Goal: Task Accomplishment & Management: Manage account settings

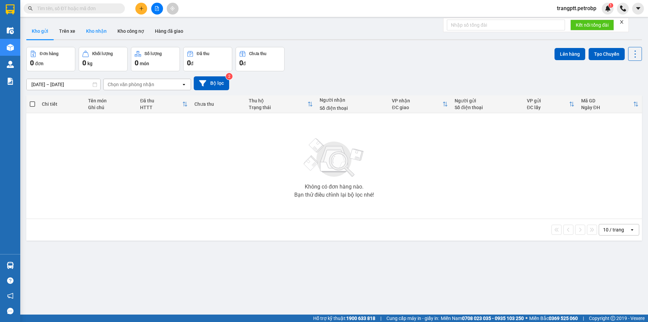
click at [91, 31] on button "Kho nhận" at bounding box center [96, 31] width 31 height 16
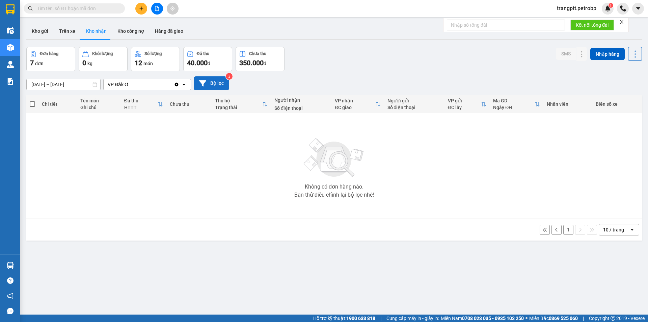
click at [207, 83] on button "Bộ lọc" at bounding box center [211, 83] width 35 height 14
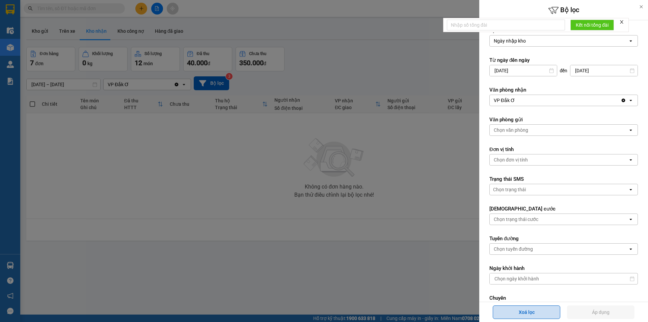
click at [532, 310] on button "Xoá lọc" at bounding box center [527, 312] width 68 height 14
type input "[DATE]"
type input "[DATE] – [DATE]"
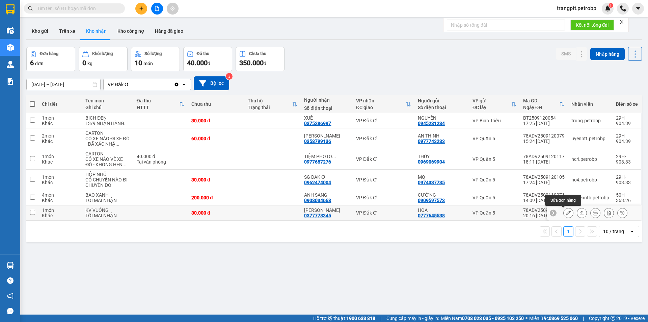
click at [566, 212] on icon at bounding box center [568, 212] width 5 height 5
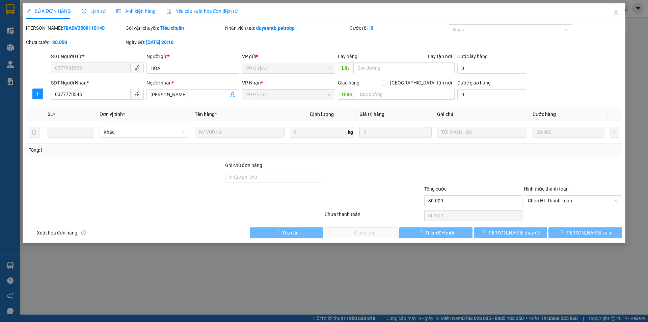
type input "0777645538"
type input "HOA"
type input "0377778345"
type input "[PERSON_NAME]"
type input "30.000"
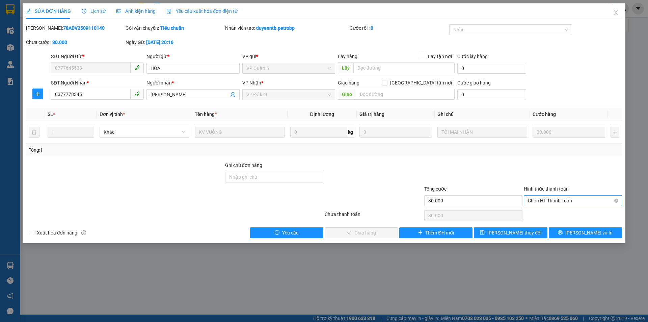
click at [555, 201] on span "Chọn HT Thanh Toán" at bounding box center [573, 201] width 90 height 10
drag, startPoint x: 550, startPoint y: 213, endPoint x: 512, endPoint y: 214, distance: 38.5
click at [550, 213] on div "Tại văn phòng" at bounding box center [573, 213] width 90 height 7
type input "0"
click at [387, 230] on button "[PERSON_NAME] và Giao hàng" at bounding box center [361, 232] width 73 height 11
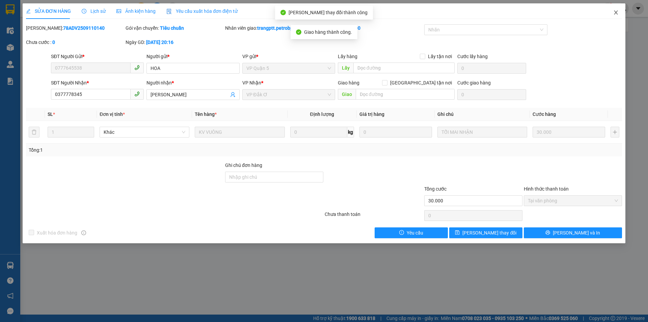
click at [616, 9] on span "Close" at bounding box center [616, 12] width 19 height 19
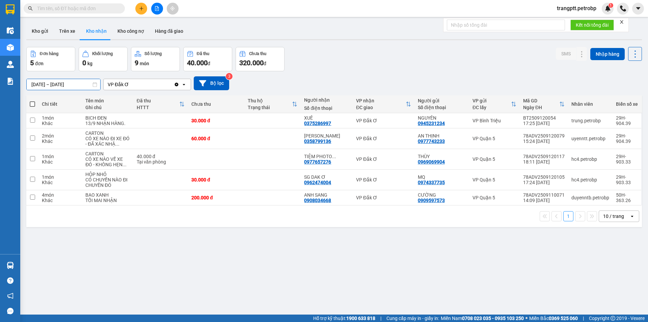
click at [44, 84] on input "[DATE] – [DATE]" at bounding box center [64, 84] width 74 height 11
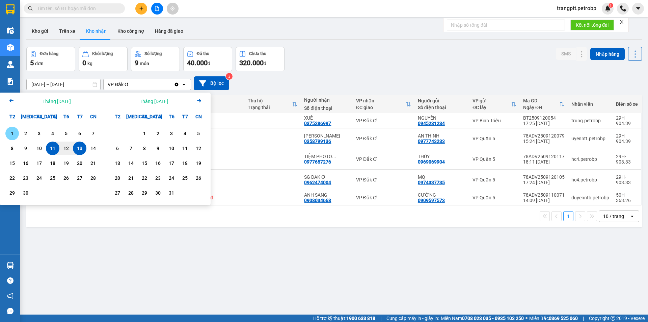
click at [10, 132] on div "1" at bounding box center [11, 133] width 9 height 8
click at [80, 148] on div "13" at bounding box center [79, 148] width 9 height 8
type input "[DATE] – [DATE]"
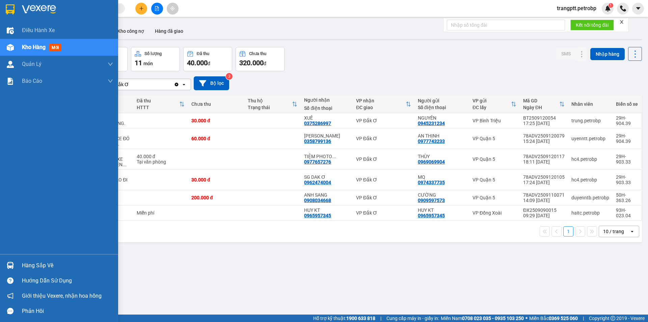
click at [31, 265] on div "Hàng sắp về" at bounding box center [67, 265] width 91 height 10
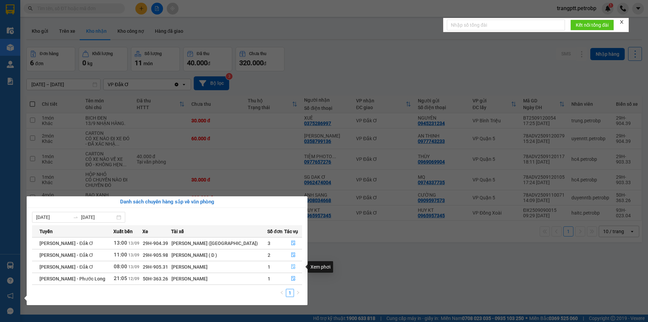
click at [292, 267] on icon "file-done" at bounding box center [293, 266] width 5 height 5
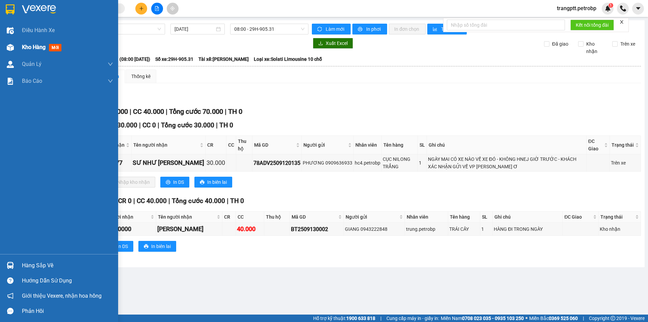
click at [31, 47] on span "Kho hàng" at bounding box center [34, 47] width 24 height 6
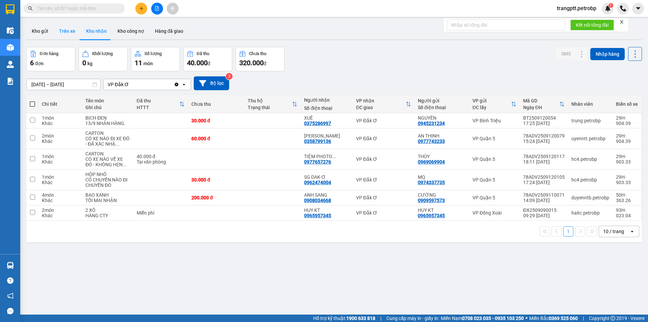
click at [66, 29] on button "Trên xe" at bounding box center [67, 31] width 27 height 16
type input "[DATE] – [DATE]"
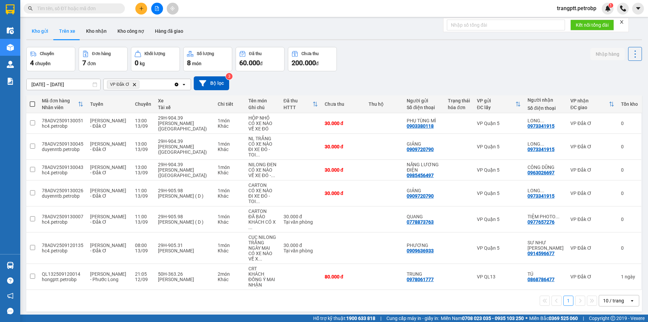
click at [41, 30] on button "Kho gửi" at bounding box center [39, 31] width 27 height 16
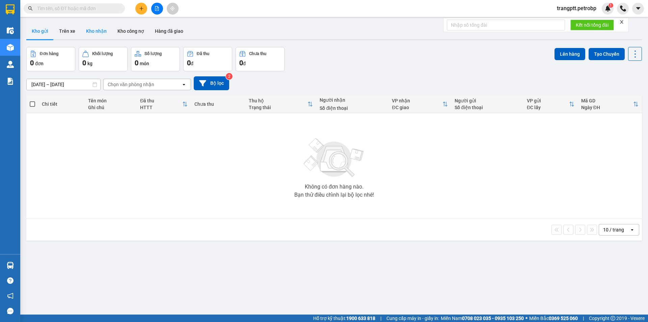
click at [98, 28] on button "Kho nhận" at bounding box center [96, 31] width 31 height 16
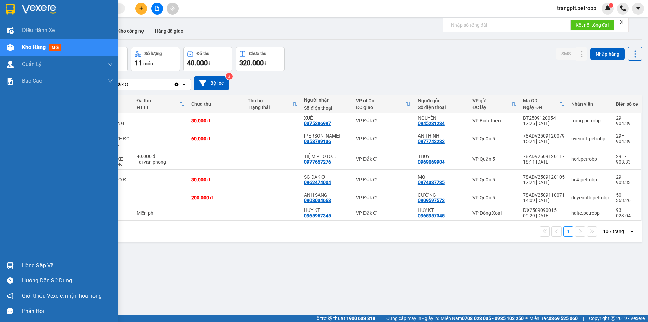
click at [24, 263] on div "Hàng sắp về" at bounding box center [67, 265] width 91 height 10
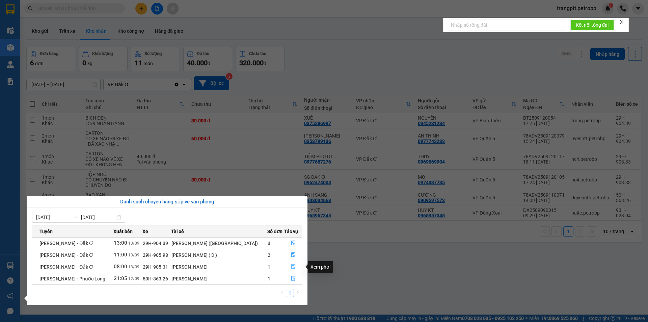
click at [291, 268] on icon "file-done" at bounding box center [293, 266] width 5 height 5
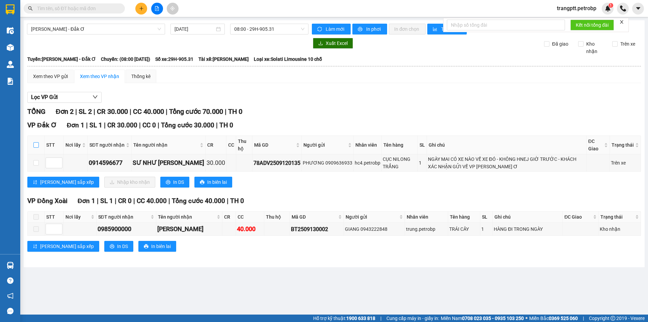
click at [36, 145] on input "checkbox" at bounding box center [35, 144] width 5 height 5
checkbox input "true"
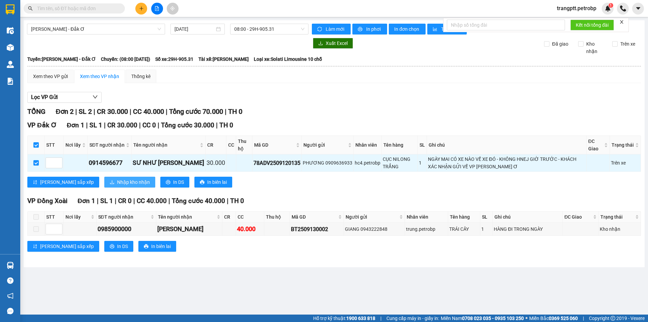
click at [117, 183] on span "Nhập kho nhận" at bounding box center [133, 181] width 33 height 7
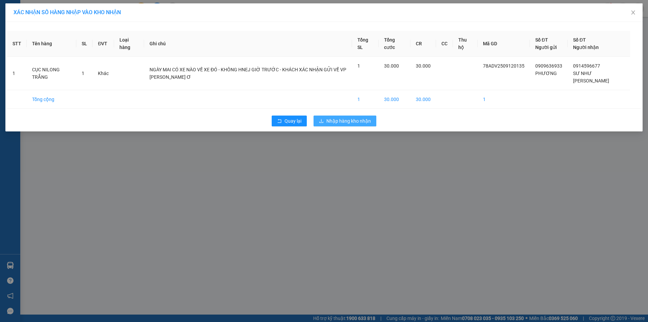
click at [335, 117] on span "Nhập hàng kho nhận" at bounding box center [349, 120] width 45 height 7
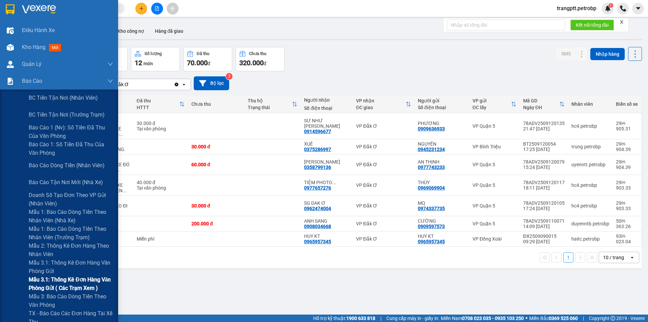
click at [57, 279] on span "Mẫu 3.1: Thống kê đơn hàng văn phòng gửi ( các trạm xem )" at bounding box center [71, 283] width 84 height 17
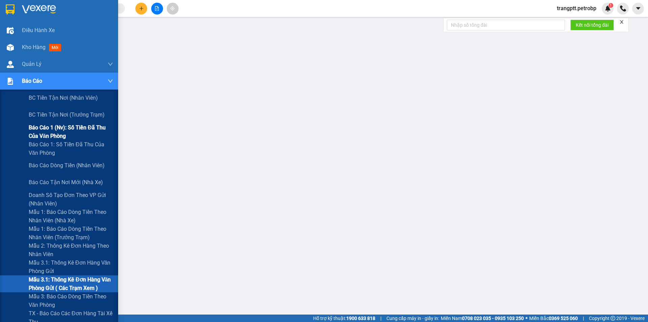
click at [57, 124] on span "Báo cáo 1 (nv): Số tiền đã thu của văn phòng" at bounding box center [71, 131] width 84 height 17
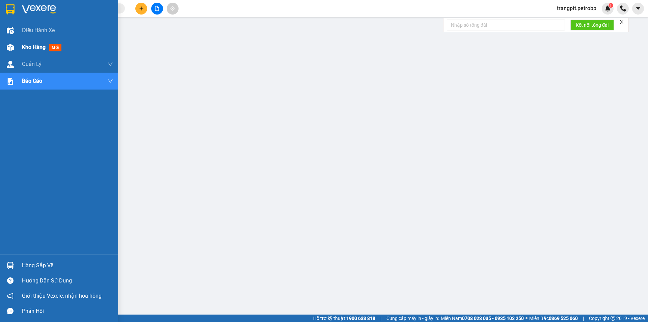
click at [34, 45] on span "Kho hàng" at bounding box center [34, 47] width 24 height 6
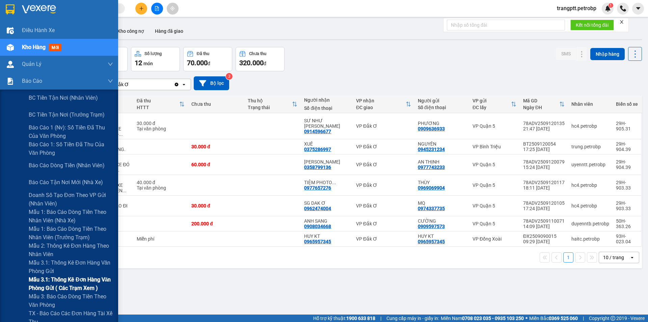
click at [71, 280] on span "Mẫu 3.1: Thống kê đơn hàng văn phòng gửi ( các trạm xem )" at bounding box center [71, 283] width 84 height 17
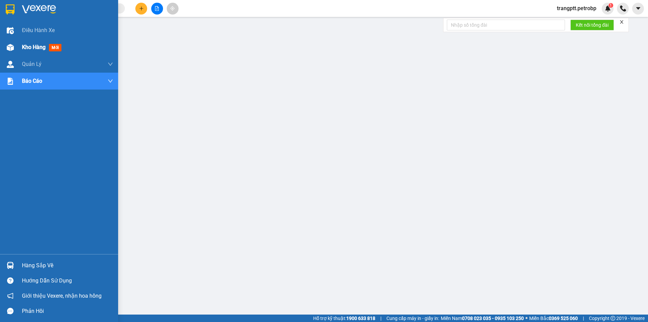
click at [16, 42] on div at bounding box center [10, 48] width 12 height 12
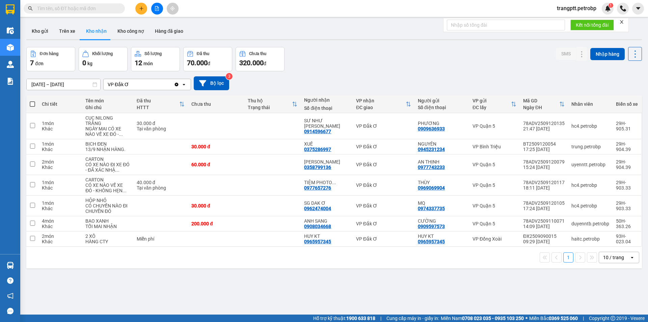
click at [93, 8] on input "text" at bounding box center [77, 8] width 80 height 7
paste input "ĐX2509130005"
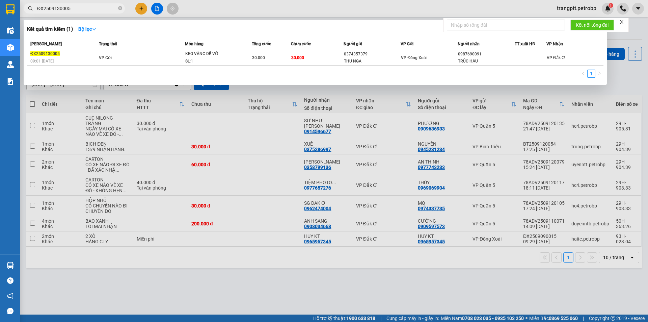
type input "ĐX2509130005"
click at [176, 290] on div at bounding box center [324, 161] width 648 height 322
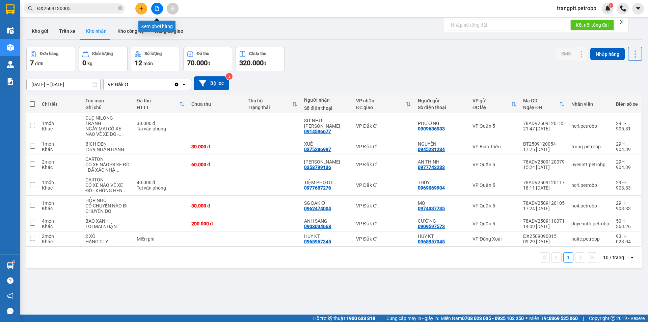
click at [162, 7] on button at bounding box center [157, 9] width 12 height 12
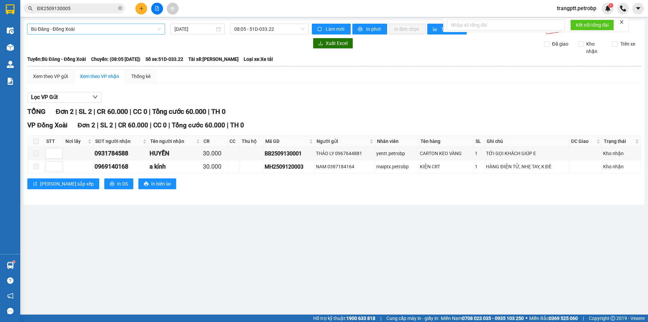
click at [122, 26] on span "Bù Đăng - Đồng Xoài" at bounding box center [96, 29] width 130 height 10
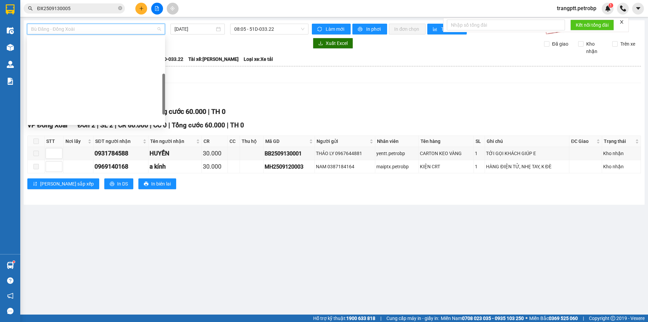
scroll to position [140, 0]
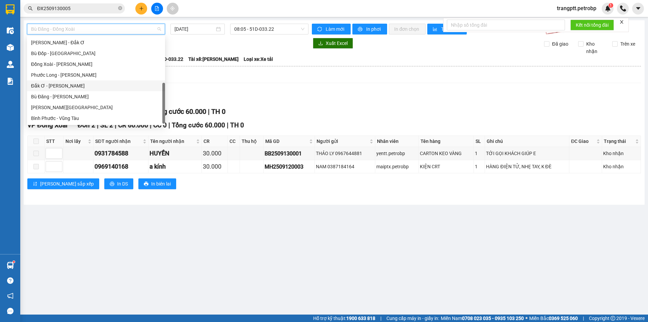
click at [52, 82] on div "Đắk Ơ - [PERSON_NAME]" at bounding box center [96, 85] width 130 height 7
type input "[DATE]"
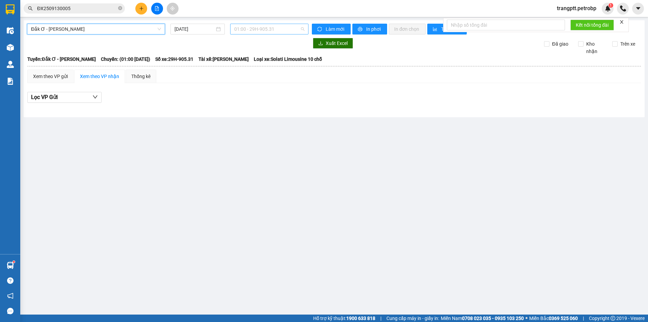
click at [255, 28] on span "01:00 - 29H-905.31" at bounding box center [269, 29] width 70 height 10
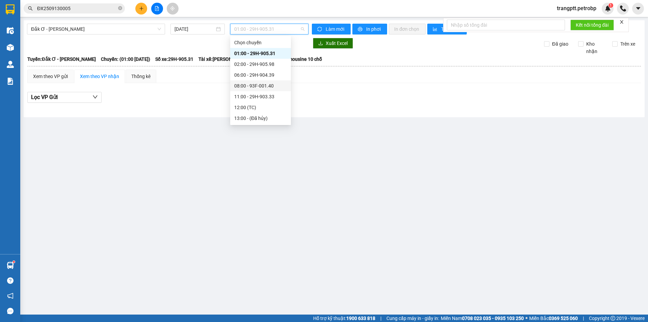
click at [255, 84] on div "08:00 - 93F-001.40" at bounding box center [260, 85] width 53 height 7
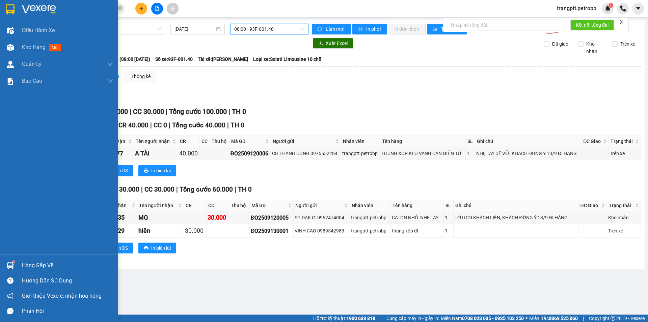
click at [27, 266] on div "Hàng sắp về" at bounding box center [67, 265] width 91 height 10
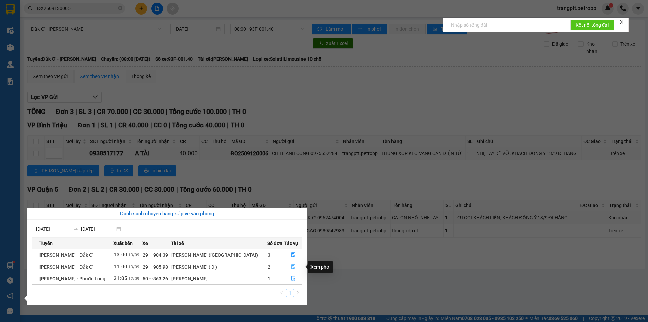
click at [292, 265] on icon "file-done" at bounding box center [293, 266] width 4 height 5
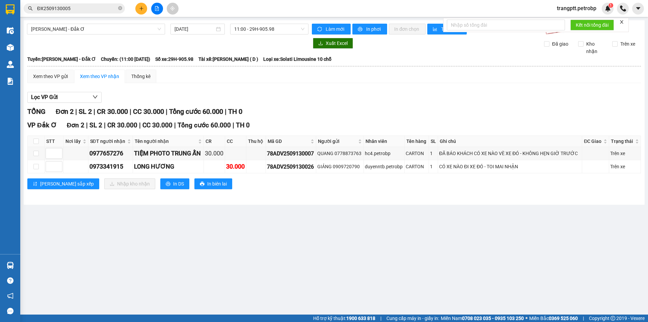
click at [289, 265] on main "[GEOGRAPHIC_DATA] - Đắk Ơ [DATE] 11:00 - 29H-905.98 Làm mới In phơi In đơn chọn…" at bounding box center [324, 157] width 648 height 314
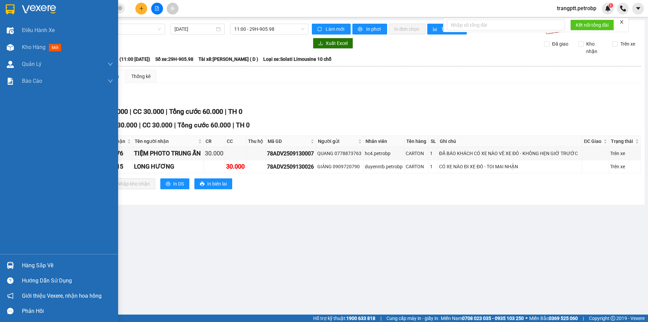
click at [25, 263] on div "Hàng sắp về" at bounding box center [67, 265] width 91 height 10
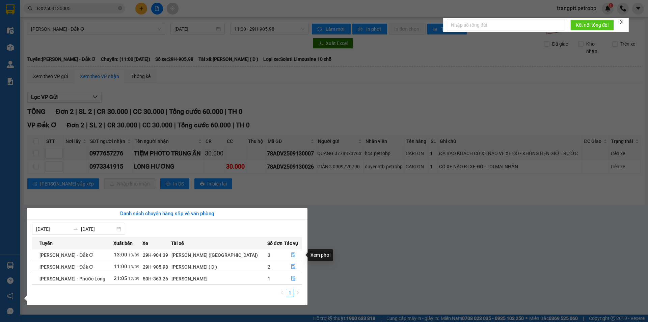
click at [293, 253] on icon "file-done" at bounding box center [293, 255] width 4 height 5
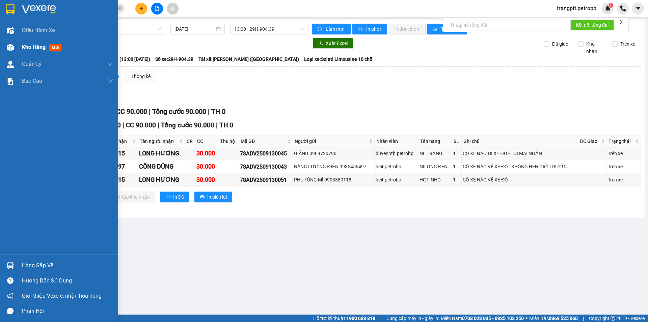
click at [40, 46] on span "Kho hàng" at bounding box center [34, 47] width 24 height 6
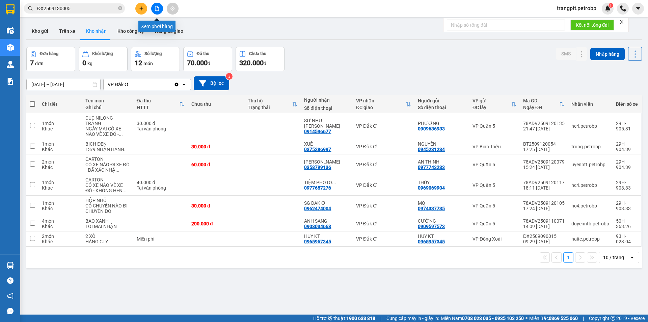
click at [155, 9] on icon "file-add" at bounding box center [157, 8] width 5 height 5
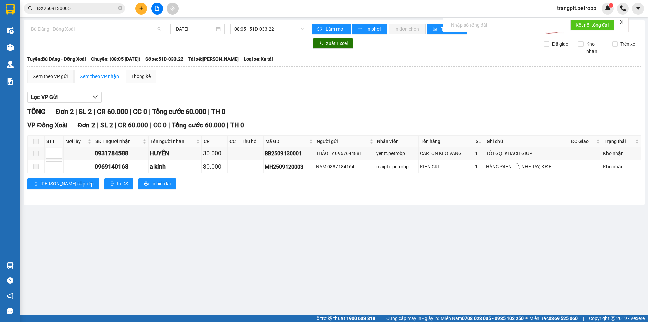
click at [73, 30] on span "Bù Đăng - Đồng Xoài" at bounding box center [96, 29] width 130 height 10
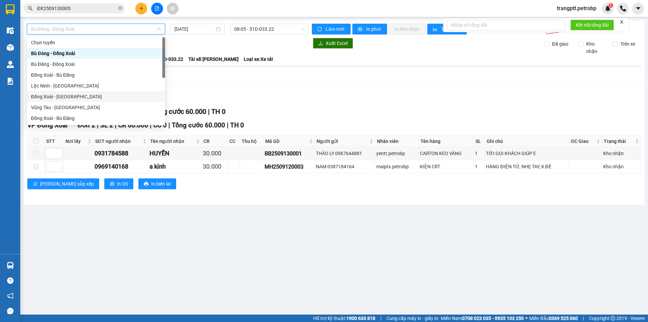
scroll to position [140, 0]
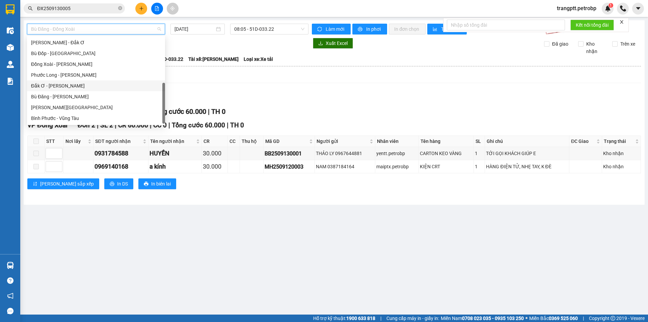
click at [58, 88] on div "Đắk Ơ - [PERSON_NAME]" at bounding box center [96, 85] width 130 height 7
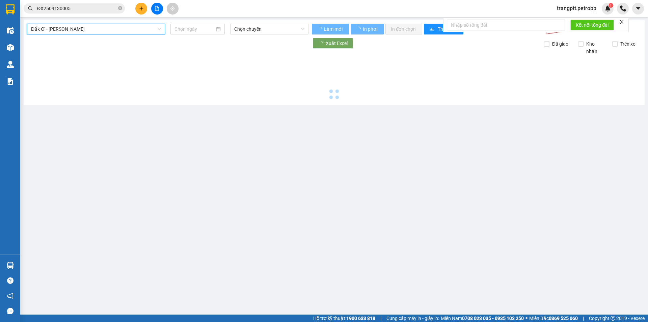
type input "[DATE]"
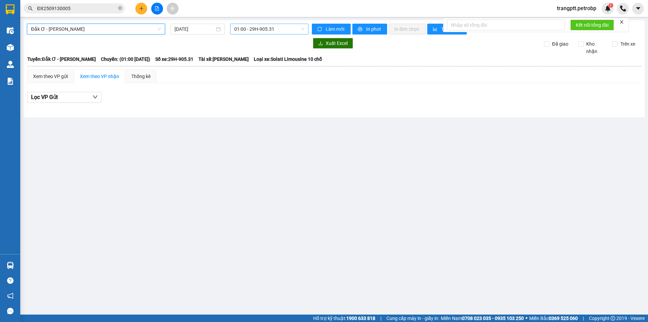
click at [267, 27] on span "01:00 - 29H-905.31" at bounding box center [269, 29] width 70 height 10
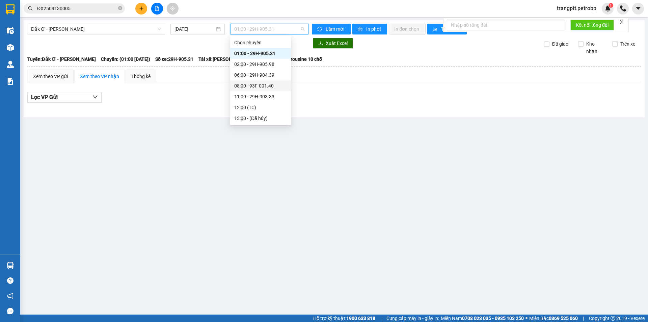
click at [259, 85] on div "08:00 - 93F-001.40" at bounding box center [260, 85] width 53 height 7
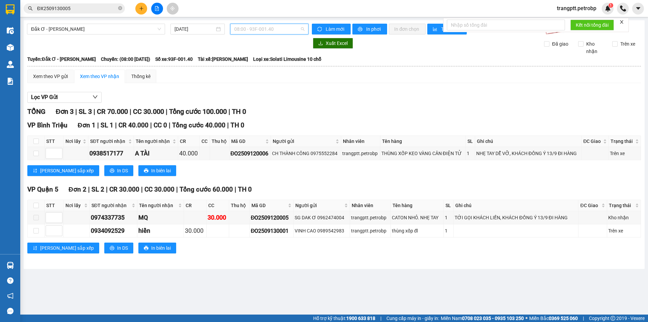
click at [262, 31] on span "08:00 - 93F-001.40" at bounding box center [269, 29] width 70 height 10
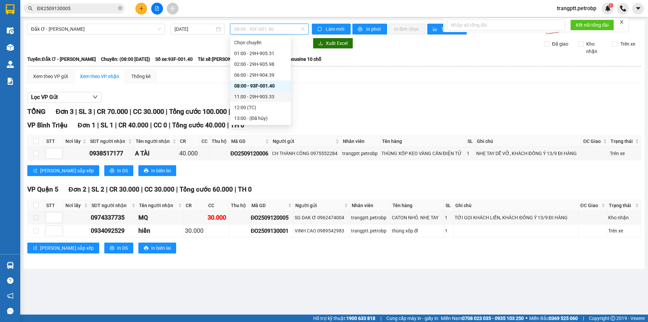
click at [261, 96] on div "11:00 - 29H-903.33" at bounding box center [260, 96] width 53 height 7
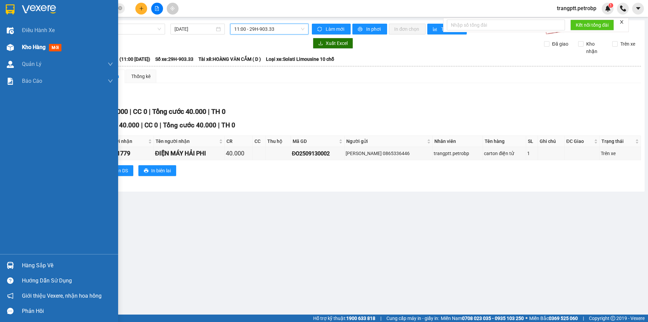
click at [30, 45] on span "Kho hàng" at bounding box center [34, 47] width 24 height 6
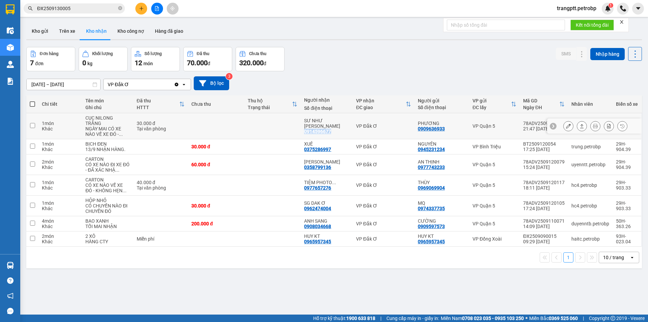
drag, startPoint x: 303, startPoint y: 125, endPoint x: 331, endPoint y: 125, distance: 28.4
click at [331, 125] on td "SƯ NHƯ TÍN 0914596677" at bounding box center [327, 126] width 52 height 26
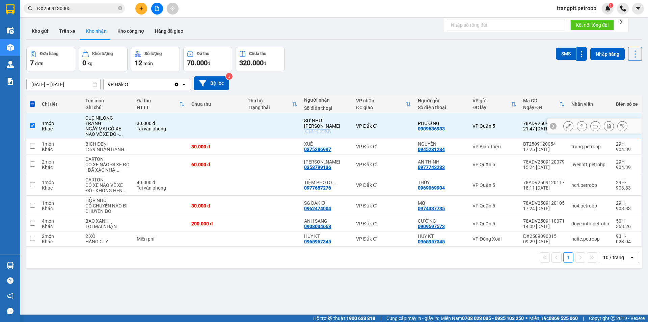
copy div "0914596677"
click at [33, 123] on input "checkbox" at bounding box center [32, 125] width 5 height 5
checkbox input "false"
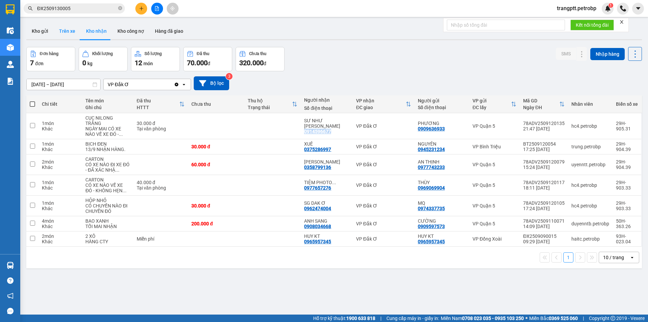
click at [67, 30] on button "Trên xe" at bounding box center [67, 31] width 27 height 16
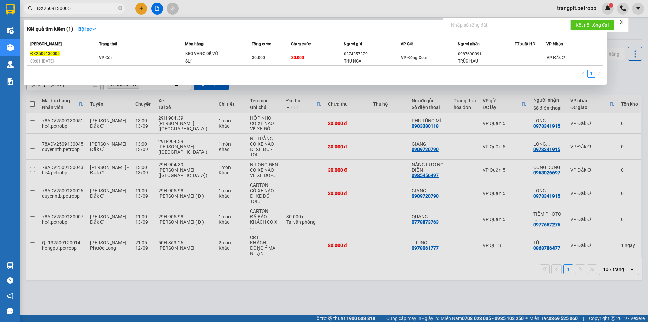
click at [75, 4] on span "ĐX2509130005" at bounding box center [74, 8] width 101 height 10
click at [163, 282] on div at bounding box center [324, 161] width 648 height 322
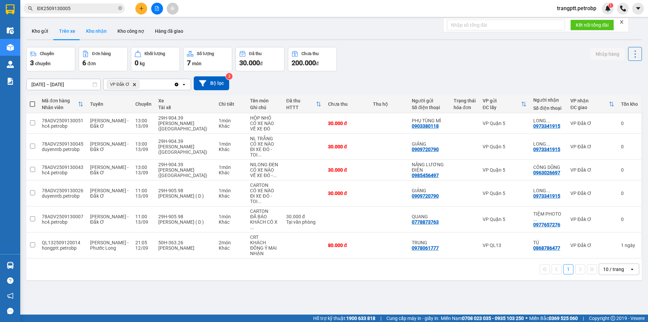
click at [94, 30] on button "Kho nhận" at bounding box center [96, 31] width 31 height 16
type input "[DATE] – [DATE]"
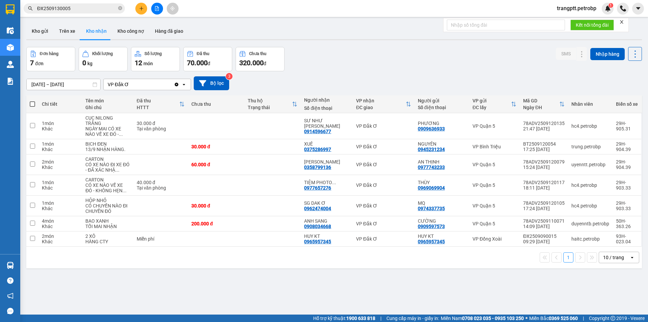
click at [155, 8] on icon "file-add" at bounding box center [157, 8] width 5 height 5
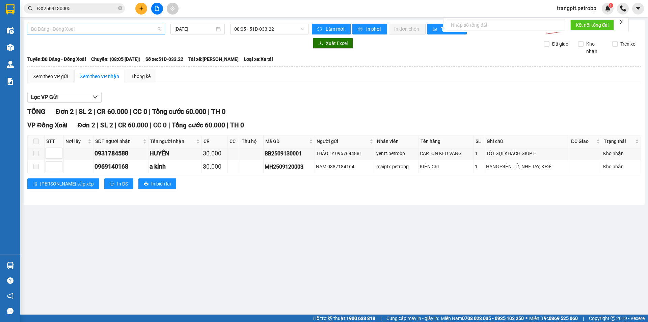
click at [81, 27] on span "Bù Đăng - Đồng Xoài" at bounding box center [96, 29] width 130 height 10
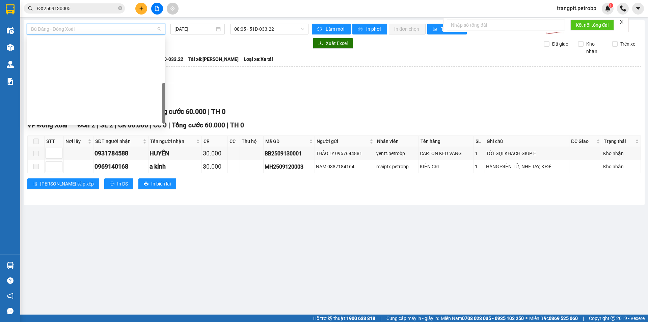
scroll to position [140, 0]
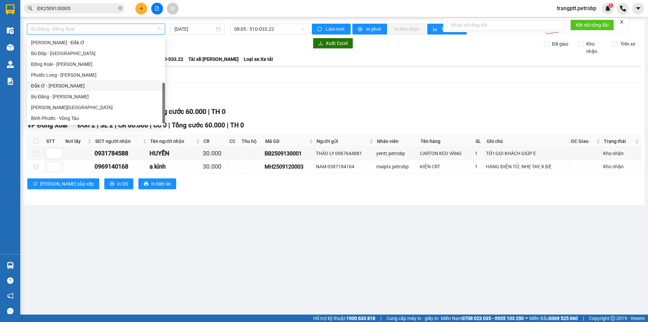
click at [54, 85] on div "Đắk Ơ - [PERSON_NAME]" at bounding box center [96, 85] width 130 height 7
type input "[DATE]"
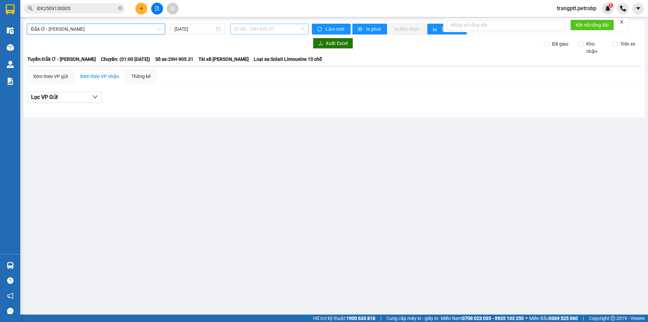
click at [252, 27] on span "01:00 - 29H-905.31" at bounding box center [269, 29] width 70 height 10
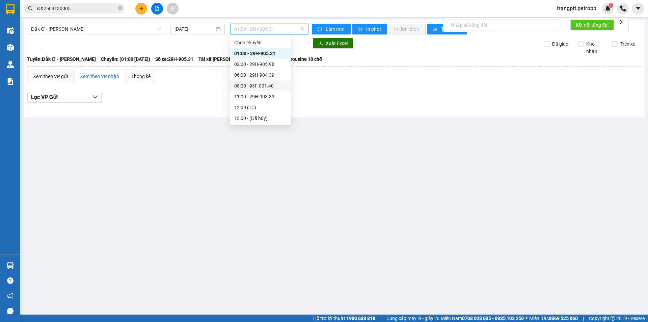
click at [258, 81] on div "08:00 - 93F-001.40" at bounding box center [260, 85] width 61 height 11
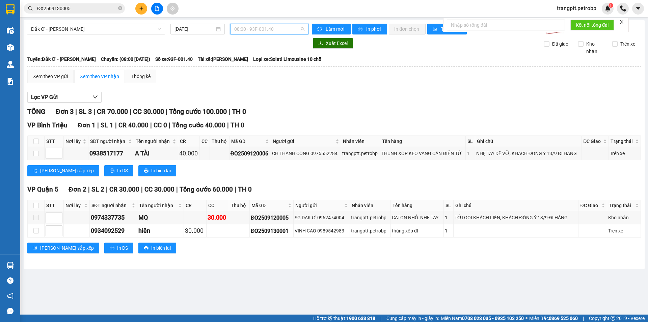
click at [260, 28] on span "08:00 - 93F-001.40" at bounding box center [269, 29] width 70 height 10
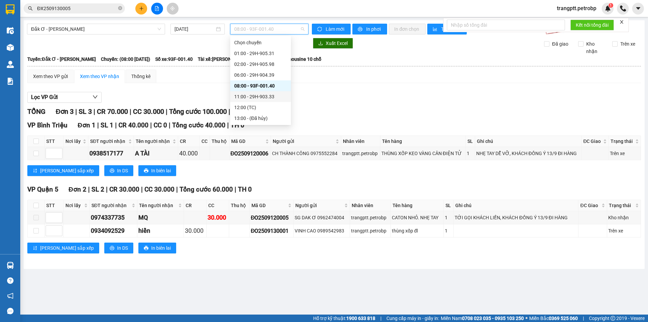
click at [253, 94] on div "11:00 - 29H-903.33" at bounding box center [260, 96] width 53 height 7
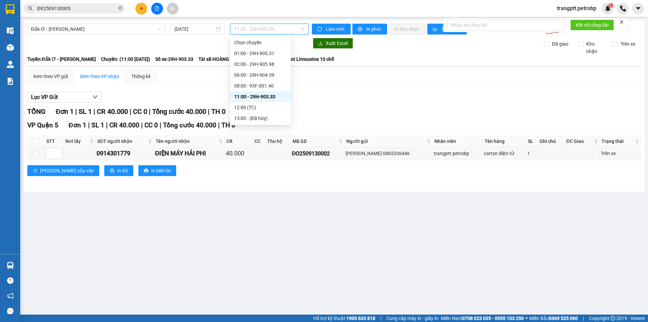
click at [255, 28] on span "11:00 - 29H-903.33" at bounding box center [269, 29] width 70 height 10
click at [255, 85] on div "08:00 - 93F-001.40" at bounding box center [260, 85] width 53 height 7
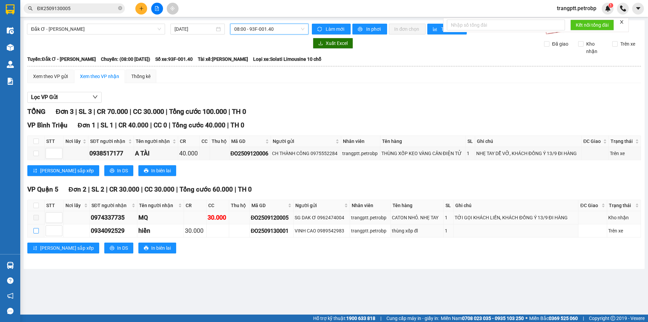
drag, startPoint x: 37, startPoint y: 229, endPoint x: 38, endPoint y: 219, distance: 10.2
click at [36, 229] on input "checkbox" at bounding box center [35, 230] width 5 height 5
checkbox input "true"
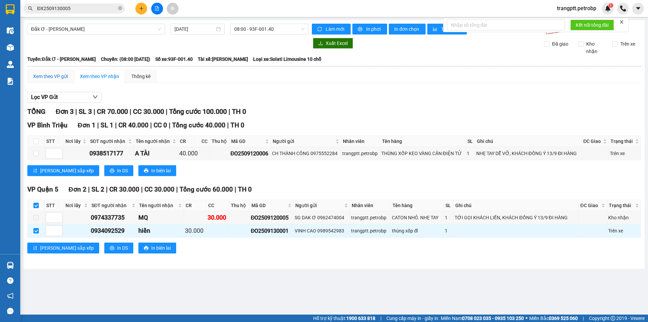
click at [48, 75] on div "Xem theo VP gửi" at bounding box center [50, 76] width 35 height 7
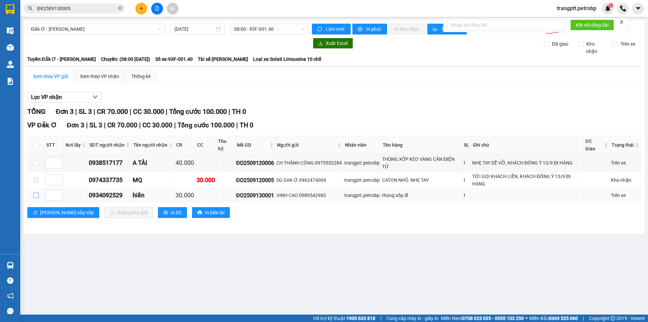
click at [36, 193] on input "checkbox" at bounding box center [35, 195] width 5 height 5
checkbox input "true"
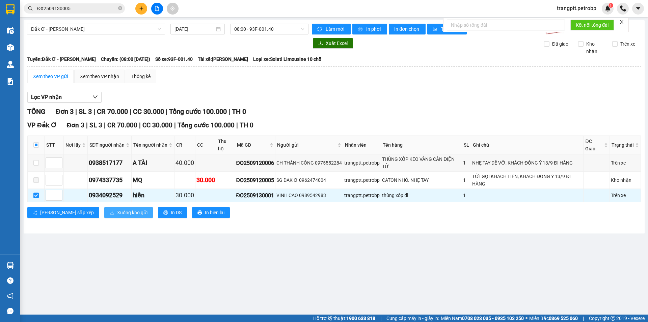
click at [117, 209] on span "Xuống kho gửi" at bounding box center [132, 212] width 30 height 7
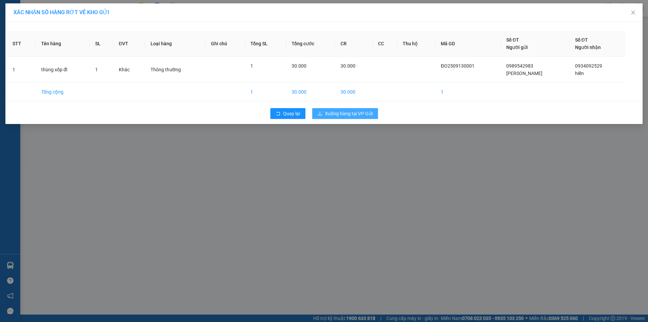
click at [346, 112] on span "Xuống hàng tại VP Gửi" at bounding box center [349, 113] width 48 height 7
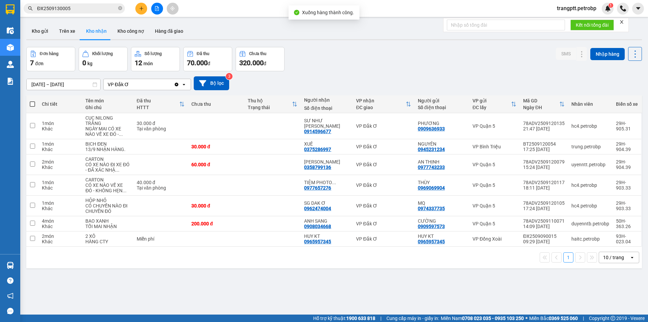
drag, startPoint x: 45, startPoint y: 29, endPoint x: 44, endPoint y: 45, distance: 16.6
click at [44, 29] on button "Kho gửi" at bounding box center [39, 31] width 27 height 16
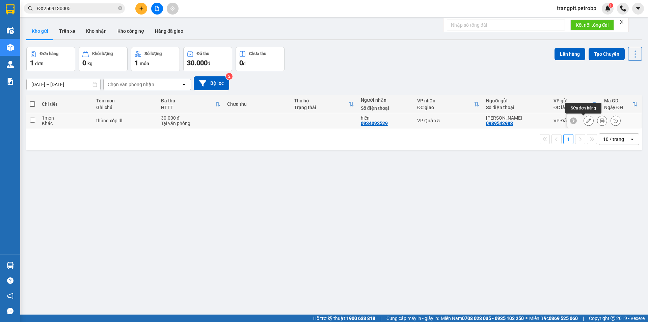
click at [587, 121] on icon at bounding box center [589, 120] width 5 height 5
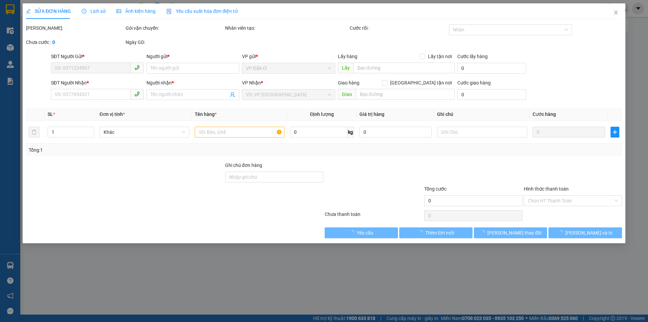
type input "0989542983"
type input "[PERSON_NAME]"
type input "0934092529"
type input "hiền"
type input "Tới gọi khách liền. Gấp"
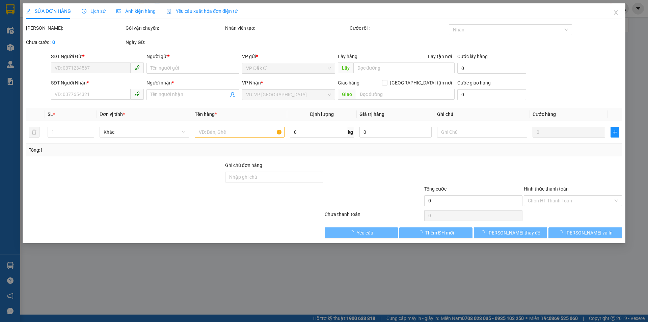
type input "30.000"
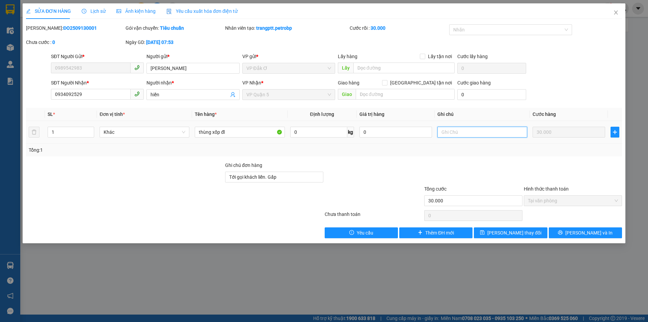
click at [484, 131] on input "text" at bounding box center [483, 132] width 90 height 11
type input "TỚI GỌI KHÁCH LIỀN"
click at [536, 233] on button "[PERSON_NAME] thay đổi" at bounding box center [510, 232] width 73 height 11
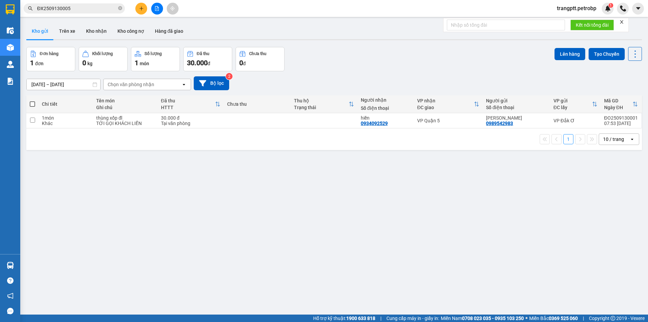
click at [32, 102] on span at bounding box center [32, 103] width 5 height 5
click at [32, 101] on input "checkbox" at bounding box center [32, 101] width 0 height 0
checkbox input "true"
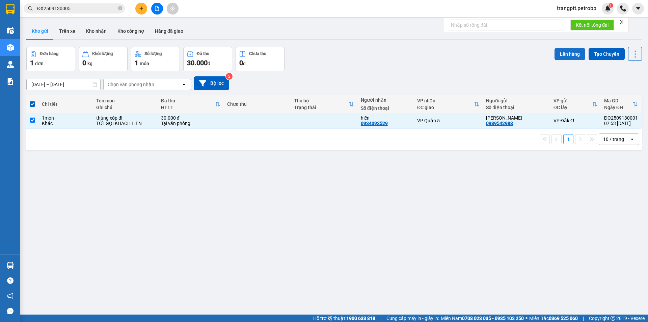
click at [564, 55] on button "Lên hàng" at bounding box center [570, 54] width 31 height 12
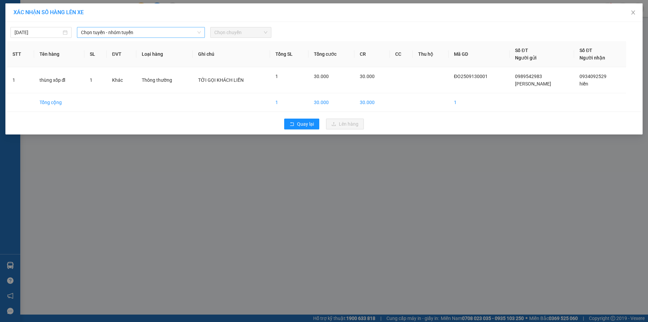
click at [137, 31] on span "Chọn tuyến - nhóm tuyến" at bounding box center [141, 32] width 120 height 10
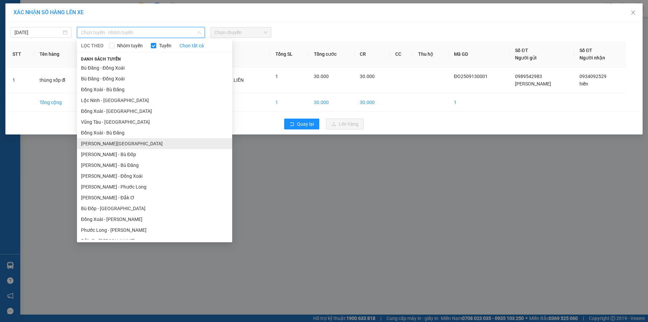
scroll to position [34, 0]
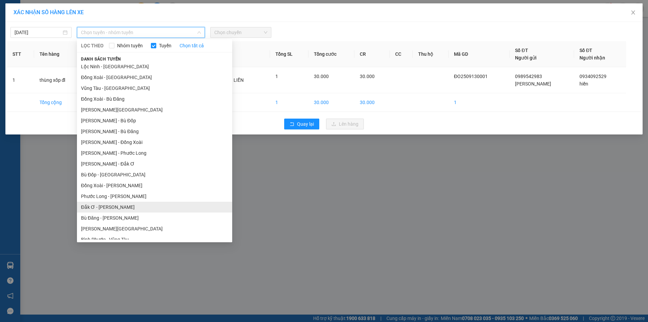
click at [95, 205] on li "Đắk Ơ - [PERSON_NAME]" at bounding box center [154, 207] width 155 height 11
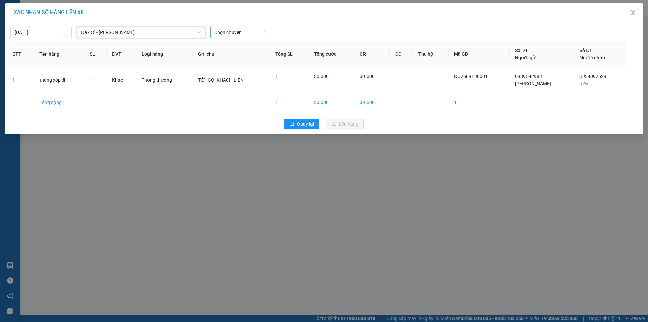
click at [231, 31] on span "Chọn chuyến" at bounding box center [240, 32] width 53 height 10
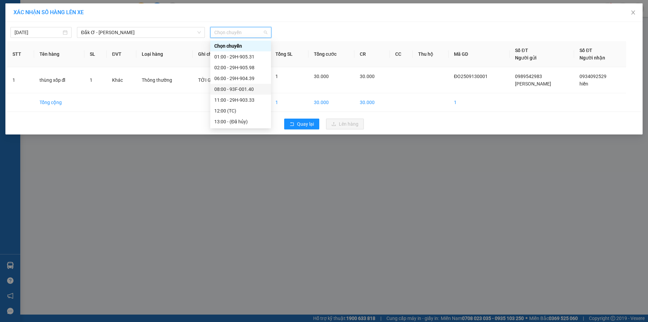
click at [234, 89] on div "08:00 - 93F-001.40" at bounding box center [240, 88] width 53 height 7
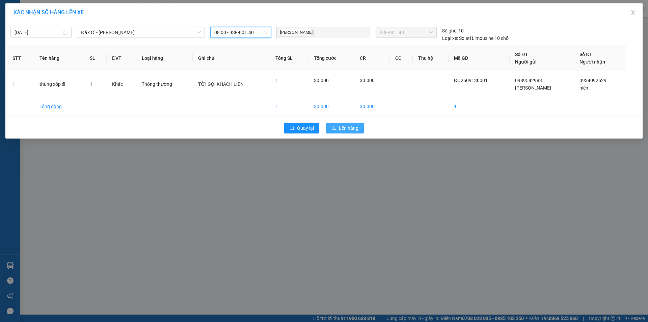
drag, startPoint x: 352, startPoint y: 130, endPoint x: 340, endPoint y: 129, distance: 11.8
click at [352, 129] on span "Lên hàng" at bounding box center [349, 127] width 20 height 7
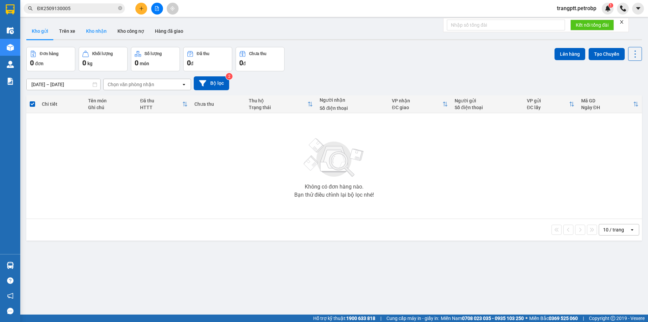
click at [94, 31] on button "Kho nhận" at bounding box center [96, 31] width 31 height 16
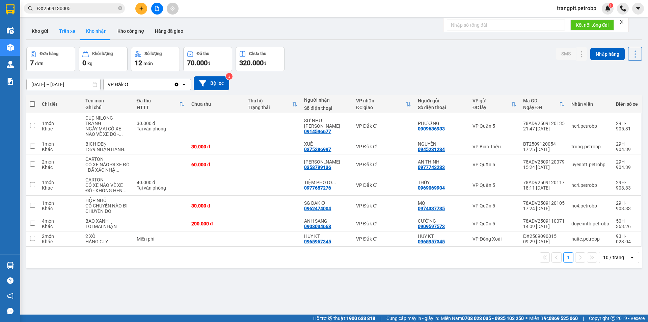
click at [70, 32] on button "Trên xe" at bounding box center [67, 31] width 27 height 16
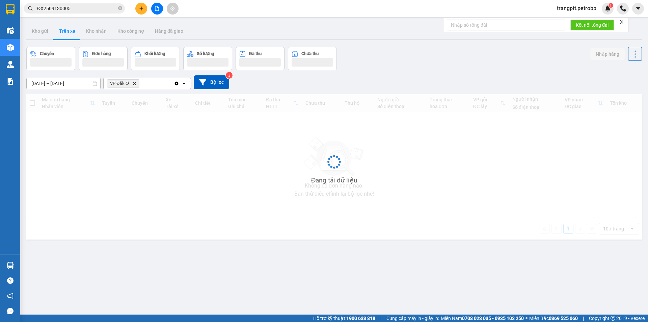
type input "[DATE] – [DATE]"
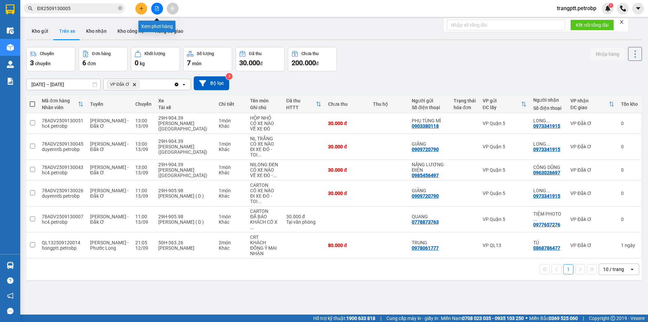
click at [158, 9] on icon "file-add" at bounding box center [157, 8] width 5 height 5
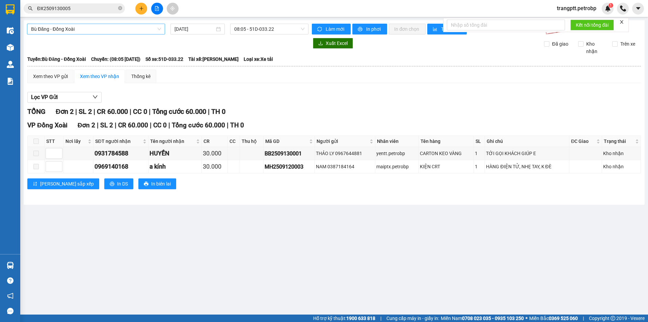
click at [130, 29] on span "Bù Đăng - Đồng Xoài" at bounding box center [96, 29] width 130 height 10
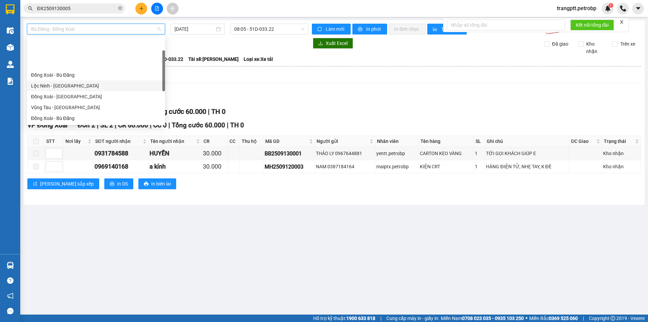
scroll to position [140, 0]
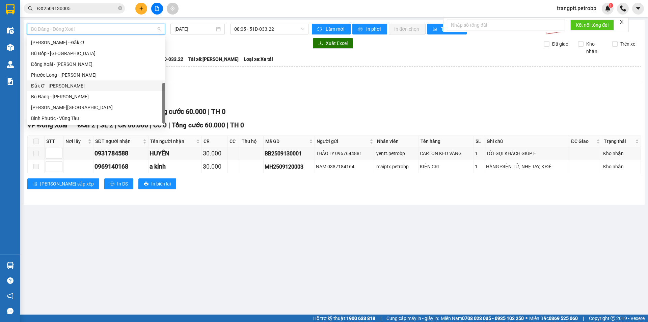
click at [59, 85] on div "Đắk Ơ - [PERSON_NAME]" at bounding box center [96, 85] width 130 height 7
type input "[DATE]"
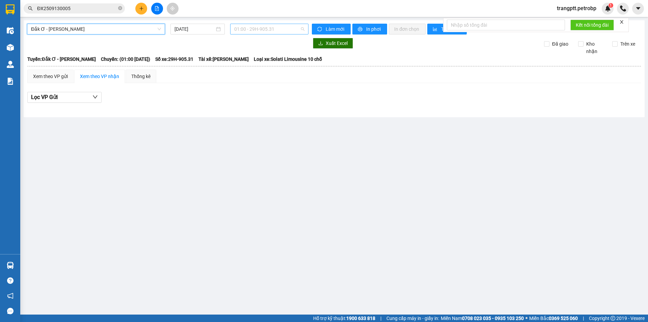
click at [265, 30] on span "01:00 - 29H-905.31" at bounding box center [269, 29] width 70 height 10
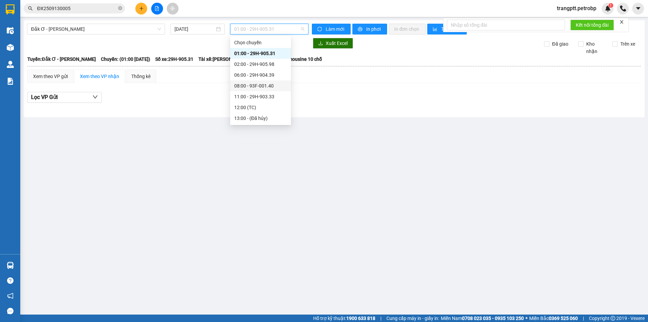
click at [258, 84] on div "08:00 - 93F-001.40" at bounding box center [260, 85] width 53 height 7
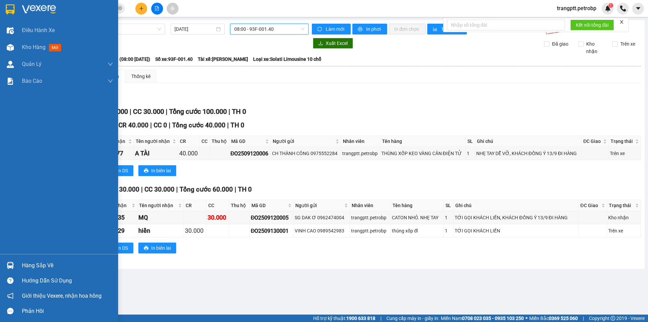
drag, startPoint x: 31, startPoint y: 44, endPoint x: 112, endPoint y: 141, distance: 127.3
click at [31, 44] on span "Kho hàng" at bounding box center [34, 47] width 24 height 6
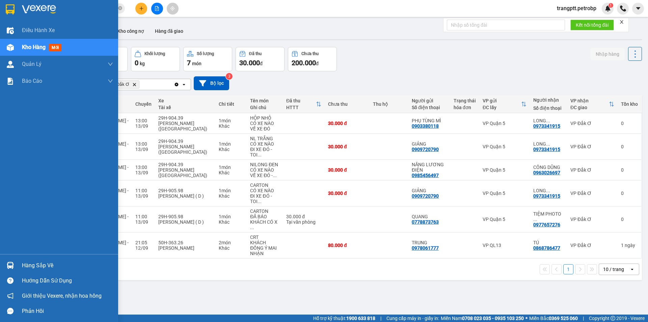
click at [19, 45] on div "Kho hàng mới" at bounding box center [59, 47] width 118 height 17
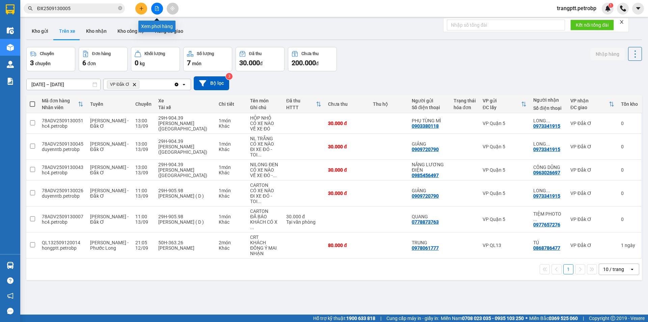
click at [157, 8] on icon "file-add" at bounding box center [157, 8] width 5 height 5
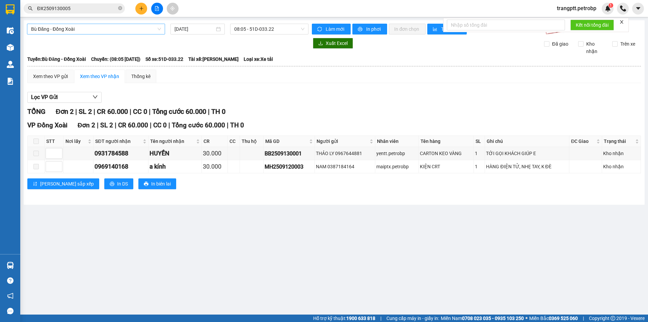
click at [98, 29] on span "Bù Đăng - Đồng Xoài" at bounding box center [96, 29] width 130 height 10
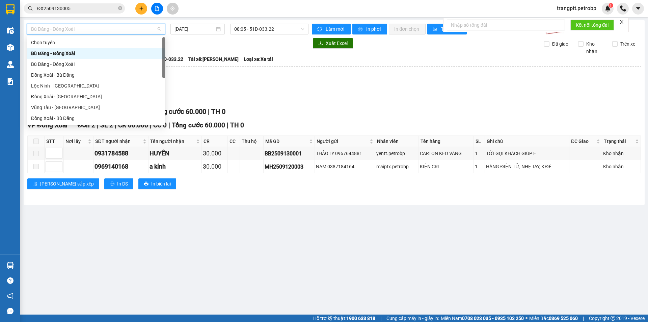
scroll to position [140, 0]
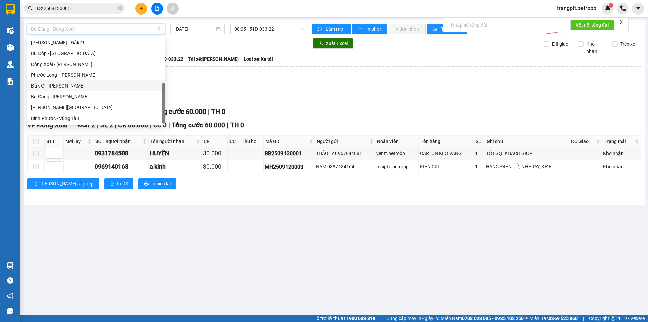
click at [62, 85] on div "Đắk Ơ - [PERSON_NAME]" at bounding box center [96, 85] width 130 height 7
type input "[DATE]"
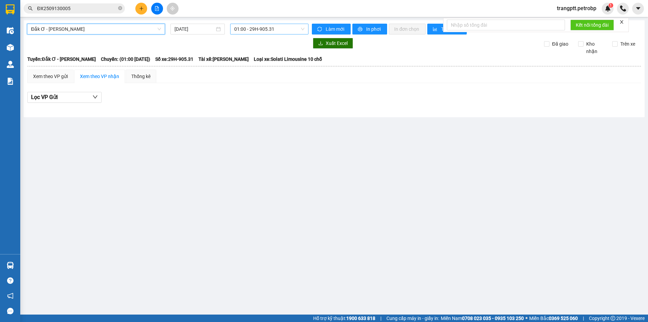
click at [276, 28] on span "01:00 - 29H-905.31" at bounding box center [269, 29] width 70 height 10
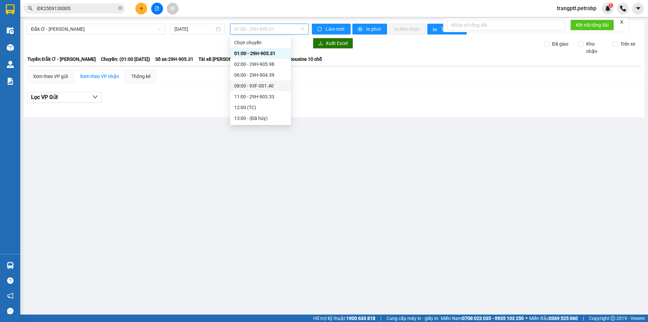
click at [257, 86] on div "08:00 - 93F-001.40" at bounding box center [260, 85] width 53 height 7
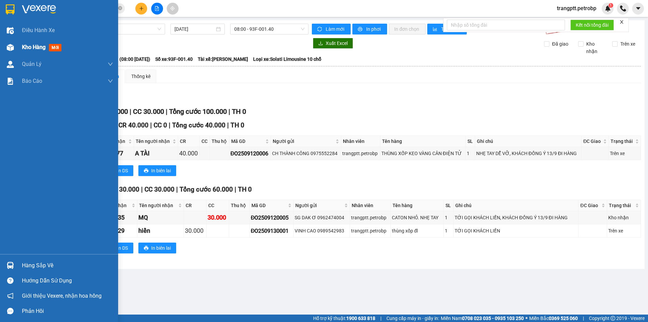
click at [30, 47] on span "Kho hàng" at bounding box center [34, 47] width 24 height 6
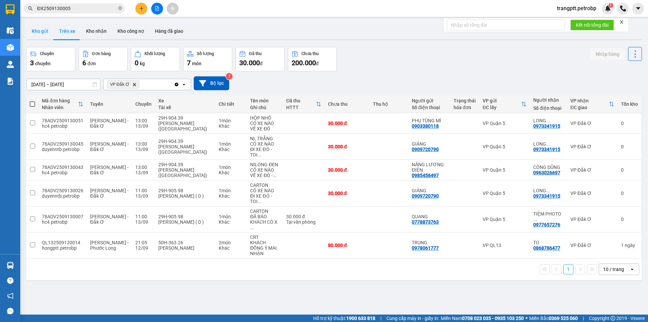
click at [41, 28] on button "Kho gửi" at bounding box center [39, 31] width 27 height 16
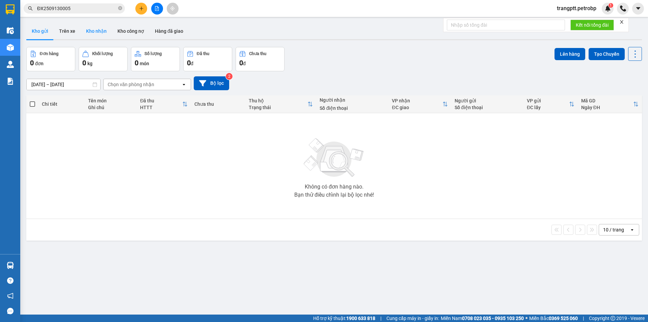
click at [94, 29] on button "Kho nhận" at bounding box center [96, 31] width 31 height 16
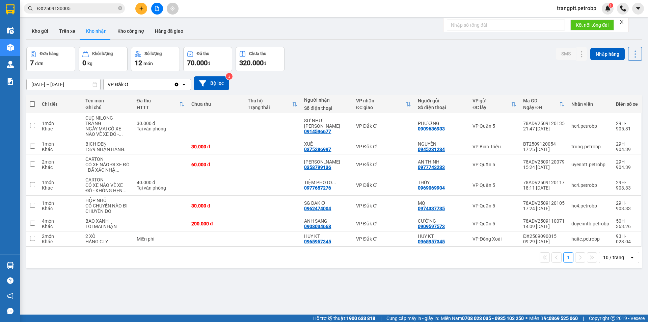
click at [157, 6] on icon "file-add" at bounding box center [157, 8] width 4 height 5
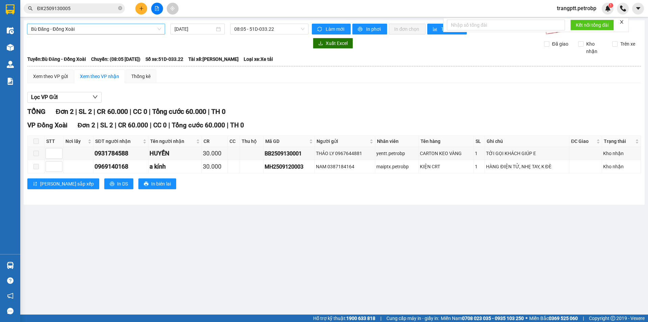
click at [109, 27] on span "Bù Đăng - Đồng Xoài" at bounding box center [96, 29] width 130 height 10
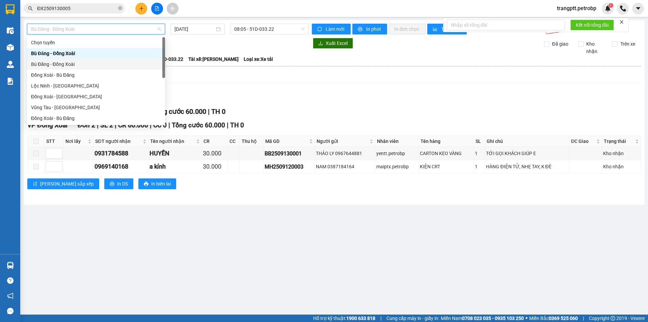
scroll to position [140, 0]
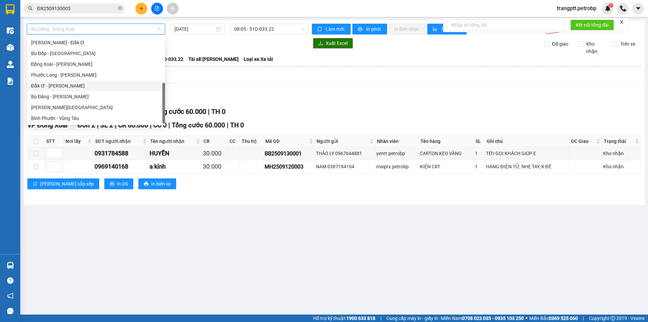
click at [61, 85] on div "Đắk Ơ - [PERSON_NAME]" at bounding box center [96, 85] width 130 height 7
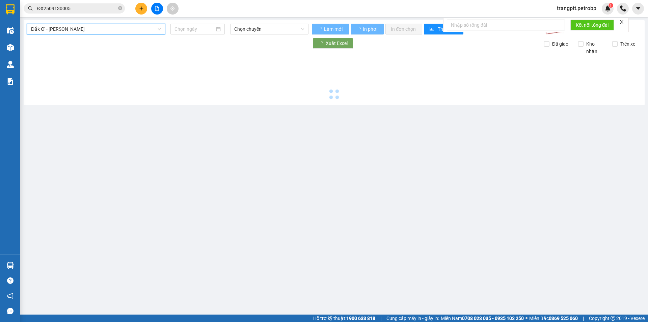
type input "[DATE]"
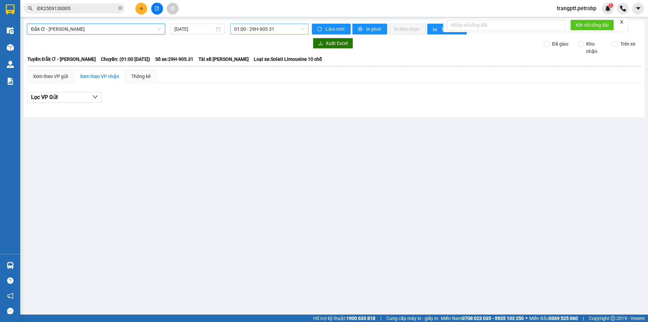
click at [254, 26] on span "01:00 - 29H-905.31" at bounding box center [269, 29] width 70 height 10
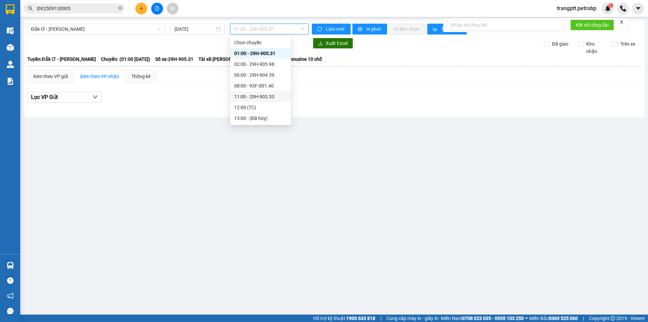
click at [255, 96] on div "11:00 - 29H-903.33" at bounding box center [260, 96] width 53 height 7
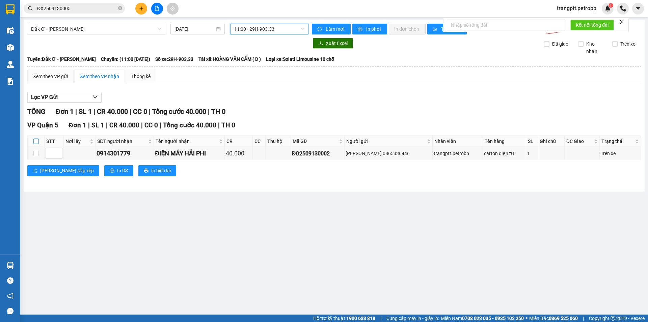
click at [37, 139] on input "checkbox" at bounding box center [35, 140] width 5 height 5
checkbox input "true"
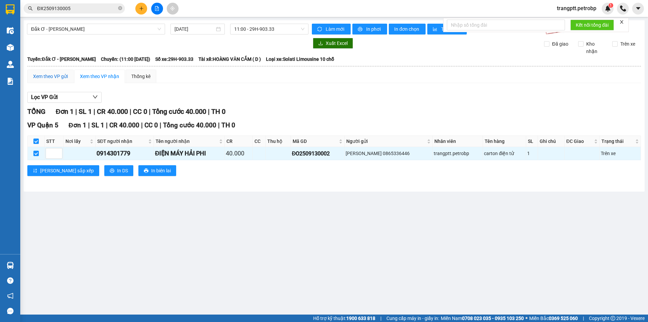
click at [40, 77] on div "Xem theo VP gửi" at bounding box center [50, 76] width 35 height 7
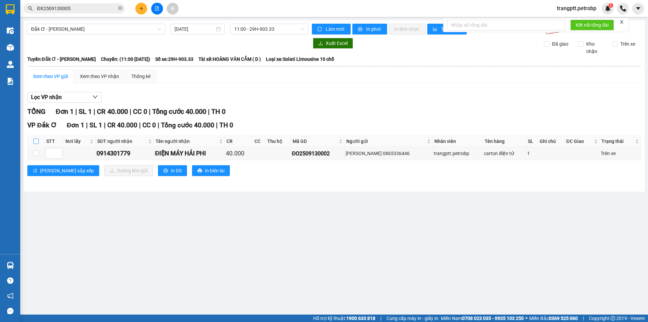
click at [35, 138] on label at bounding box center [35, 140] width 5 height 7
click at [35, 138] on input "checkbox" at bounding box center [35, 140] width 5 height 5
checkbox input "true"
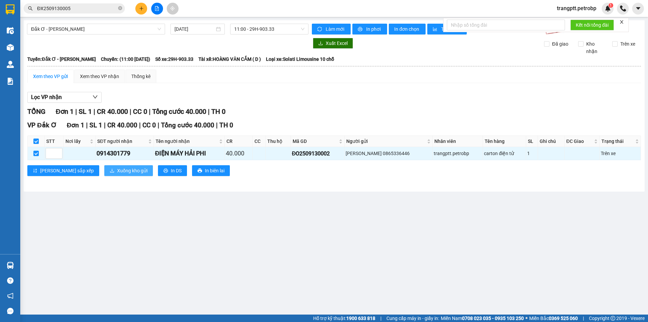
click at [117, 173] on span "Xuống kho gửi" at bounding box center [132, 170] width 30 height 7
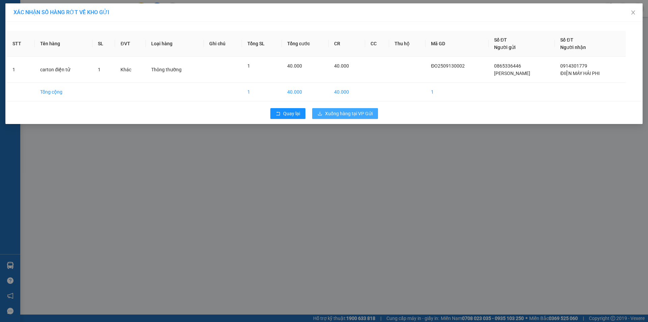
click at [327, 114] on span "Xuống hàng tại VP Gửi" at bounding box center [349, 113] width 48 height 7
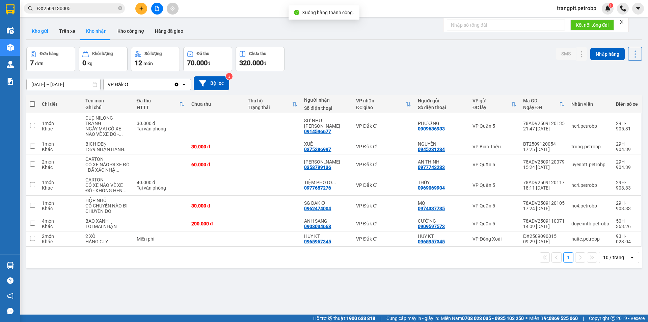
click at [36, 29] on button "Kho gửi" at bounding box center [39, 31] width 27 height 16
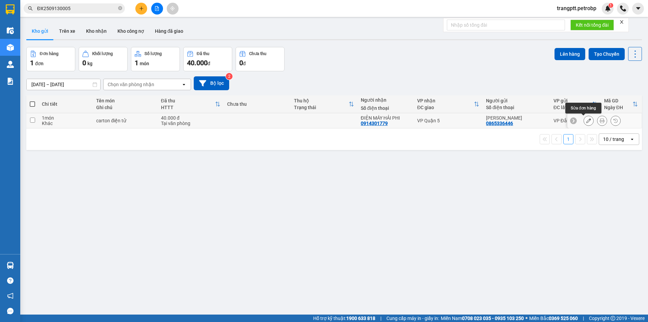
click at [587, 120] on icon at bounding box center [589, 120] width 5 height 5
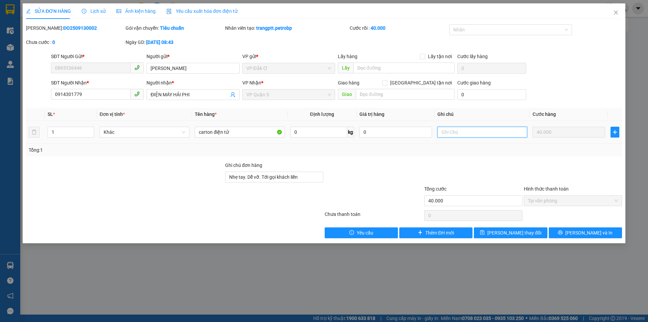
click at [472, 130] on input "text" at bounding box center [483, 132] width 90 height 11
type input "TỚI GỌI KHÁCH LIỀN"
click at [527, 232] on span "[PERSON_NAME] thay đổi" at bounding box center [515, 232] width 54 height 7
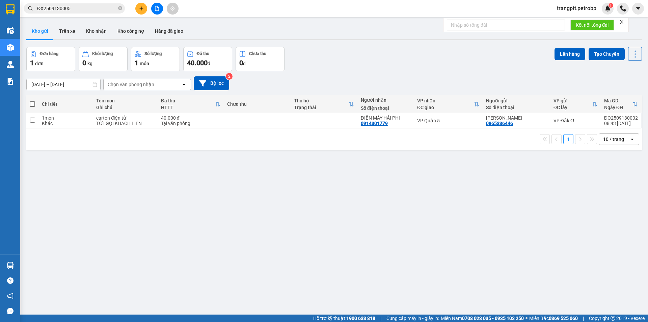
click at [32, 103] on span at bounding box center [32, 103] width 5 height 5
click at [32, 101] on input "checkbox" at bounding box center [32, 101] width 0 height 0
checkbox input "true"
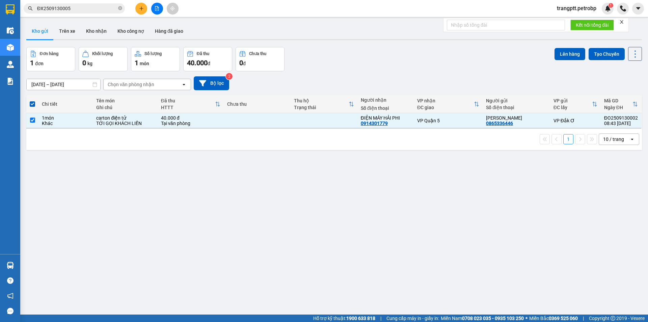
click at [572, 47] on div "Lên hàng Tạo Chuyến" at bounding box center [598, 54] width 87 height 14
click at [560, 54] on button "Lên hàng" at bounding box center [570, 54] width 31 height 12
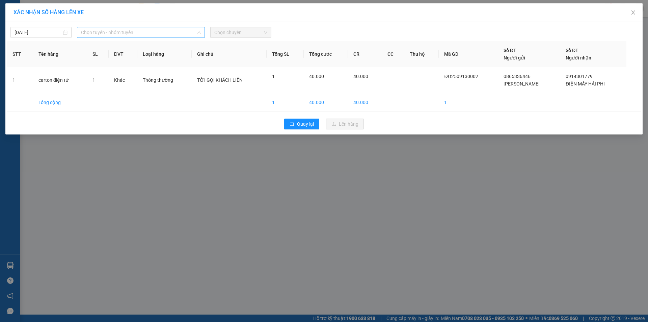
click at [161, 31] on span "Chọn tuyến - nhóm tuyến" at bounding box center [141, 32] width 120 height 10
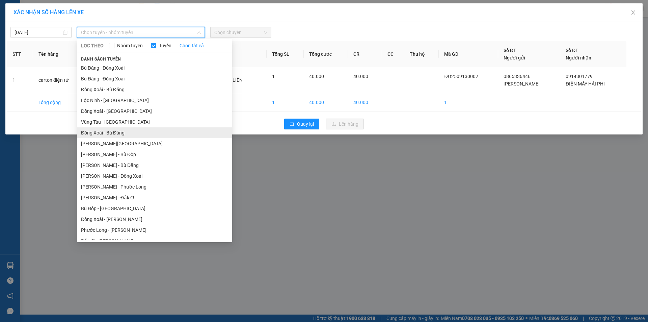
scroll to position [39, 0]
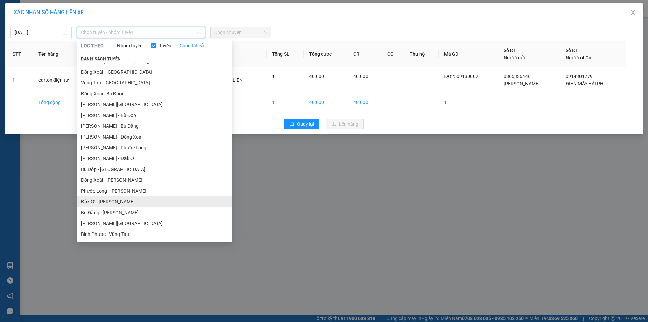
click at [105, 201] on li "Đắk Ơ - [PERSON_NAME]" at bounding box center [154, 201] width 155 height 11
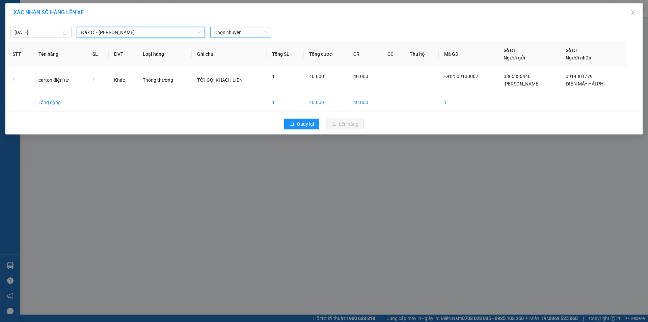
click at [233, 33] on span "Chọn chuyến" at bounding box center [240, 32] width 53 height 10
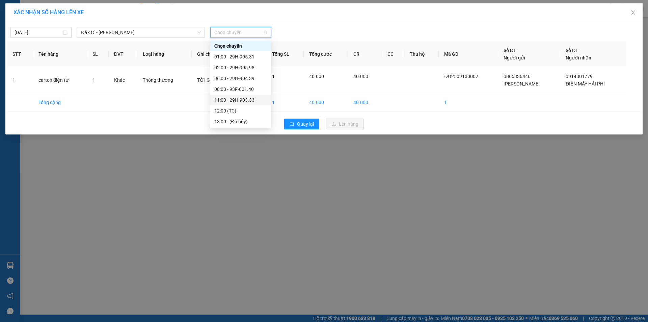
click at [241, 100] on div "11:00 - 29H-903.33" at bounding box center [240, 99] width 53 height 7
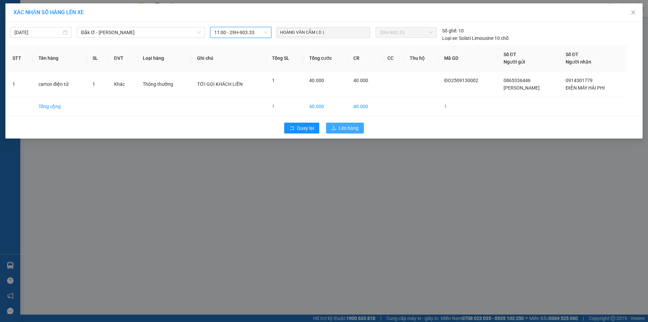
click at [342, 126] on span "Lên hàng" at bounding box center [349, 127] width 20 height 7
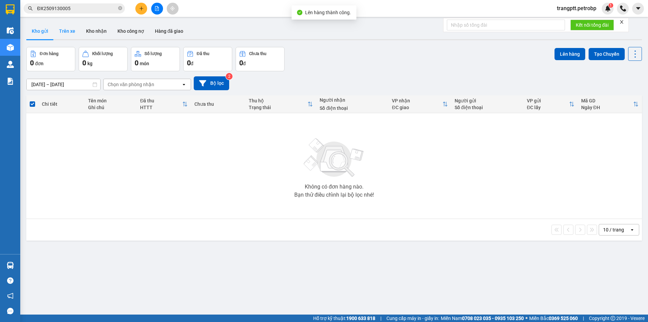
click at [66, 31] on button "Trên xe" at bounding box center [67, 31] width 27 height 16
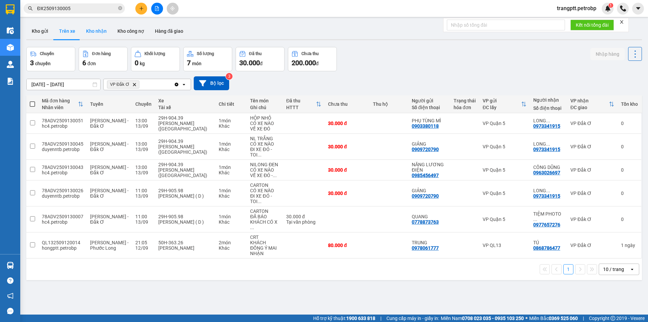
click at [98, 29] on button "Kho nhận" at bounding box center [96, 31] width 31 height 16
type input "[DATE] – [DATE]"
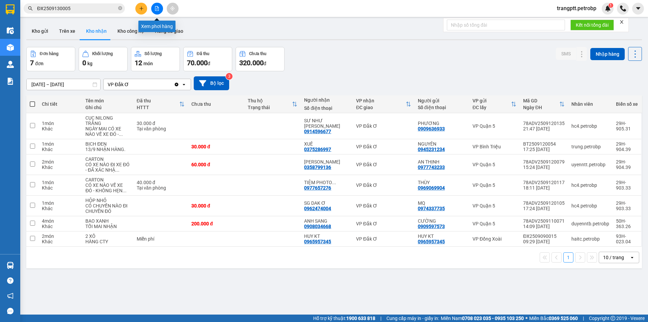
click at [155, 8] on icon "file-add" at bounding box center [157, 8] width 4 height 5
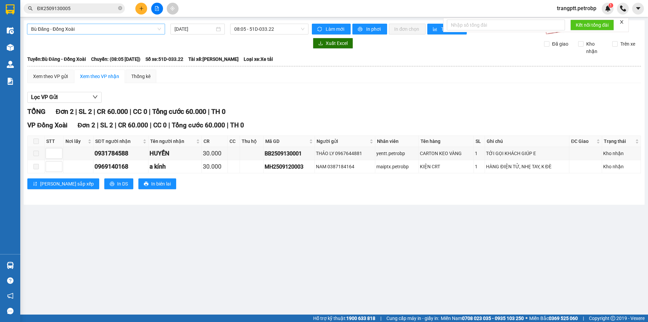
click at [123, 31] on span "Bù Đăng - Đồng Xoài" at bounding box center [96, 29] width 130 height 10
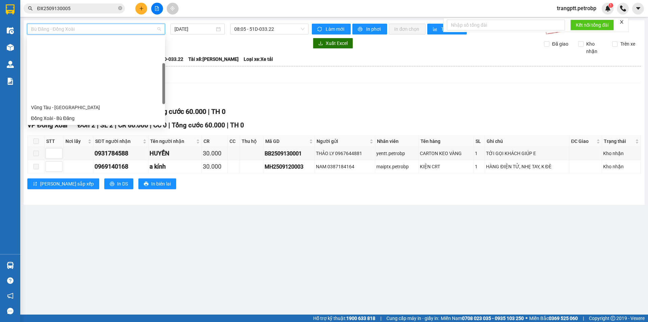
scroll to position [140, 0]
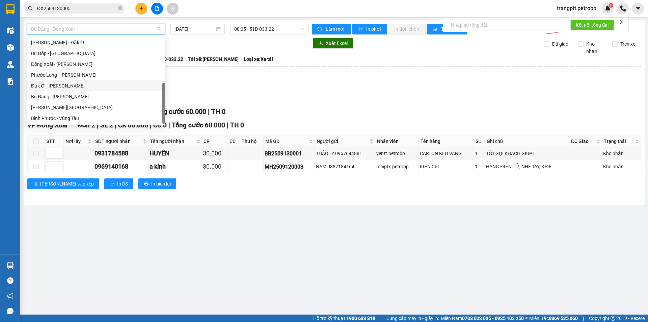
click at [71, 85] on div "Đắk Ơ - [PERSON_NAME]" at bounding box center [96, 85] width 130 height 7
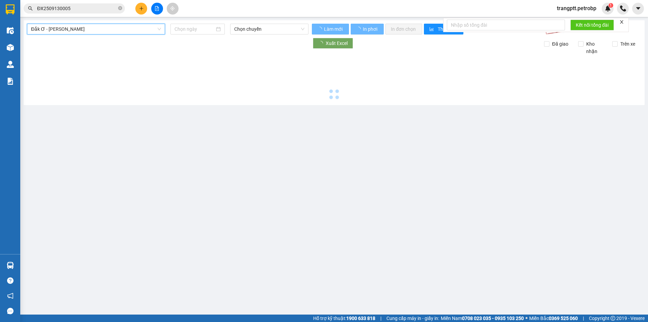
type input "[DATE]"
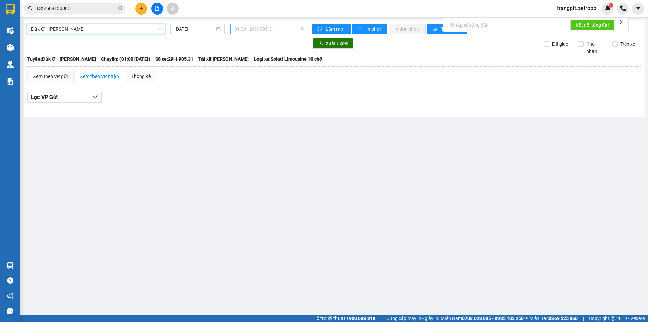
click at [254, 31] on span "01:00 - 29H-905.31" at bounding box center [269, 29] width 70 height 10
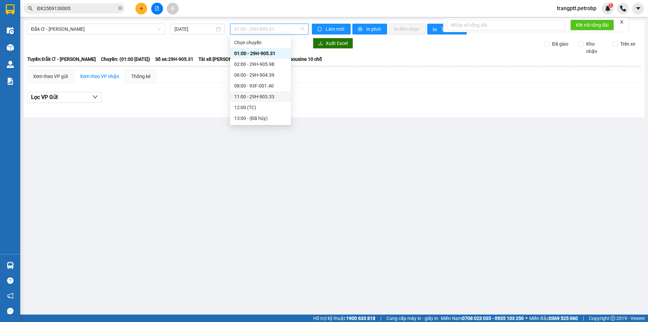
click at [254, 94] on div "11:00 - 29H-903.33" at bounding box center [260, 96] width 53 height 7
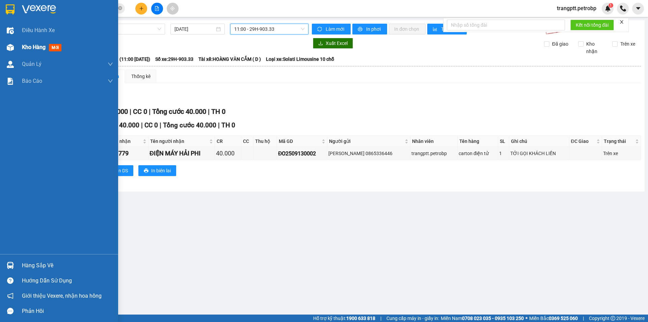
click at [11, 46] on img at bounding box center [10, 47] width 7 height 7
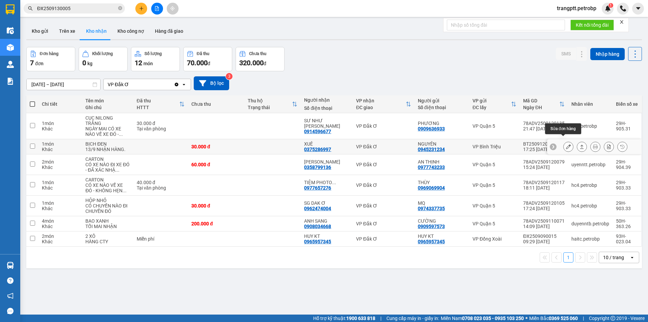
click at [564, 141] on button at bounding box center [568, 147] width 9 height 12
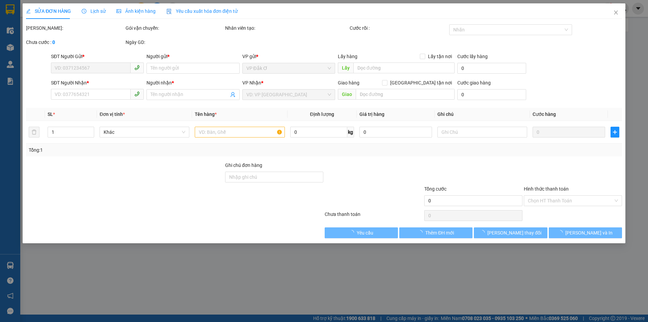
type input "0945231234"
type input "NGUYÊN"
type input "0375286997"
type input "XUÊ"
type input "30.000"
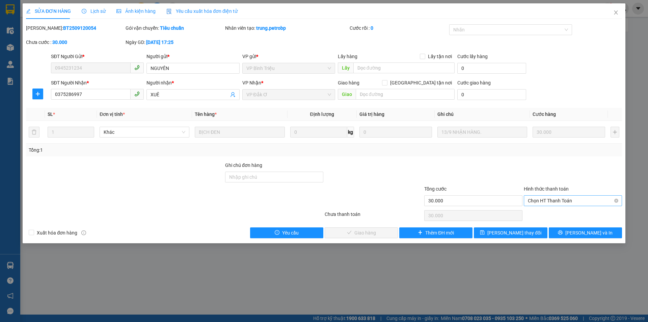
click at [544, 200] on span "Chọn HT Thanh Toán" at bounding box center [573, 201] width 90 height 10
click at [540, 214] on div "Tại văn phòng" at bounding box center [573, 213] width 90 height 7
type input "0"
click at [352, 233] on span "[PERSON_NAME] và Giao hàng" at bounding box center [370, 232] width 65 height 7
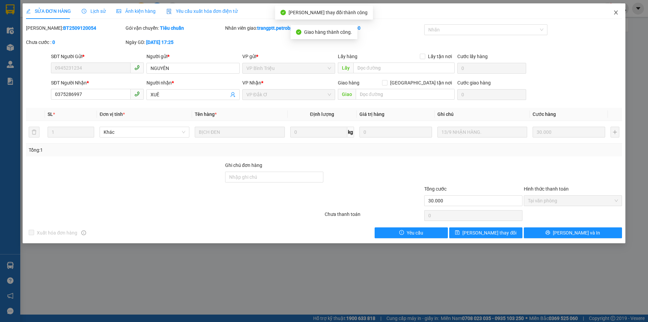
click at [617, 14] on icon "close" at bounding box center [616, 12] width 4 height 4
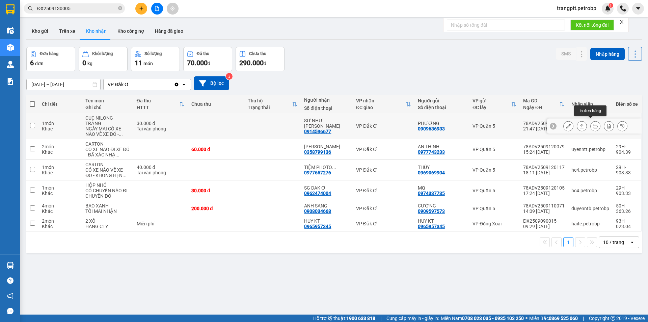
click at [593, 124] on icon at bounding box center [595, 126] width 5 height 5
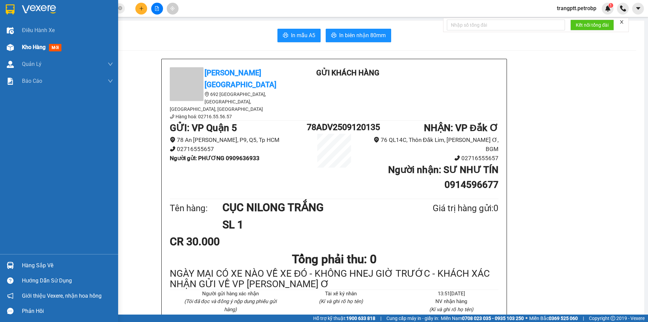
click at [21, 45] on div "Kho hàng mới" at bounding box center [59, 47] width 118 height 17
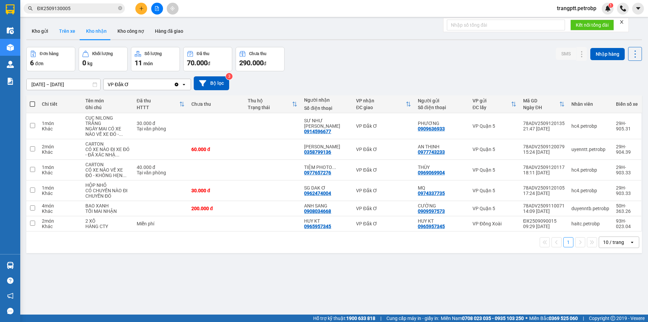
click at [63, 28] on button "Trên xe" at bounding box center [67, 31] width 27 height 16
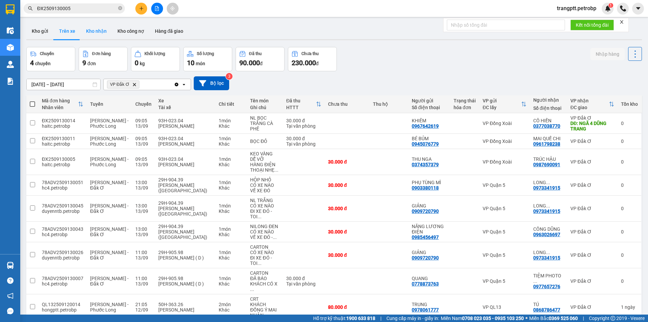
click at [97, 26] on button "Kho nhận" at bounding box center [96, 31] width 31 height 16
type input "[DATE] – [DATE]"
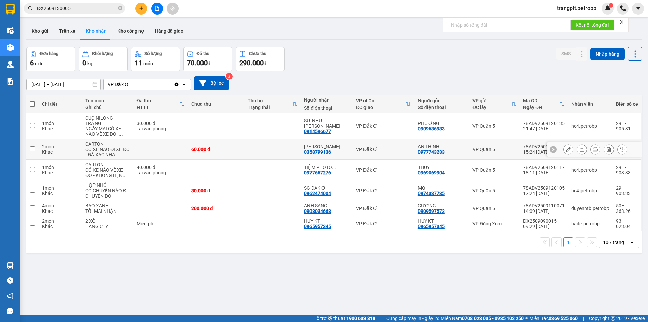
click at [564, 144] on button at bounding box center [568, 150] width 9 height 12
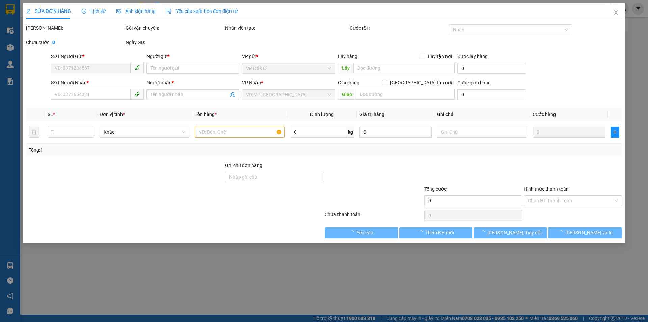
type input "0977743233"
type input "AN THỊNH"
type input "0358799136"
type input "[PERSON_NAME]"
type input "60.000"
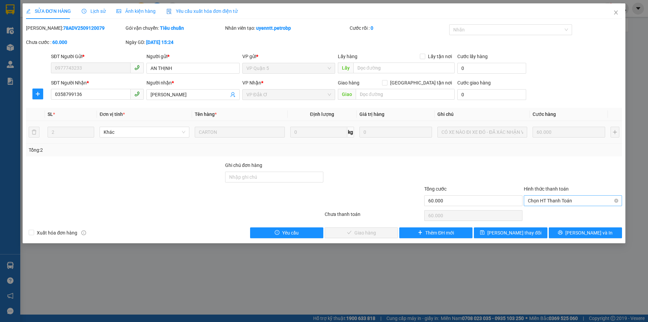
drag, startPoint x: 539, startPoint y: 199, endPoint x: 539, endPoint y: 205, distance: 6.4
click at [539, 199] on span "Chọn HT Thanh Toán" at bounding box center [573, 201] width 90 height 10
click at [539, 212] on div "Tại văn phòng" at bounding box center [573, 213] width 90 height 7
type input "0"
drag, startPoint x: 382, startPoint y: 233, endPoint x: 428, endPoint y: 223, distance: 47.6
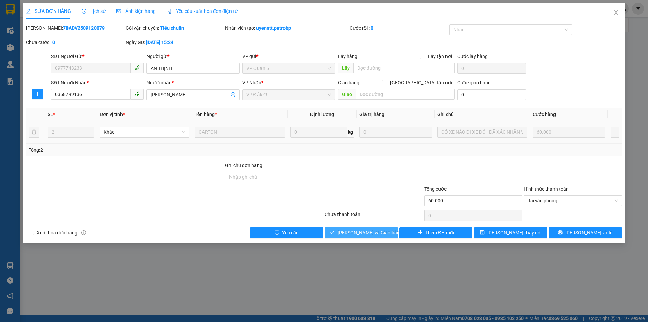
click at [382, 233] on span "[PERSON_NAME] và Giao hàng" at bounding box center [370, 232] width 65 height 7
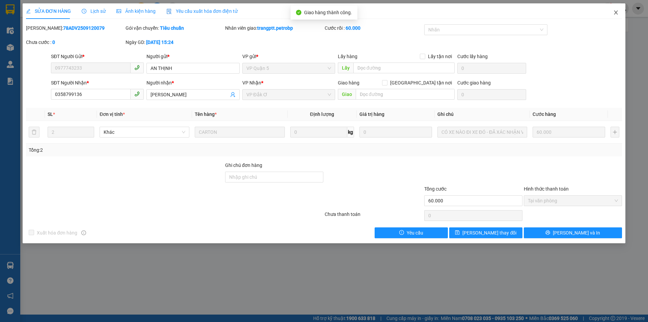
click at [616, 9] on span "Close" at bounding box center [616, 12] width 19 height 19
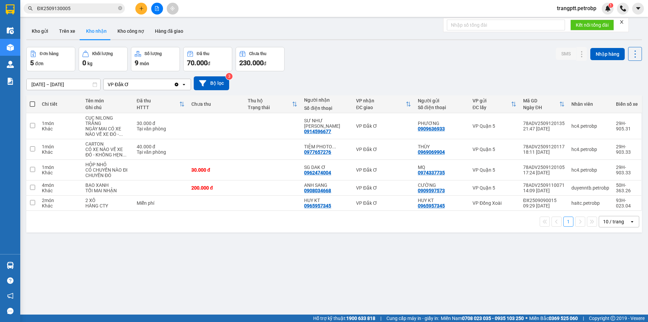
drag, startPoint x: 65, startPoint y: 29, endPoint x: 73, endPoint y: 41, distance: 14.7
click at [66, 29] on button "Trên xe" at bounding box center [67, 31] width 27 height 16
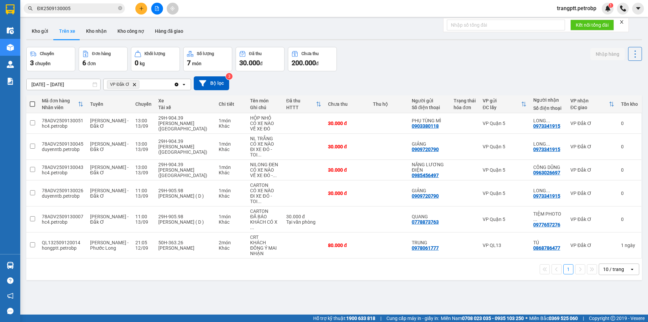
click at [64, 30] on button "Trên xe" at bounding box center [67, 31] width 27 height 16
click at [98, 31] on button "Kho nhận" at bounding box center [96, 31] width 31 height 16
type input "[DATE] – [DATE]"
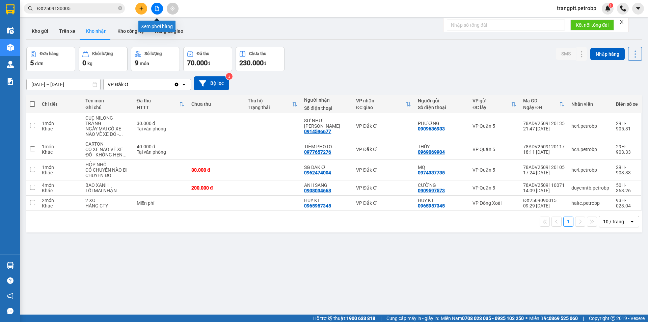
click at [156, 12] on button at bounding box center [157, 9] width 12 height 12
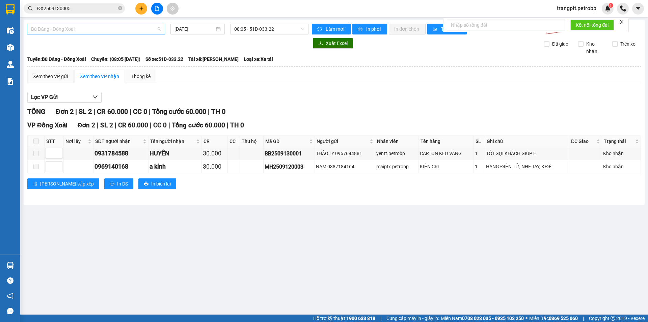
click at [120, 28] on span "Bù Đăng - Đồng Xoài" at bounding box center [96, 29] width 130 height 10
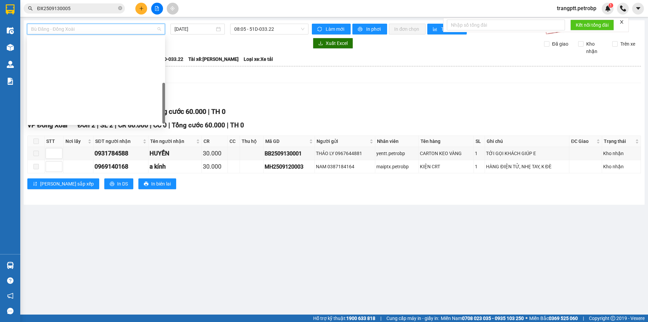
scroll to position [140, 0]
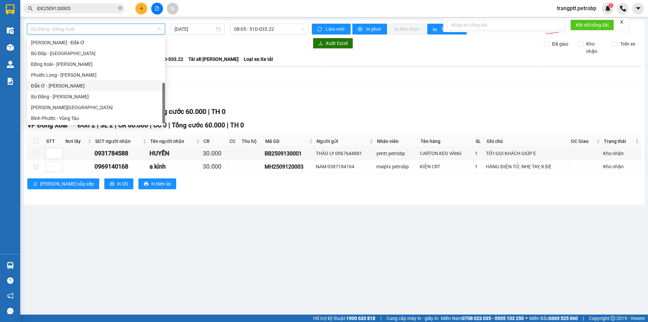
click at [62, 83] on div "Đắk Ơ - [PERSON_NAME]" at bounding box center [96, 85] width 130 height 7
type input "[DATE]"
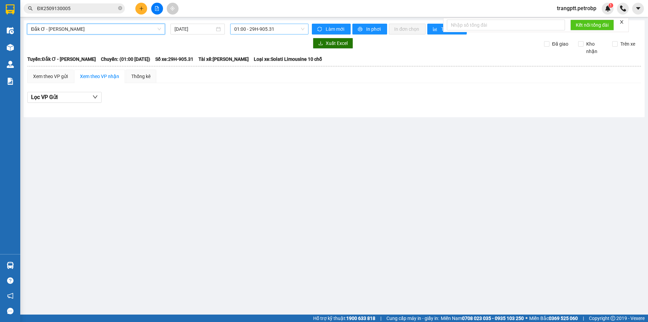
click at [251, 26] on span "01:00 - 29H-905.31" at bounding box center [269, 29] width 70 height 10
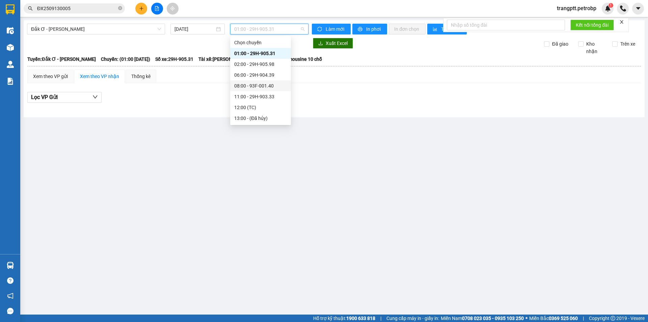
click at [259, 84] on div "08:00 - 93F-001.40" at bounding box center [260, 85] width 53 height 7
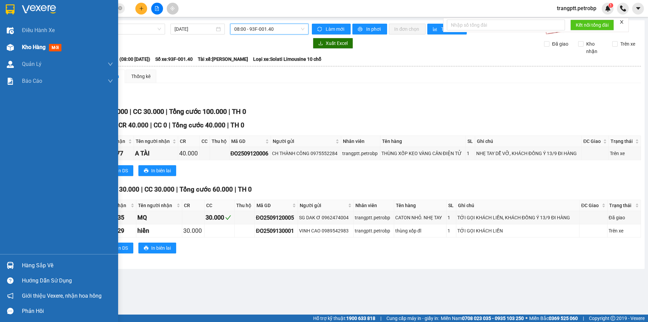
click at [30, 47] on span "Kho hàng" at bounding box center [34, 47] width 24 height 6
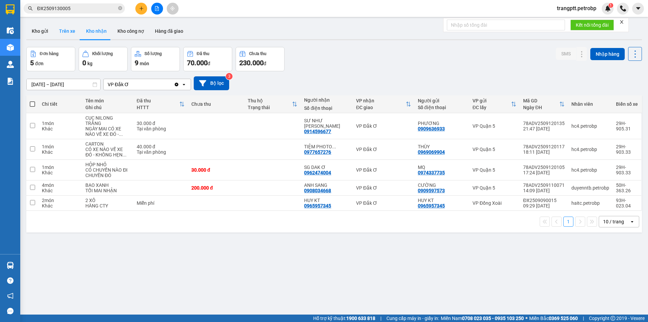
click at [62, 31] on button "Trên xe" at bounding box center [67, 31] width 27 height 16
type input "[DATE] – [DATE]"
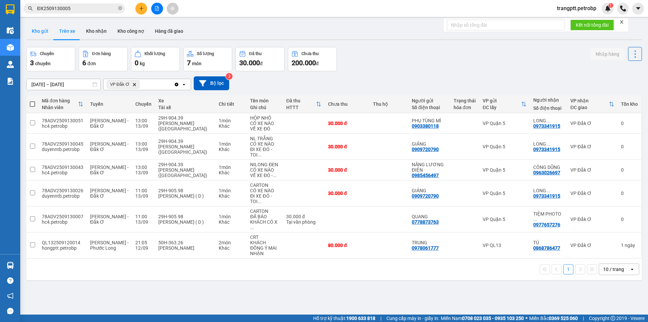
click at [32, 26] on button "Kho gửi" at bounding box center [39, 31] width 27 height 16
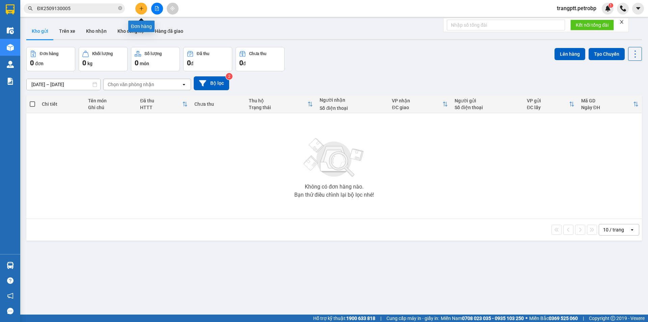
click at [139, 9] on icon "plus" at bounding box center [141, 8] width 5 height 5
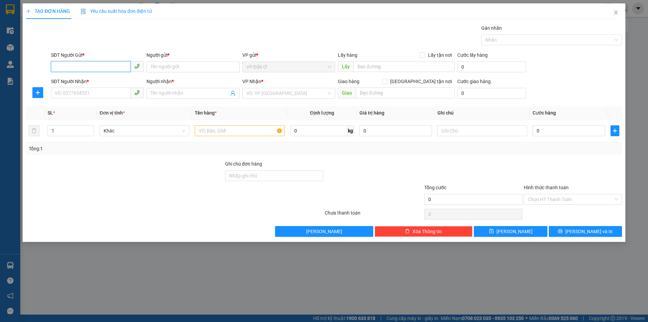
click at [92, 68] on input "SĐT Người Gửi *" at bounding box center [91, 66] width 80 height 11
type input "0938199469"
click at [77, 76] on div "0938199469 - QUANG" at bounding box center [97, 80] width 93 height 11
type input "QUANG"
type input "0967455466"
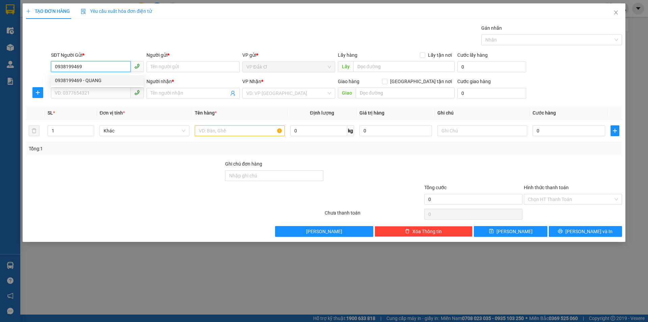
type input "DIỆU"
type input "EON BD"
type input "30.000"
type input "0938199469"
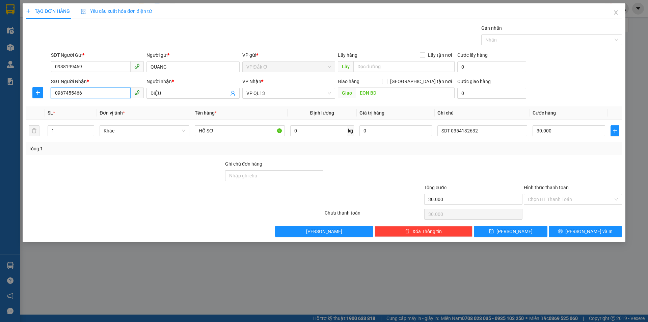
click at [105, 92] on input "0967455466" at bounding box center [91, 92] width 80 height 11
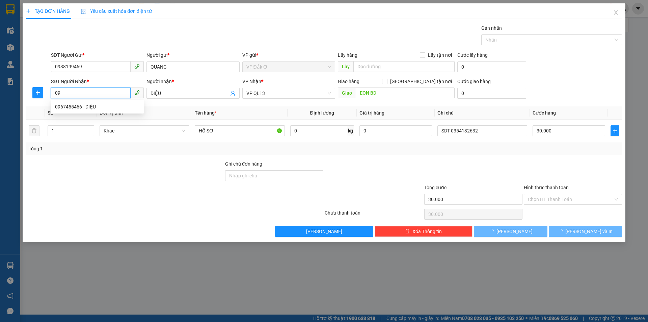
type input "0"
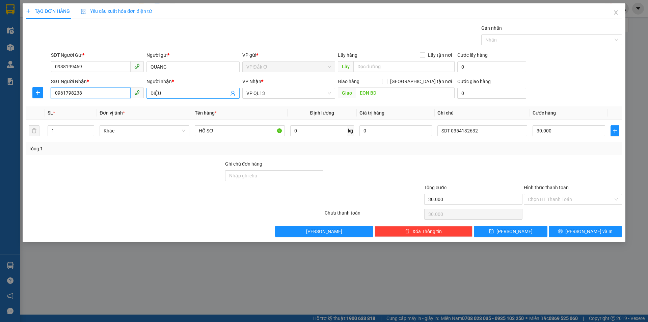
type input "0961798238"
click at [175, 96] on input "DIỆU" at bounding box center [190, 92] width 78 height 7
type input "D"
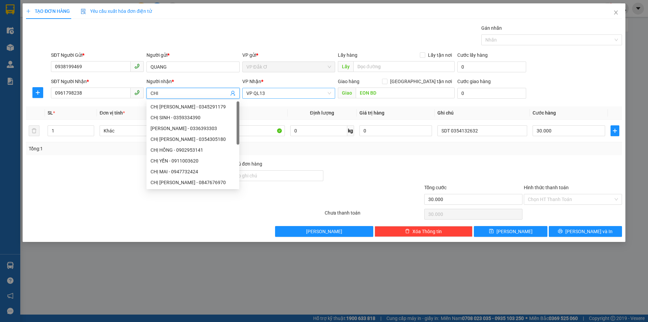
click at [293, 93] on span "VP QL13" at bounding box center [289, 93] width 85 height 10
type input "CHI"
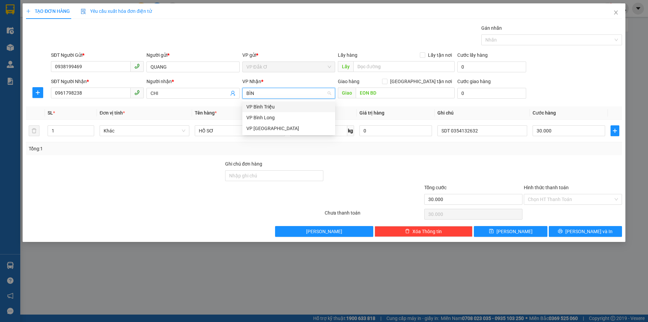
type input "BÌNH"
click at [256, 130] on div "VP [GEOGRAPHIC_DATA]" at bounding box center [289, 128] width 85 height 7
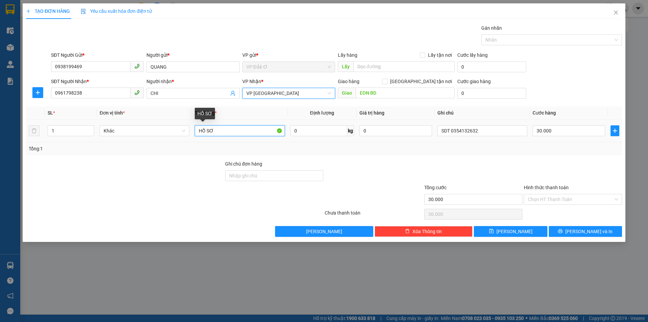
click at [228, 130] on input "HỒ SƠ" at bounding box center [240, 130] width 90 height 11
type input "H"
type input "BỌC ĐEN"
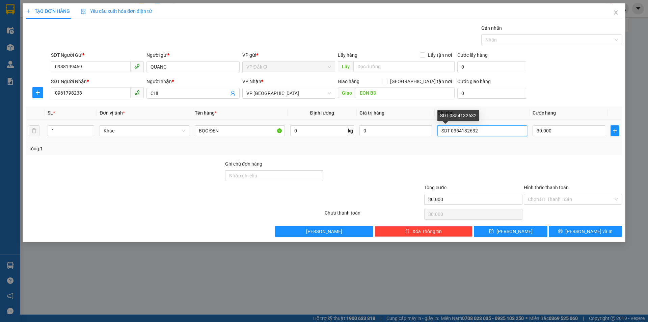
click at [485, 131] on input "SDT 0354132632" at bounding box center [483, 130] width 90 height 11
type input "S"
type input "TỚI GỌI KHÁCH LIỀN"
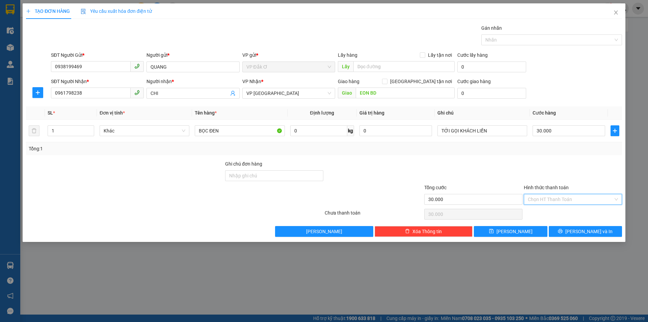
click at [555, 200] on input "Hình thức thanh toán" at bounding box center [570, 199] width 85 height 10
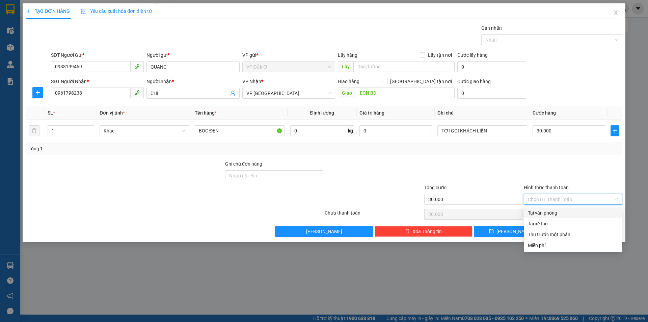
click at [553, 213] on div "Tại văn phòng" at bounding box center [573, 212] width 90 height 7
type input "0"
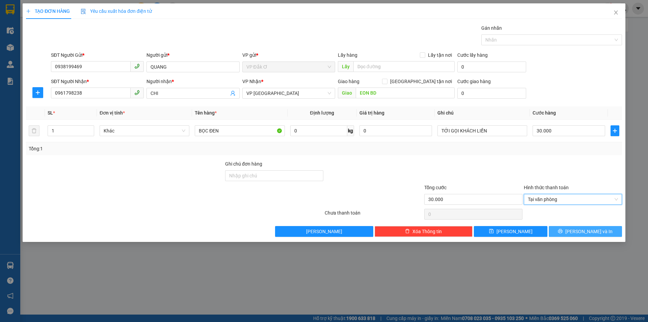
click at [578, 231] on button "[PERSON_NAME] và In" at bounding box center [585, 231] width 73 height 11
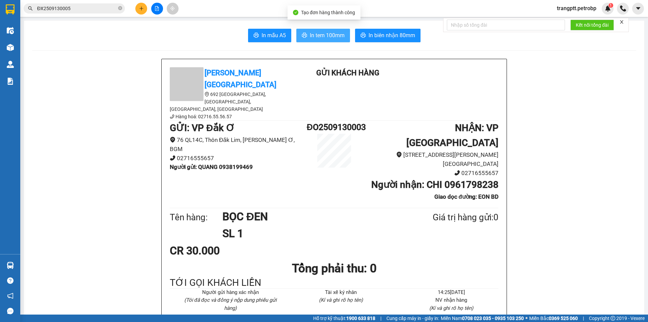
click at [325, 37] on span "In tem 100mm" at bounding box center [327, 35] width 35 height 8
click at [324, 32] on span "In tem 100mm" at bounding box center [327, 35] width 35 height 8
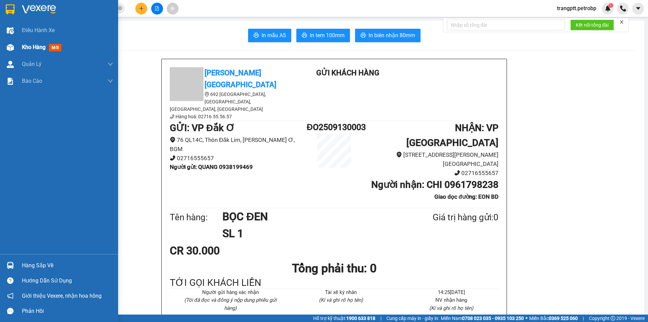
click at [12, 48] on img at bounding box center [10, 47] width 7 height 7
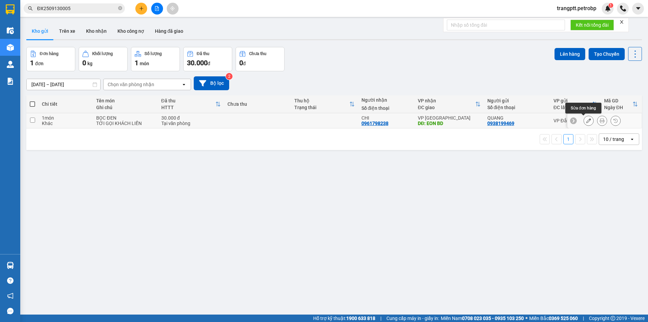
click at [584, 120] on button at bounding box center [588, 121] width 9 height 12
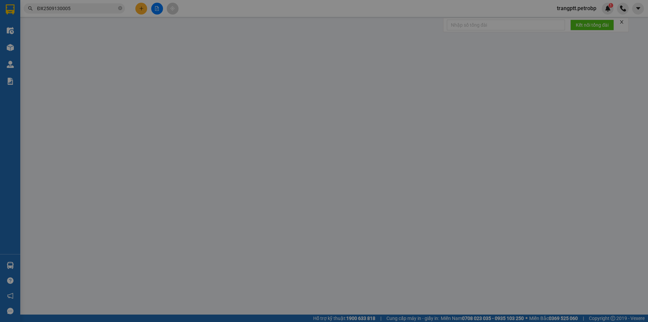
type input "0938199469"
type input "QUANG"
type input "0961798238"
type input "CHI"
type input "EON BD"
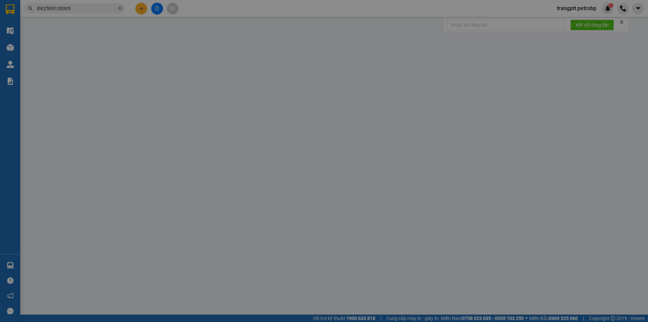
type input "30.000"
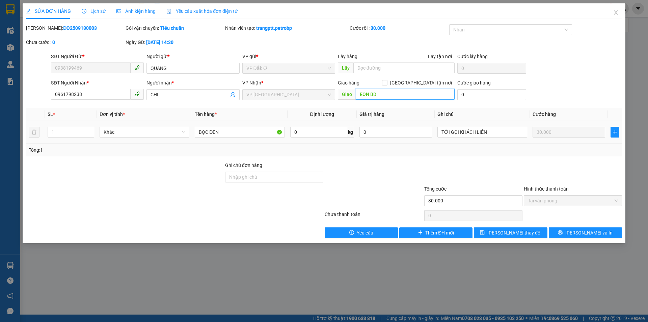
click at [393, 97] on input "EON BD" at bounding box center [405, 94] width 99 height 11
click at [508, 231] on span "[PERSON_NAME] thay đổi" at bounding box center [515, 232] width 54 height 7
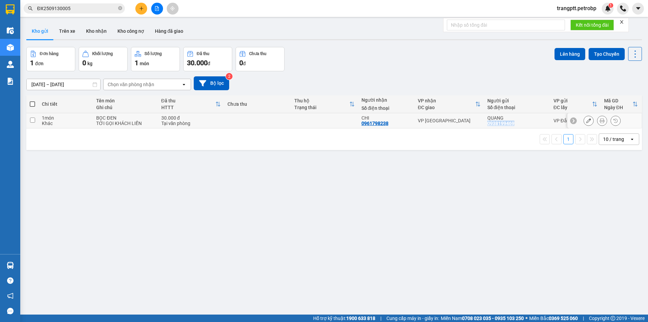
drag, startPoint x: 484, startPoint y: 123, endPoint x: 514, endPoint y: 121, distance: 30.1
click at [514, 121] on td "QUANG 0938199469" at bounding box center [517, 120] width 66 height 15
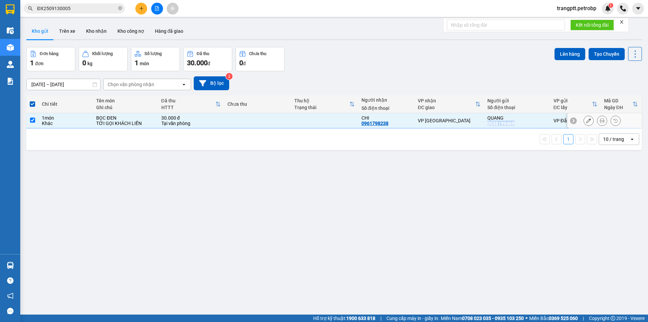
copy div "0938199469"
click at [31, 102] on span at bounding box center [32, 103] width 5 height 5
click at [32, 101] on input "checkbox" at bounding box center [32, 101] width 0 height 0
checkbox input "false"
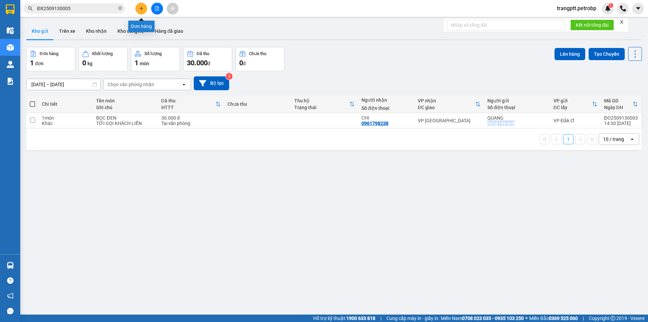
click at [140, 7] on icon "plus" at bounding box center [141, 8] width 5 height 5
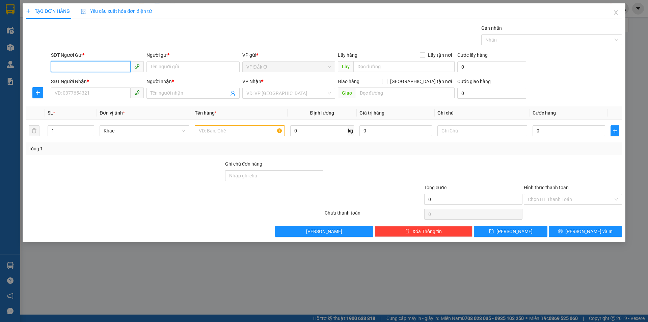
click at [88, 65] on input "SĐT Người Gửi *" at bounding box center [91, 66] width 80 height 11
paste input "0938199469"
type input "0938199469"
click at [93, 79] on div "0938199469 - QUANG" at bounding box center [97, 80] width 85 height 7
type input "QUANG"
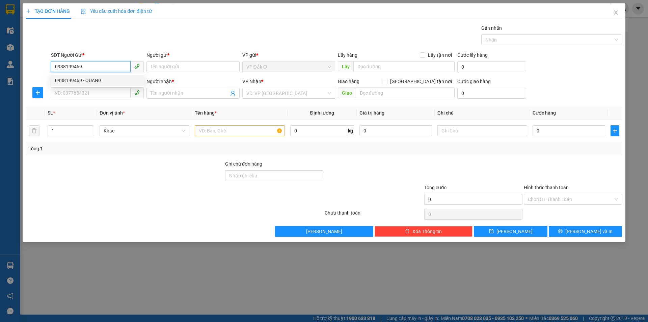
type input "0961798238"
type input "CHI"
type input "30.000"
type input "0938199469"
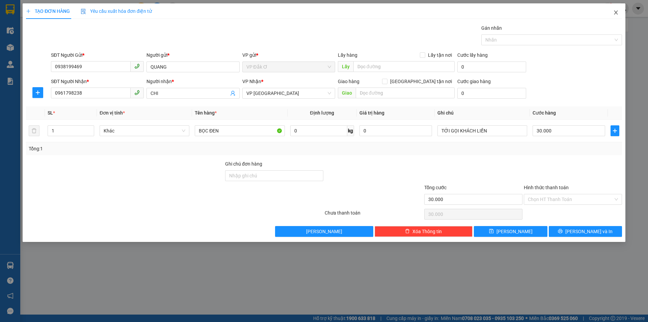
click at [618, 13] on icon "close" at bounding box center [616, 12] width 5 height 5
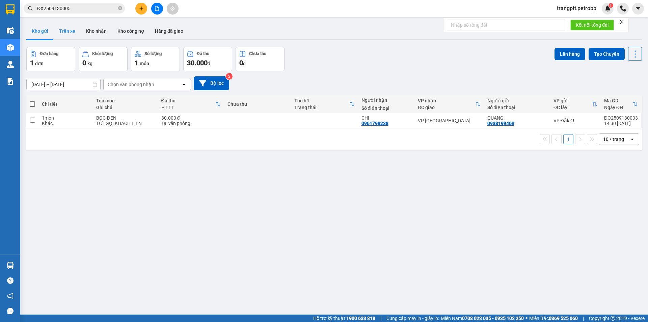
click at [67, 30] on button "Trên xe" at bounding box center [67, 31] width 27 height 16
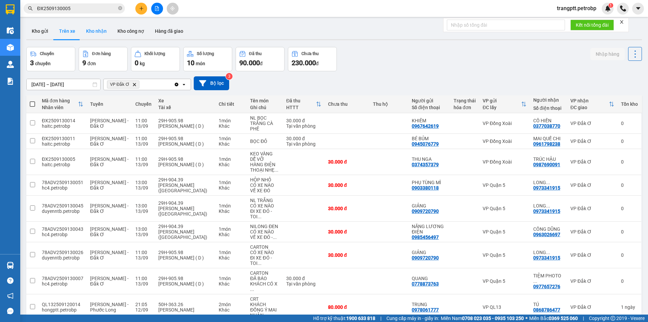
click at [93, 27] on button "Kho nhận" at bounding box center [96, 31] width 31 height 16
type input "[DATE] – [DATE]"
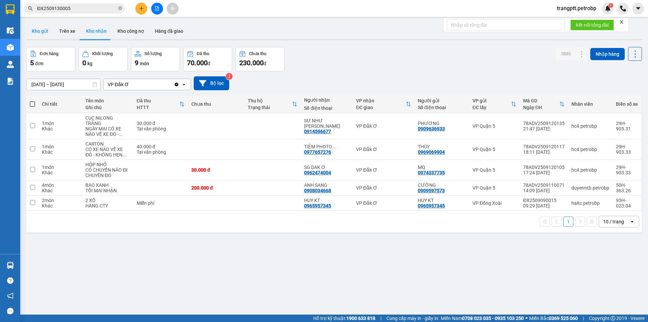
click at [40, 26] on button "Kho gửi" at bounding box center [39, 31] width 27 height 16
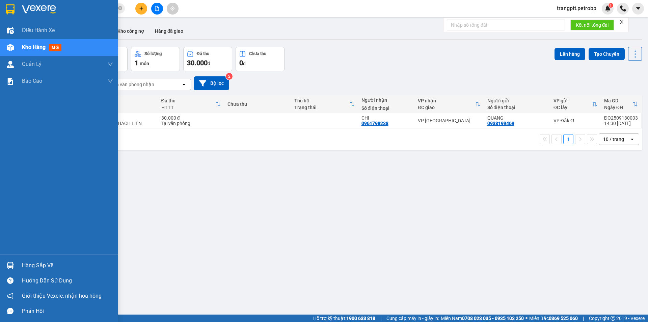
click at [18, 265] on div "Hàng sắp về" at bounding box center [59, 265] width 118 height 15
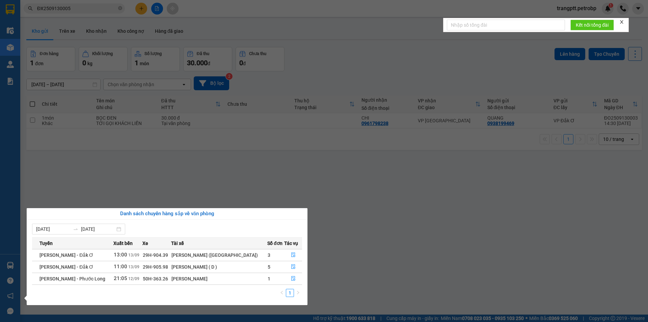
click at [377, 256] on section "Kết quả tìm kiếm ( 1 ) Bộ lọc Mã ĐH Trạng thái Món hàng Tổng cước Chưa cước Ngư…" at bounding box center [324, 161] width 648 height 322
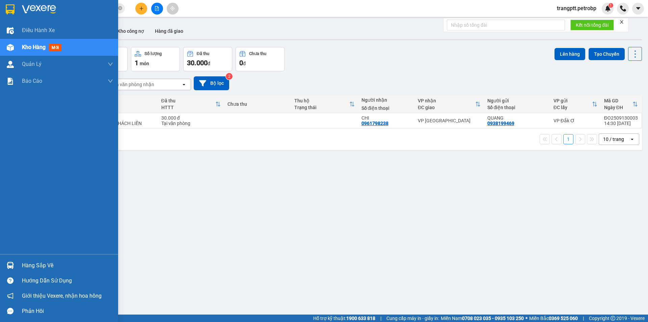
click at [32, 261] on div "Hàng sắp về" at bounding box center [67, 265] width 91 height 10
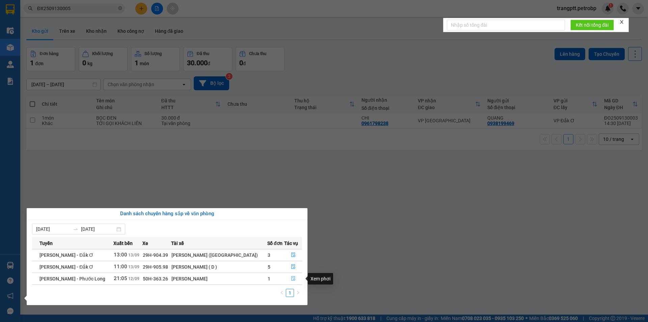
click at [291, 279] on icon "file-done" at bounding box center [293, 278] width 4 height 5
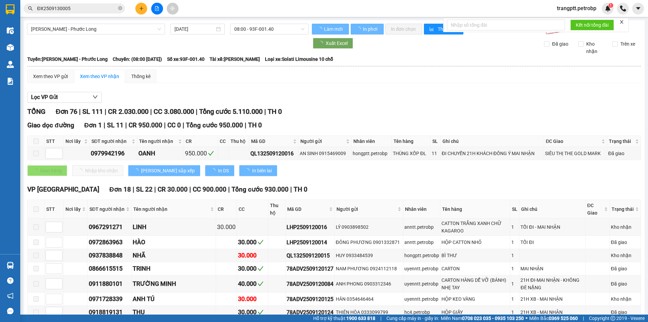
type input "[DATE]"
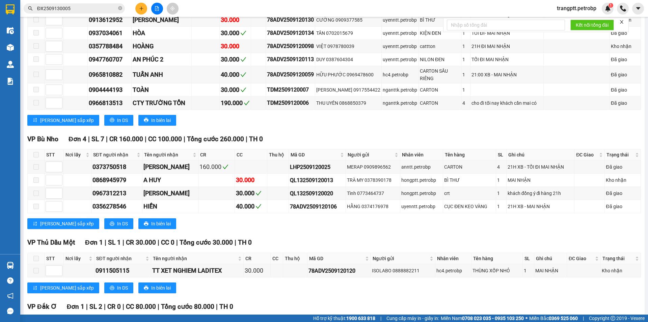
scroll to position [1269, 0]
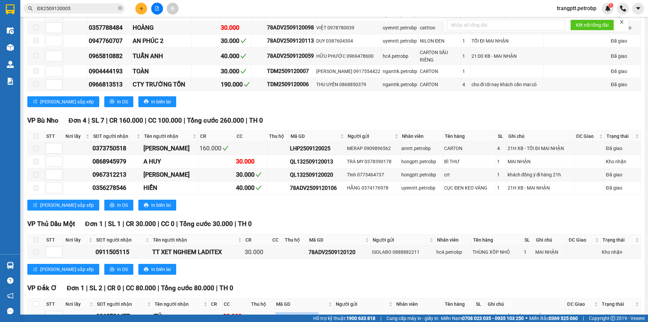
drag, startPoint x: 275, startPoint y: 271, endPoint x: 320, endPoint y: 269, distance: 44.6
click at [320, 312] on div "QL132509120014" at bounding box center [304, 316] width 57 height 8
copy div "QL132509120014"
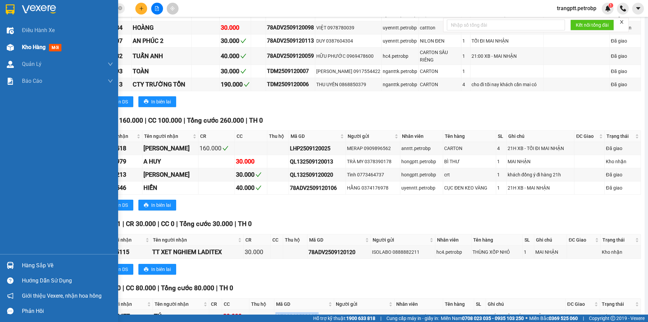
click at [25, 45] on span "Kho hàng" at bounding box center [34, 47] width 24 height 6
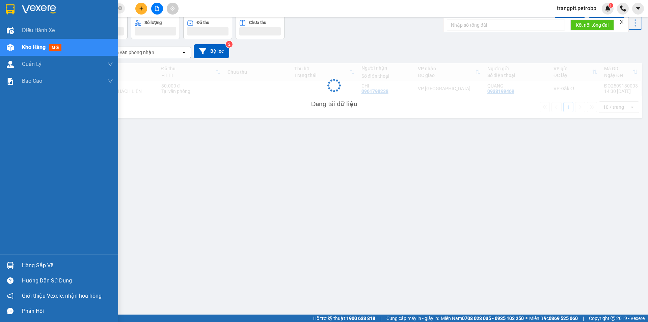
scroll to position [31, 0]
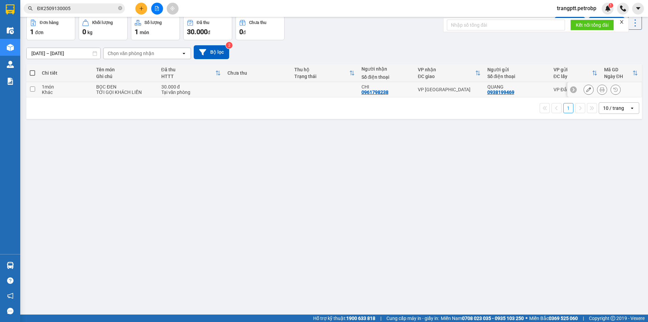
click at [32, 89] on input "checkbox" at bounding box center [32, 88] width 5 height 5
checkbox input "true"
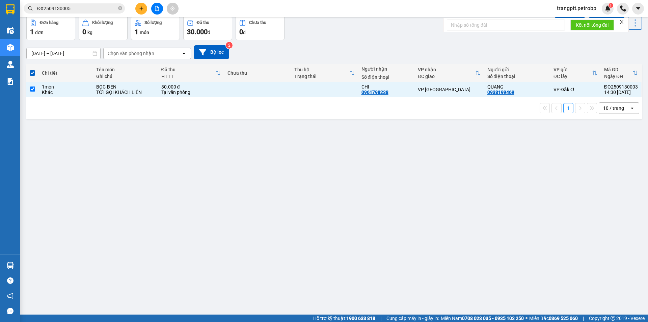
scroll to position [0, 0]
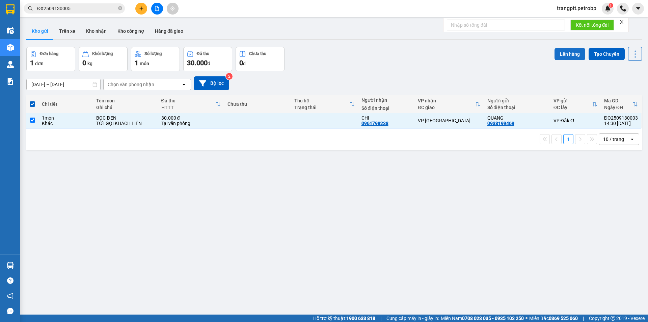
click at [561, 54] on button "Lên hàng" at bounding box center [570, 54] width 31 height 12
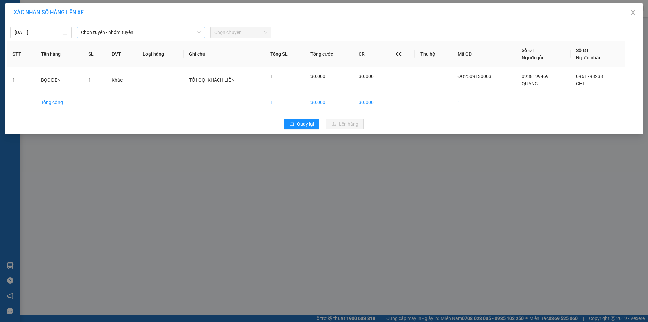
click at [104, 30] on span "Chọn tuyến - nhóm tuyến" at bounding box center [141, 32] width 120 height 10
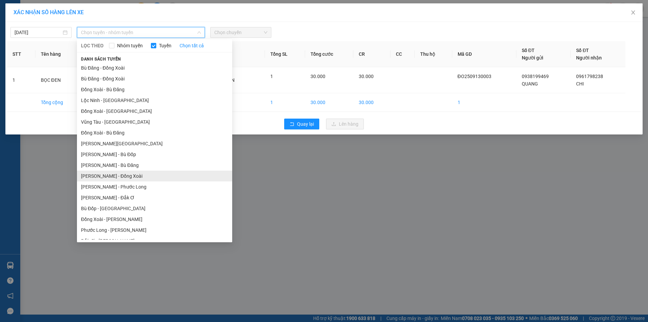
scroll to position [39, 0]
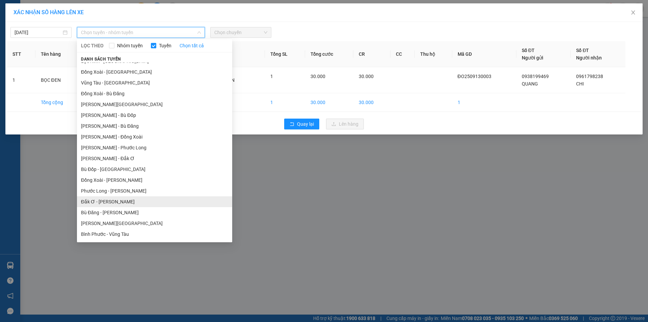
click at [98, 199] on li "Đắk Ơ - [PERSON_NAME]" at bounding box center [154, 201] width 155 height 11
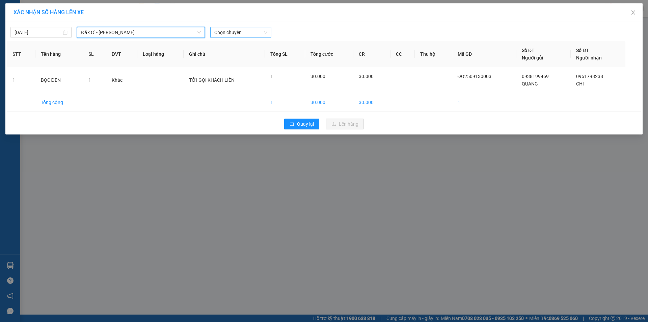
click at [226, 33] on span "Chọn chuyến" at bounding box center [240, 32] width 53 height 10
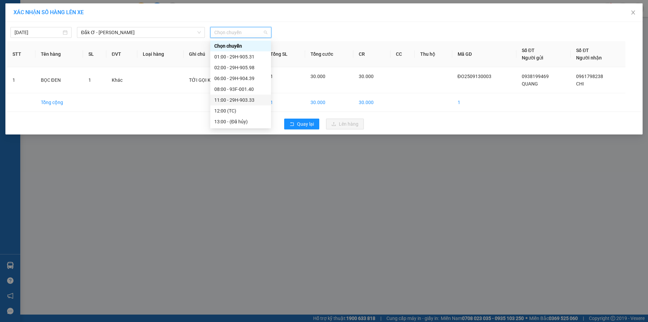
scroll to position [22, 0]
click at [237, 110] on div "15:00 - 29H-905.31" at bounding box center [240, 110] width 53 height 7
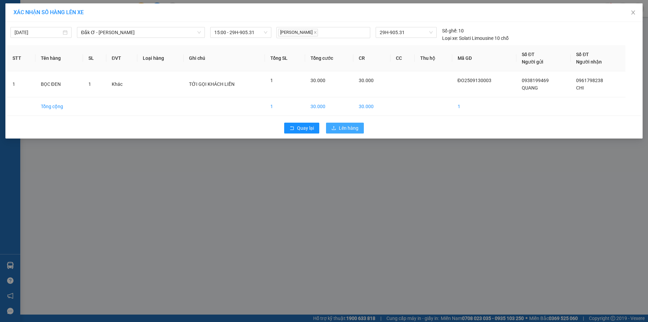
click at [347, 127] on span "Lên hàng" at bounding box center [349, 127] width 20 height 7
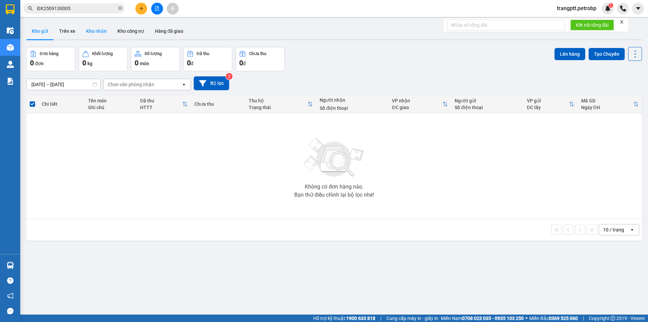
click at [99, 28] on button "Kho nhận" at bounding box center [96, 31] width 31 height 16
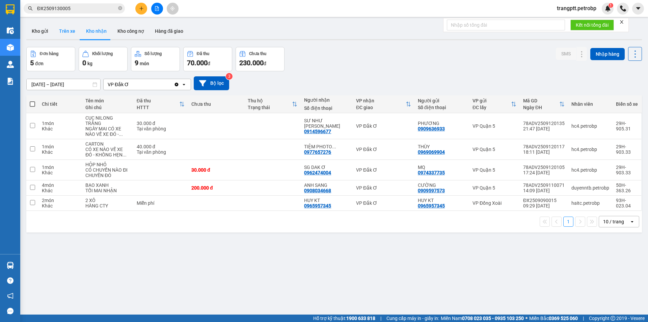
click at [63, 30] on button "Trên xe" at bounding box center [67, 31] width 27 height 16
type input "[DATE] – [DATE]"
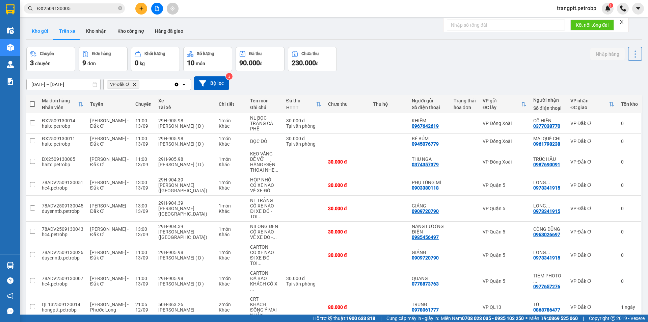
click at [38, 29] on button "Kho gửi" at bounding box center [39, 31] width 27 height 16
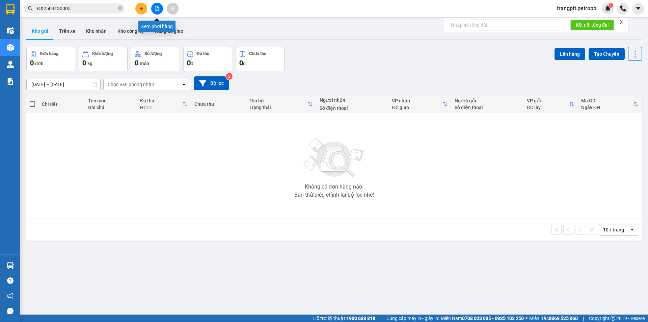
click at [155, 10] on icon "file-add" at bounding box center [157, 8] width 5 height 5
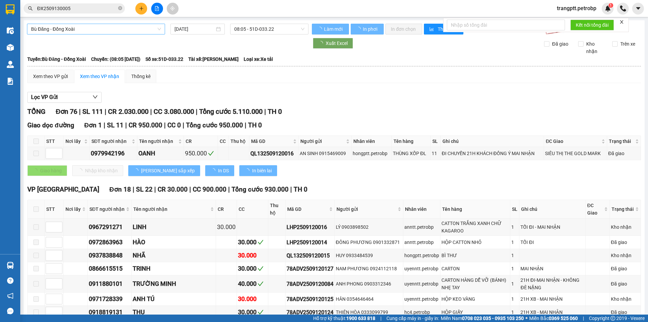
type input "[DATE]"
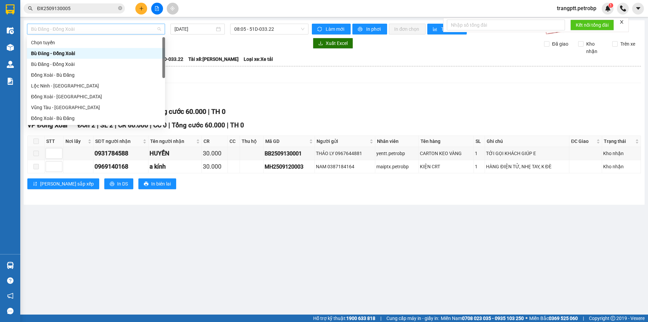
click at [125, 27] on span "Bù Đăng - Đồng Xoài" at bounding box center [96, 29] width 130 height 10
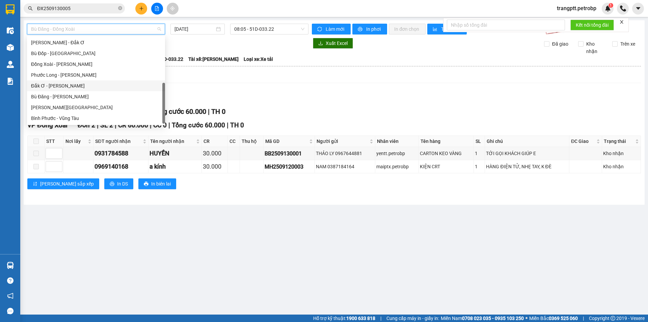
click at [51, 87] on div "Đắk Ơ - [PERSON_NAME]" at bounding box center [96, 85] width 130 height 7
type input "[DATE]"
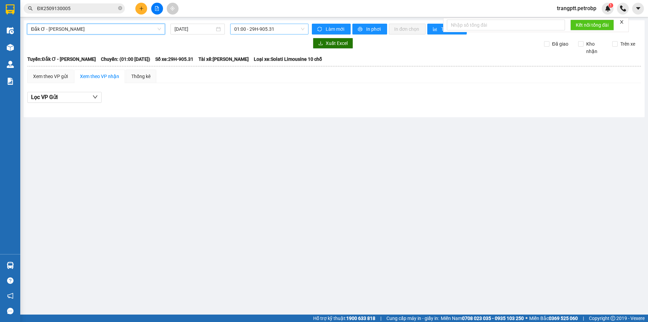
drag, startPoint x: 257, startPoint y: 29, endPoint x: 260, endPoint y: 33, distance: 4.3
click at [257, 29] on span "01:00 - 29H-905.31" at bounding box center [269, 29] width 70 height 10
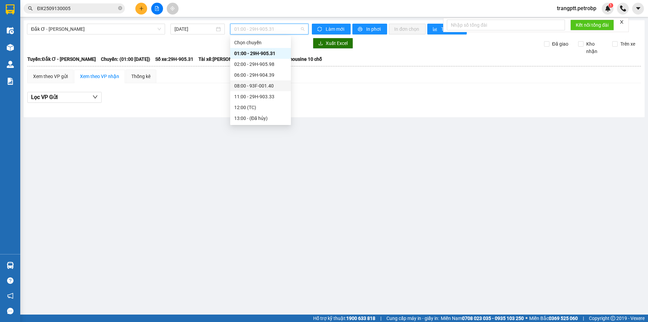
click at [255, 83] on div "08:00 - 93F-001.40" at bounding box center [260, 85] width 53 height 7
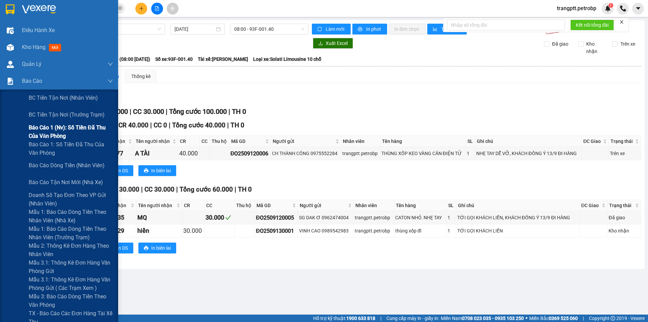
click at [48, 126] on span "Báo cáo 1 (nv): Số tiền đã thu của văn phòng" at bounding box center [71, 131] width 84 height 17
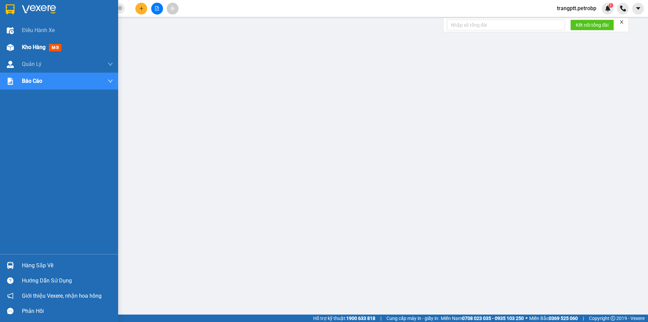
click at [19, 47] on div "Kho hàng mới" at bounding box center [59, 47] width 118 height 17
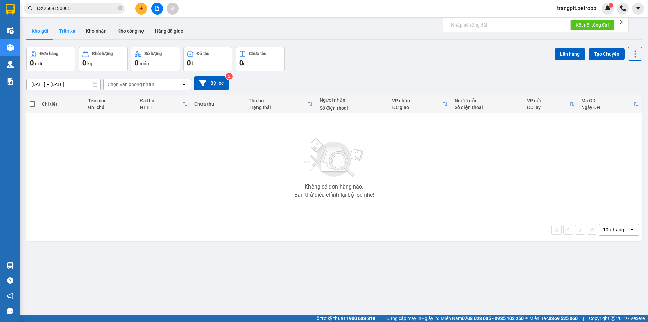
click at [70, 32] on button "Trên xe" at bounding box center [67, 31] width 27 height 16
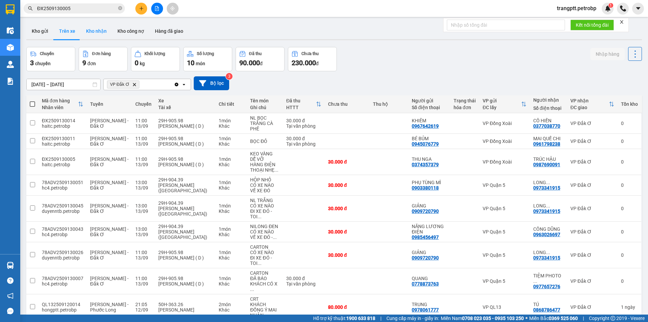
click at [97, 31] on button "Kho nhận" at bounding box center [96, 31] width 31 height 16
type input "[DATE] – [DATE]"
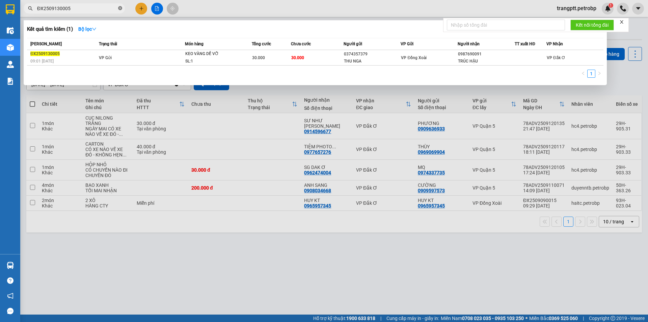
click at [121, 7] on icon "close-circle" at bounding box center [120, 8] width 4 height 4
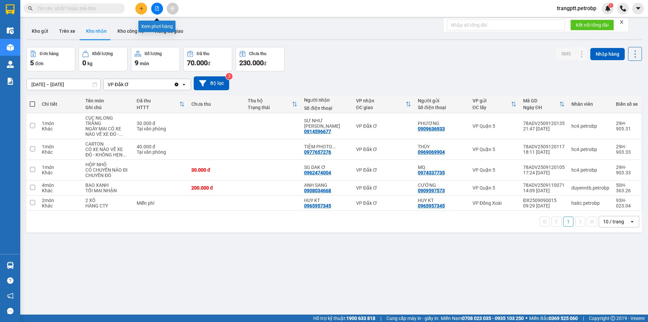
click at [155, 8] on icon "file-add" at bounding box center [157, 8] width 4 height 5
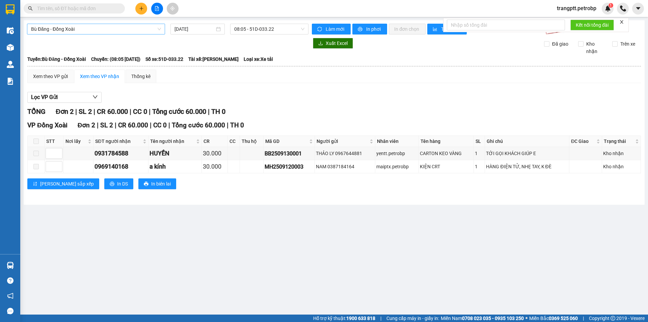
click at [102, 28] on span "Bù Đăng - Đồng Xoài" at bounding box center [96, 29] width 130 height 10
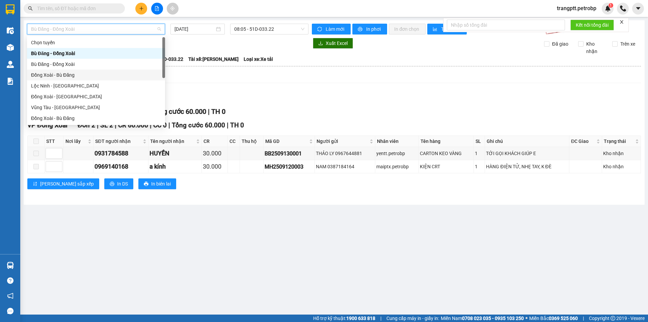
scroll to position [140, 0]
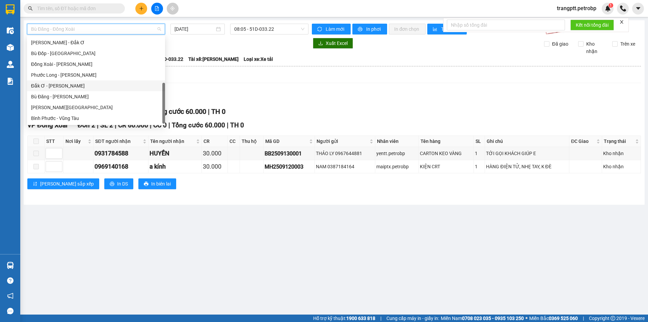
click at [58, 83] on div "Đắk Ơ - [PERSON_NAME]" at bounding box center [96, 85] width 130 height 7
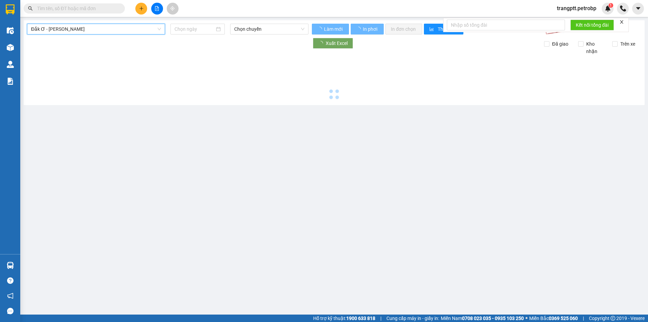
type input "[DATE]"
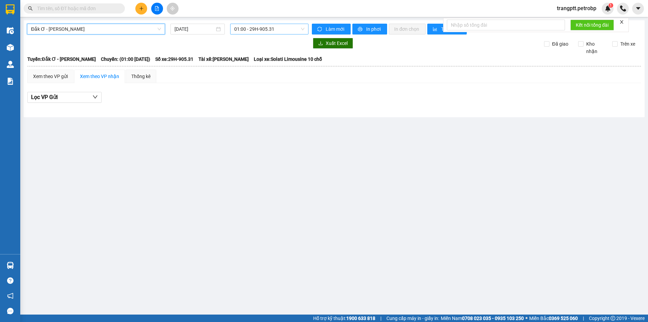
click at [255, 29] on span "01:00 - 29H-905.31" at bounding box center [269, 29] width 70 height 10
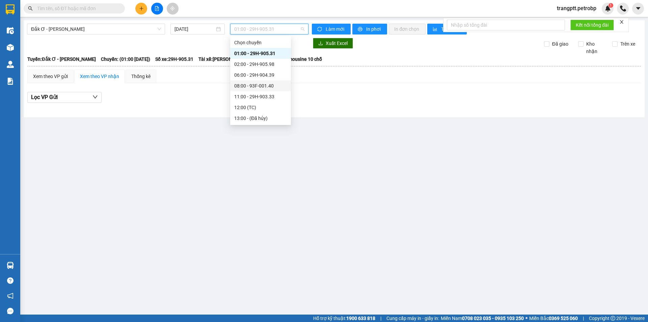
click at [261, 84] on div "08:00 - 93F-001.40" at bounding box center [260, 85] width 53 height 7
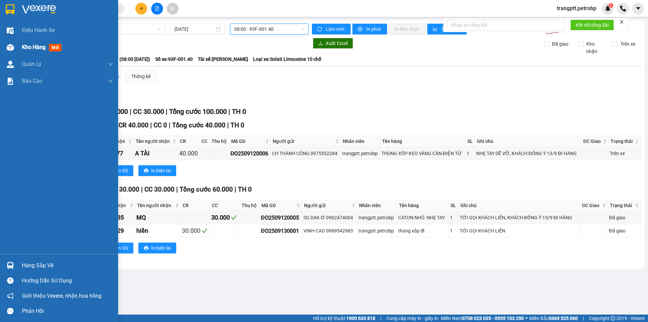
click at [36, 46] on span "Kho hàng" at bounding box center [34, 47] width 24 height 6
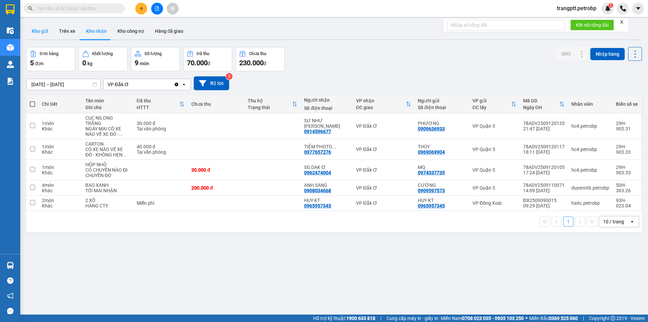
click at [36, 28] on button "Kho gửi" at bounding box center [39, 31] width 27 height 16
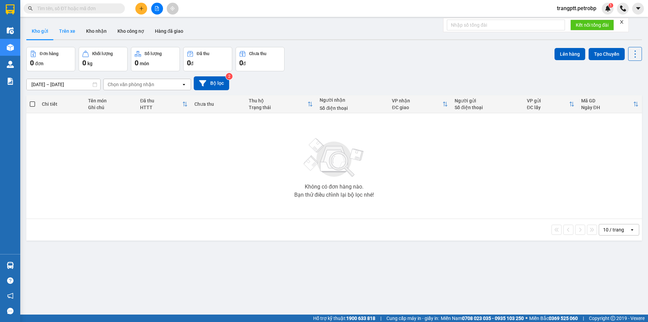
click at [63, 30] on button "Trên xe" at bounding box center [67, 31] width 27 height 16
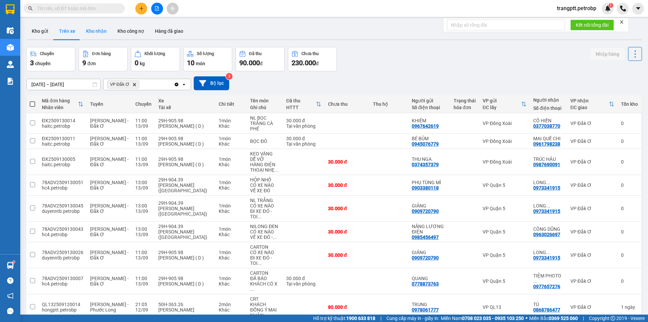
click at [100, 30] on button "Kho nhận" at bounding box center [96, 31] width 31 height 16
type input "[DATE] – [DATE]"
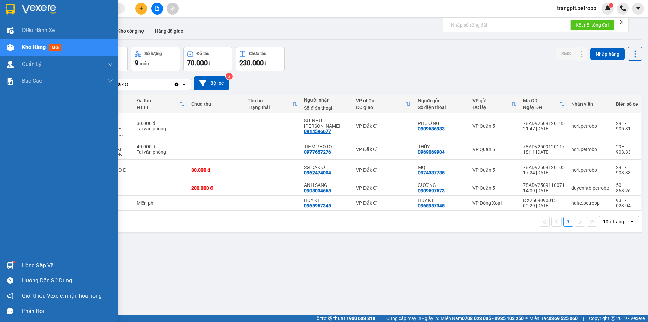
click at [20, 264] on div "Hàng sắp về" at bounding box center [59, 265] width 118 height 15
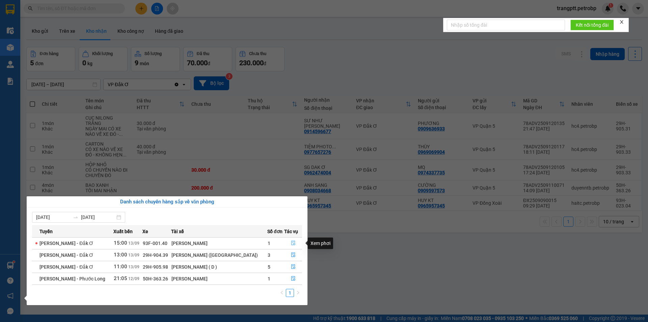
click at [291, 243] on icon "file-done" at bounding box center [293, 242] width 5 height 5
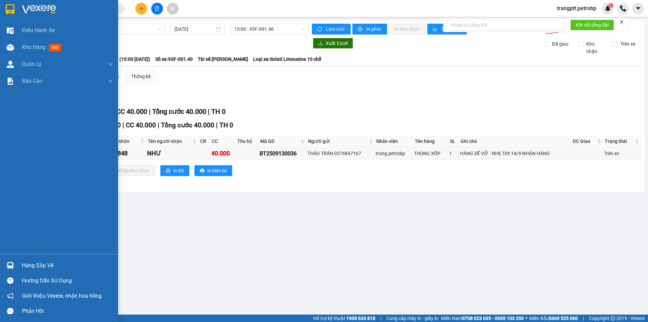
click at [31, 266] on div "Hàng sắp về" at bounding box center [67, 265] width 91 height 10
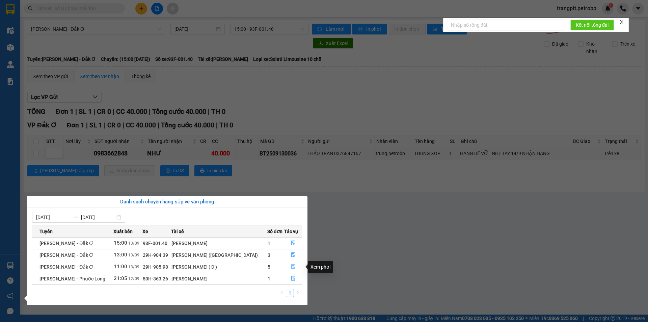
click at [291, 266] on icon "file-done" at bounding box center [293, 266] width 5 height 5
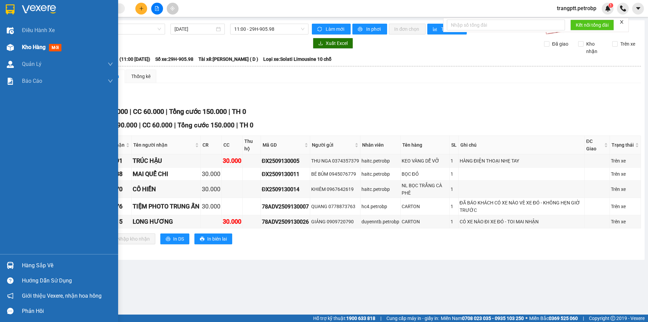
click at [37, 45] on span "Kho hàng" at bounding box center [34, 47] width 24 height 6
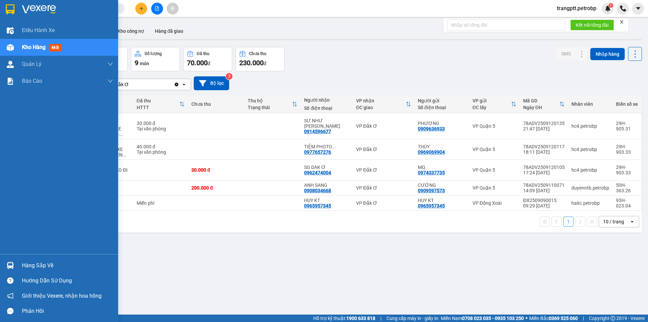
click at [33, 280] on div "Hướng dẫn sử dụng" at bounding box center [67, 281] width 91 height 10
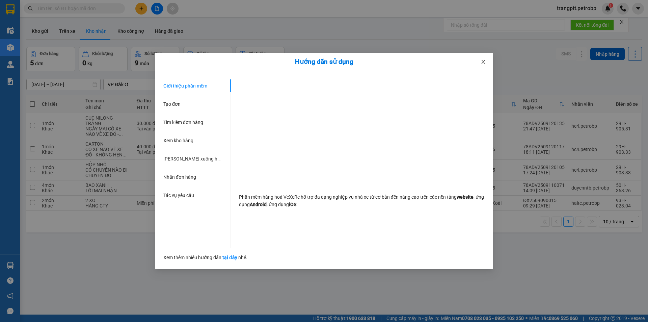
click at [483, 60] on icon "close" at bounding box center [483, 61] width 5 height 5
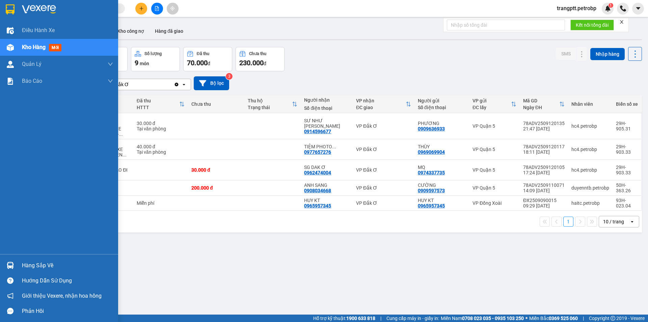
click at [46, 262] on div "Hàng sắp về" at bounding box center [67, 265] width 91 height 10
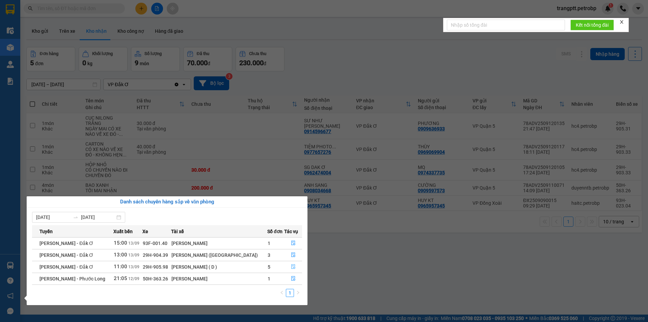
click at [291, 266] on icon "file-done" at bounding box center [293, 266] width 5 height 5
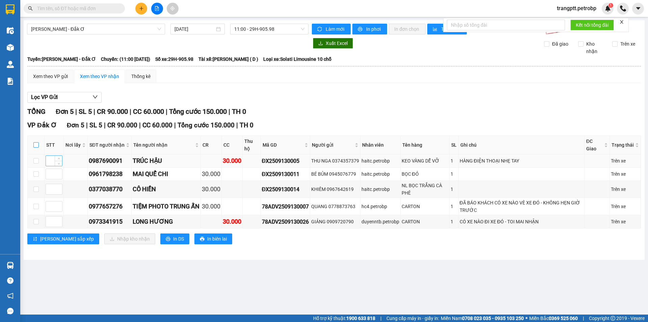
drag, startPoint x: 35, startPoint y: 142, endPoint x: 53, endPoint y: 158, distance: 23.9
click at [36, 144] on input "checkbox" at bounding box center [35, 144] width 5 height 5
checkbox input "true"
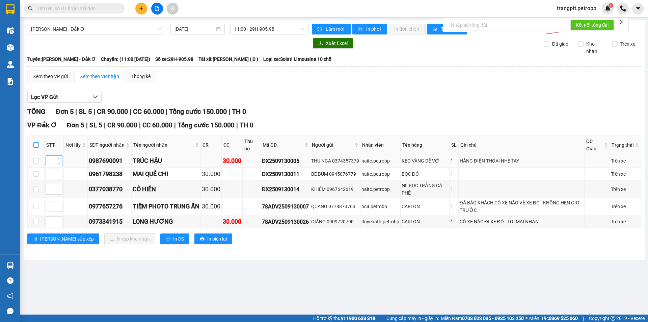
checkbox input "true"
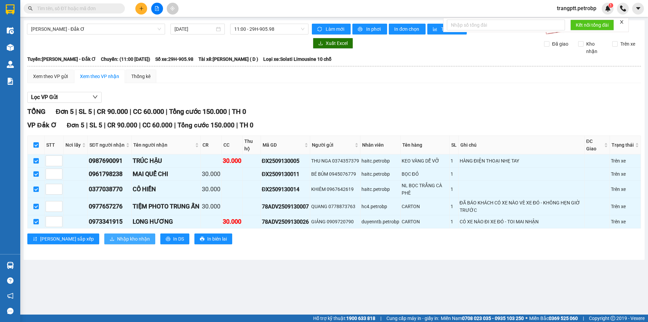
drag, startPoint x: 104, startPoint y: 240, endPoint x: 109, endPoint y: 240, distance: 5.7
click at [117, 240] on span "Nhập kho nhận" at bounding box center [133, 238] width 33 height 7
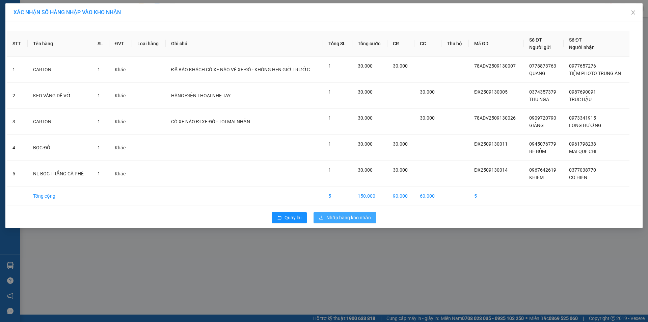
click at [347, 216] on span "Nhập hàng kho nhận" at bounding box center [349, 217] width 45 height 7
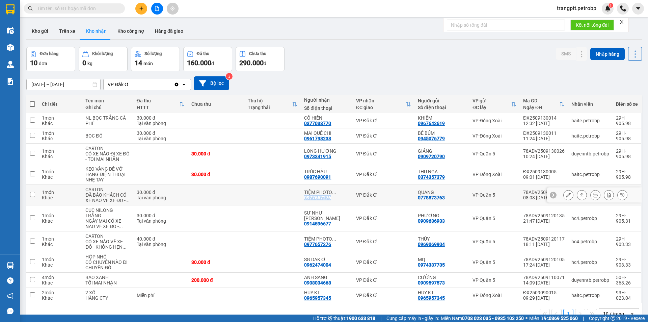
drag, startPoint x: 304, startPoint y: 198, endPoint x: 333, endPoint y: 198, distance: 28.7
click at [333, 198] on div "TIỆM PHOTO ... 0977657276" at bounding box center [326, 194] width 45 height 11
checkbox input "true"
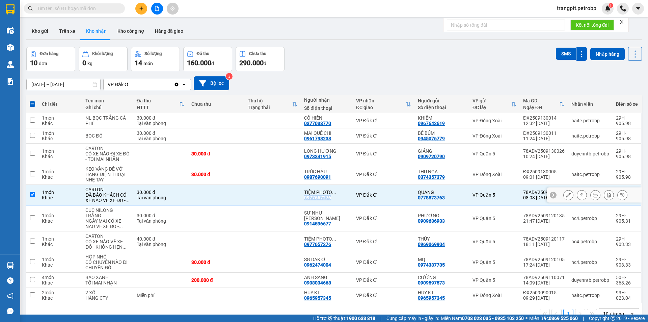
copy div "0977657276"
drag, startPoint x: 304, startPoint y: 139, endPoint x: 332, endPoint y: 141, distance: 28.1
click at [332, 141] on td "MAI QUẾ CHI 0961798238" at bounding box center [327, 135] width 52 height 15
checkbox input "true"
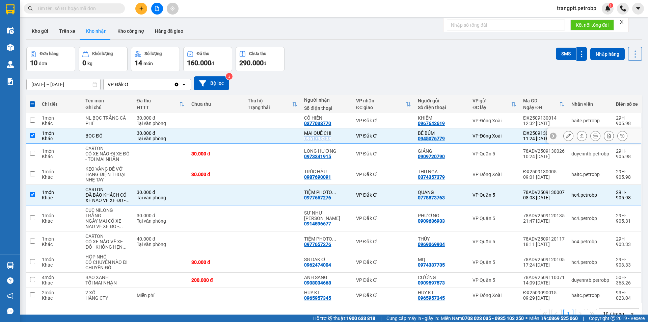
copy div "0961798238"
drag, startPoint x: 304, startPoint y: 123, endPoint x: 332, endPoint y: 123, distance: 28.0
click at [332, 123] on td "CÔ HIỀN 0377038770" at bounding box center [327, 120] width 52 height 15
checkbox input "true"
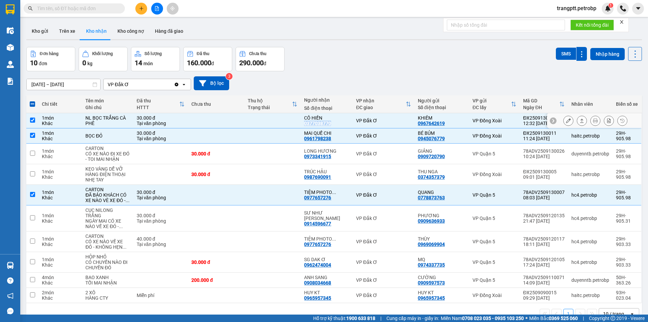
copy div "0377038770"
click at [31, 103] on span at bounding box center [32, 103] width 5 height 5
click at [32, 101] on input "checkbox" at bounding box center [32, 101] width 0 height 0
checkbox input "true"
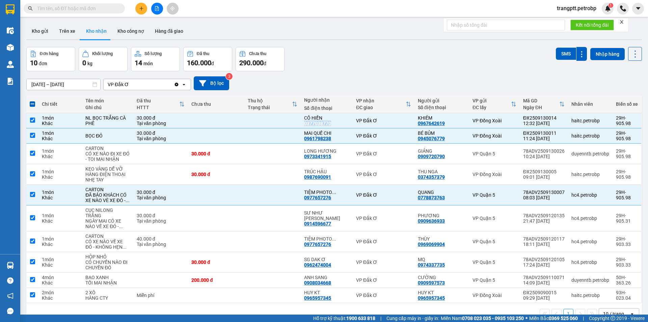
checkbox input "true"
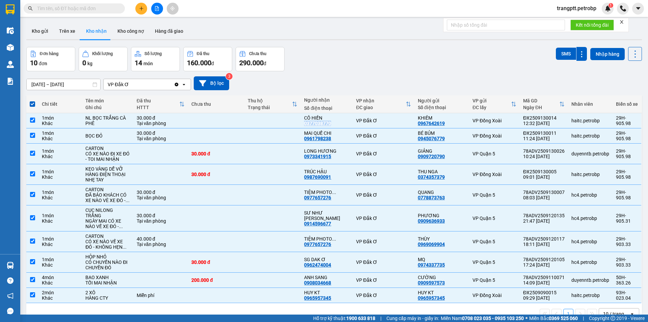
click at [31, 103] on span at bounding box center [32, 103] width 5 height 5
click at [32, 101] on input "checkbox" at bounding box center [32, 101] width 0 height 0
checkbox input "false"
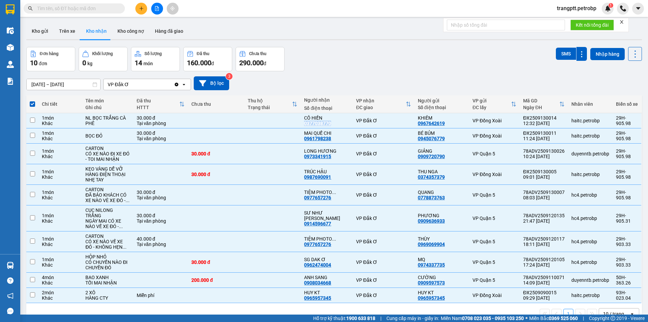
checkbox input "false"
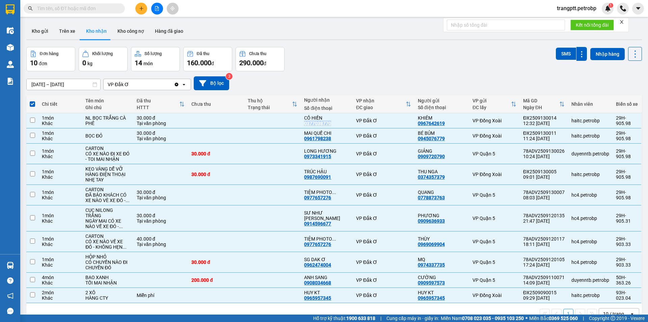
checkbox input "false"
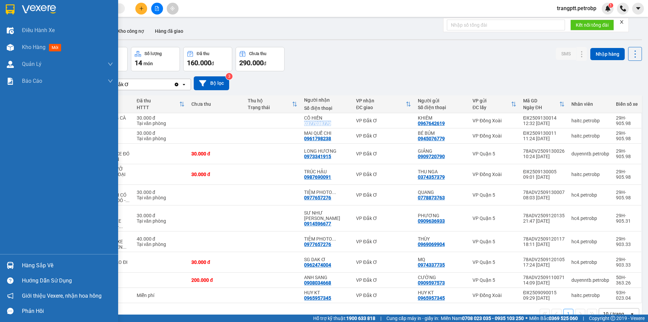
drag, startPoint x: 28, startPoint y: 262, endPoint x: 64, endPoint y: 279, distance: 39.3
click at [32, 264] on div "Hàng sắp về" at bounding box center [67, 265] width 91 height 10
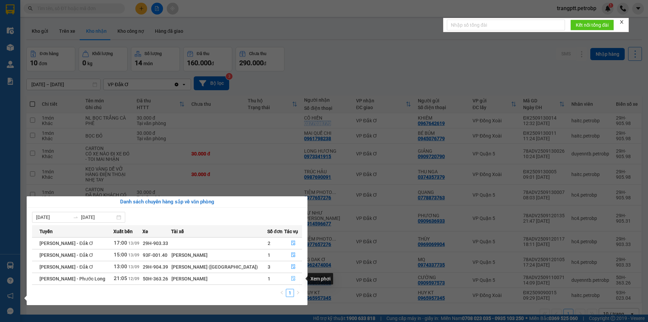
click at [291, 277] on icon "file-done" at bounding box center [293, 278] width 5 height 5
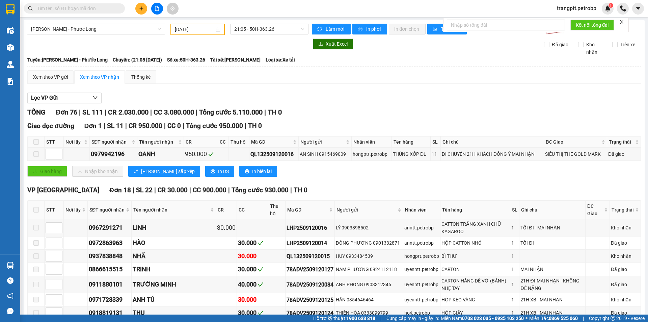
type input "[DATE]"
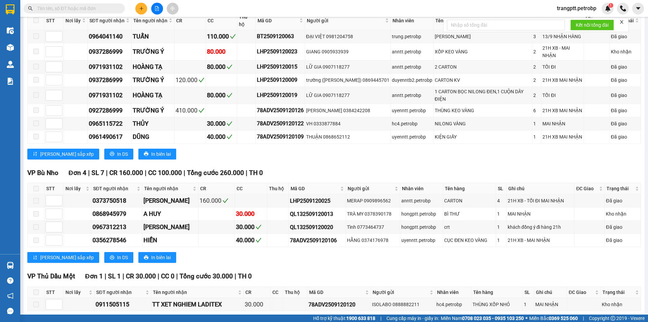
scroll to position [1269, 0]
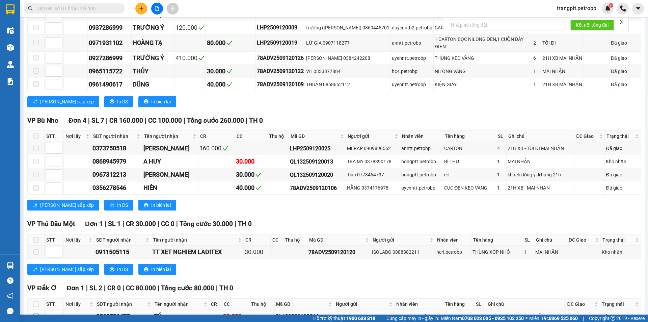
click at [36, 313] on input "checkbox" at bounding box center [35, 315] width 5 height 5
checkbox input "true"
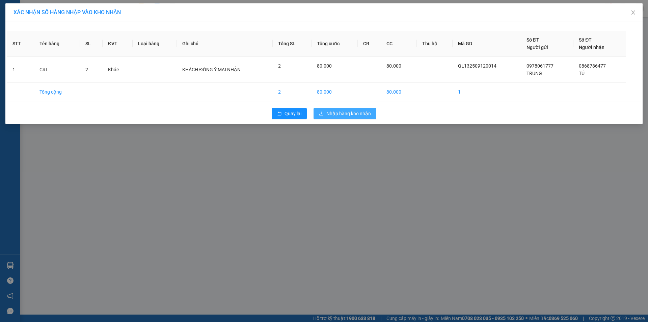
click at [337, 112] on span "Nhập hàng kho nhận" at bounding box center [349, 113] width 45 height 7
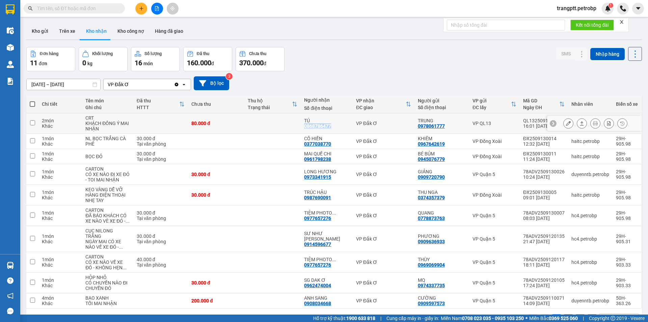
drag, startPoint x: 304, startPoint y: 125, endPoint x: 335, endPoint y: 127, distance: 31.5
click at [335, 127] on td "TÚ 0868786477" at bounding box center [327, 123] width 52 height 21
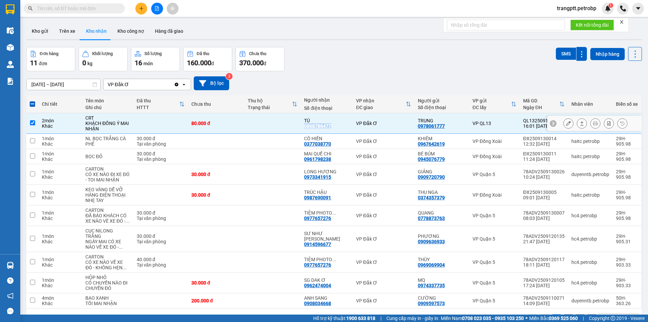
copy div "0868786477"
click at [33, 122] on input "checkbox" at bounding box center [32, 122] width 5 height 5
checkbox input "false"
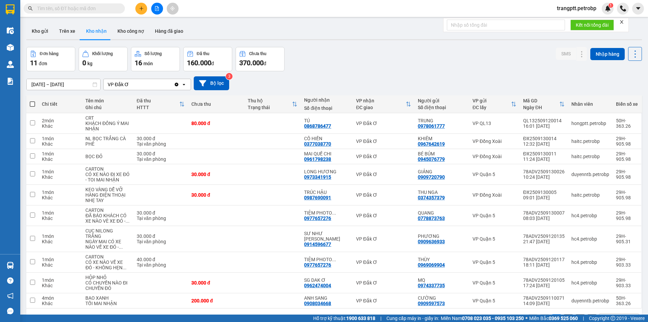
click at [344, 68] on div "Đơn hàng 11 đơn Khối lượng 0 kg Số lượng 16 món Đã thu 160.000 đ Chưa thu 370.0…" at bounding box center [334, 59] width 616 height 24
click at [564, 215] on button at bounding box center [568, 216] width 9 height 12
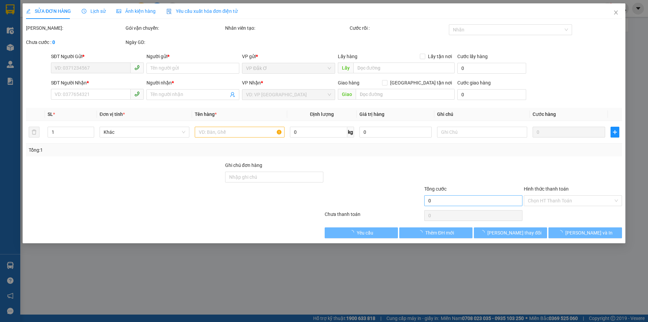
type input "0778873763"
type input "QUANG"
type input "0977657276"
type input "TIỆM PHOTO TRUNG ẤN"
type input "30.000"
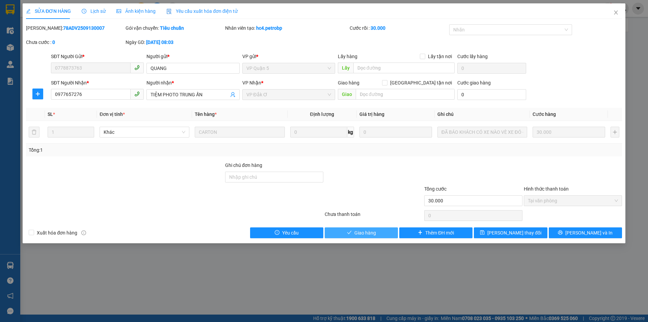
click at [367, 232] on span "Giao hàng" at bounding box center [366, 232] width 22 height 7
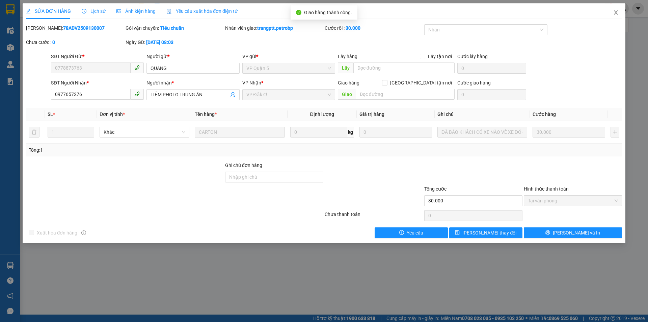
click at [615, 12] on icon "close" at bounding box center [616, 12] width 5 height 5
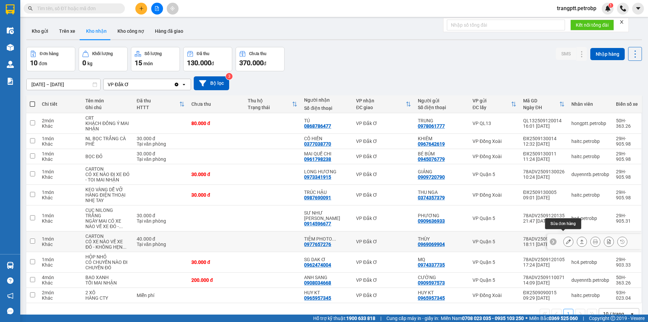
click at [568, 236] on div at bounding box center [569, 241] width 10 height 10
click at [566, 239] on icon at bounding box center [568, 241] width 5 height 5
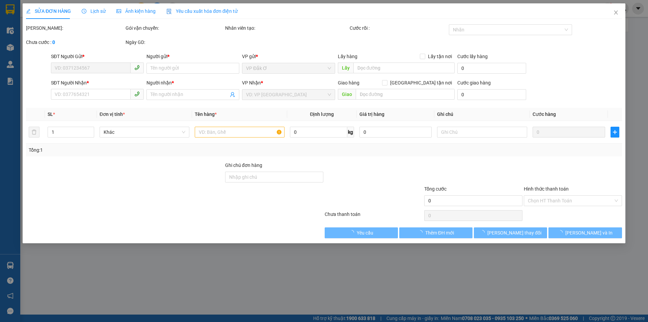
type input "0969069904"
type input "THÙY"
type input "0977657276"
type input "TIỆM PHOTO TRUNG ẤN"
type input "40.000"
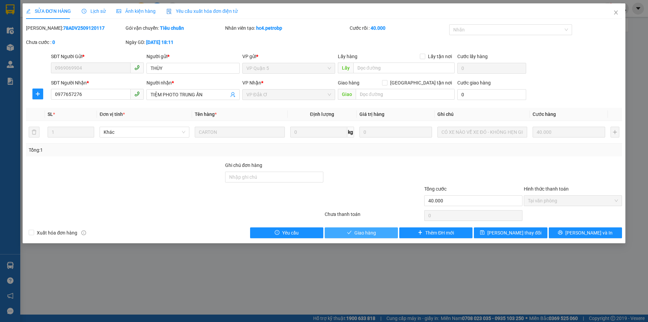
click at [368, 231] on span "Giao hàng" at bounding box center [366, 232] width 22 height 7
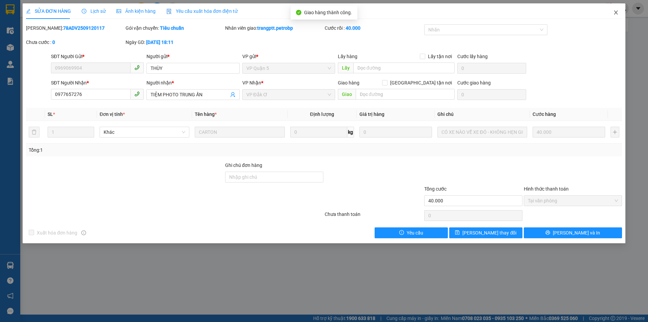
click at [616, 14] on icon "close" at bounding box center [616, 12] width 5 height 5
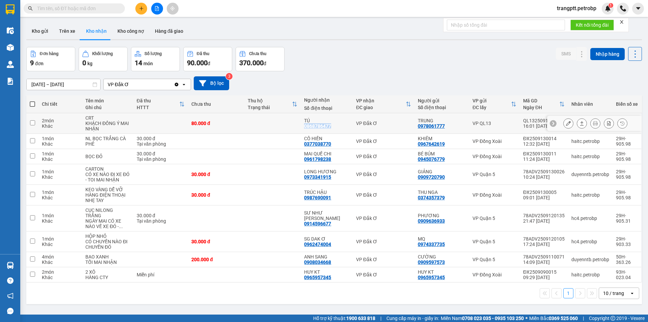
drag, startPoint x: 305, startPoint y: 126, endPoint x: 328, endPoint y: 131, distance: 23.8
click at [328, 131] on td "TÚ 0868786477" at bounding box center [327, 123] width 52 height 21
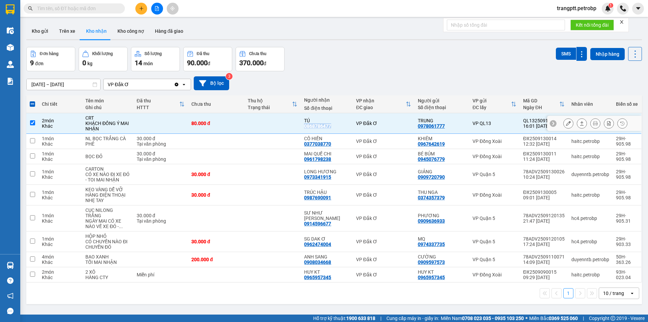
copy div "0868786477"
click at [31, 121] on input "checkbox" at bounding box center [32, 122] width 5 height 5
checkbox input "false"
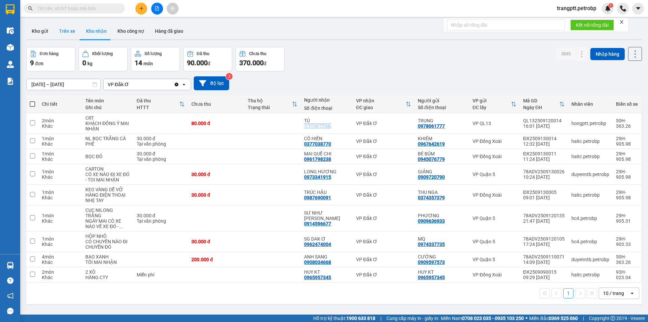
click at [60, 29] on button "Trên xe" at bounding box center [67, 31] width 27 height 16
type input "[DATE] – [DATE]"
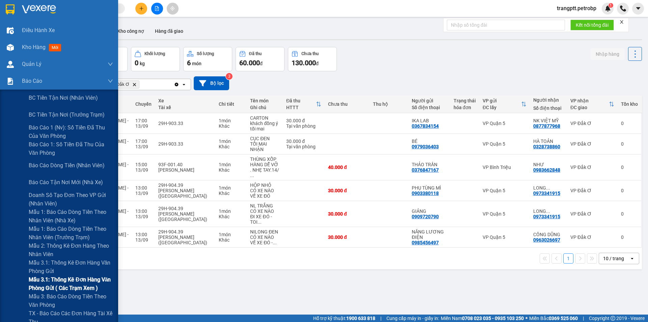
click at [70, 279] on span "Mẫu 3.1: Thống kê đơn hàng văn phòng gửi ( các trạm xem )" at bounding box center [71, 283] width 84 height 17
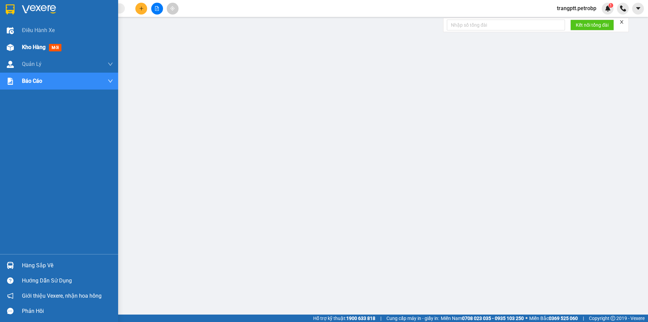
click at [30, 49] on span "Kho hàng" at bounding box center [34, 47] width 24 height 6
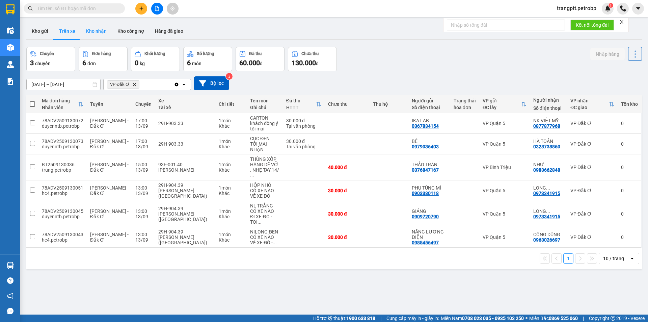
click at [98, 29] on button "Kho nhận" at bounding box center [96, 31] width 31 height 16
type input "[DATE] – [DATE]"
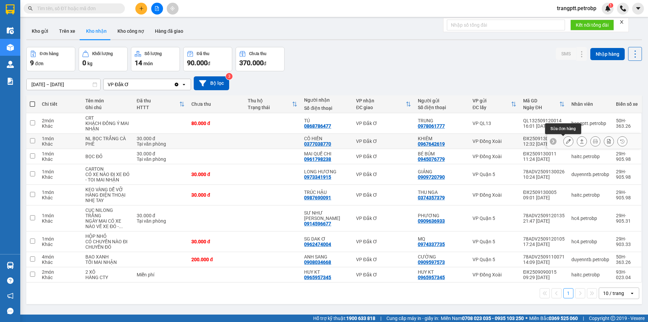
click at [564, 138] on button at bounding box center [568, 141] width 9 height 12
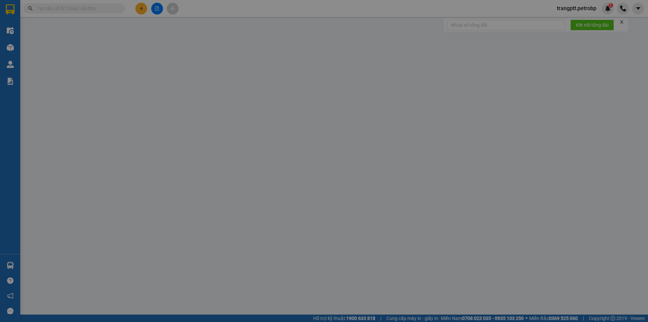
type input "0967642619"
type input "KHIÊM"
type input "0377038770"
type input "CÔ HIỀN"
type input "30.000"
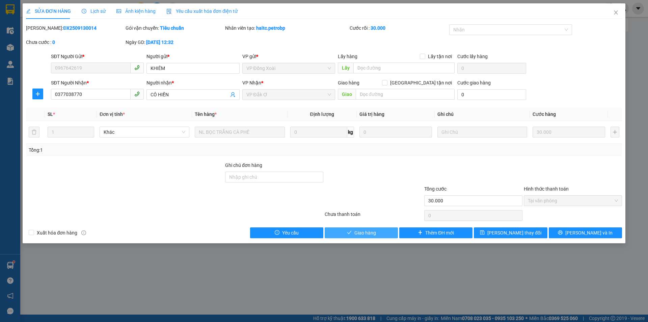
click at [356, 234] on span "Giao hàng" at bounding box center [366, 232] width 22 height 7
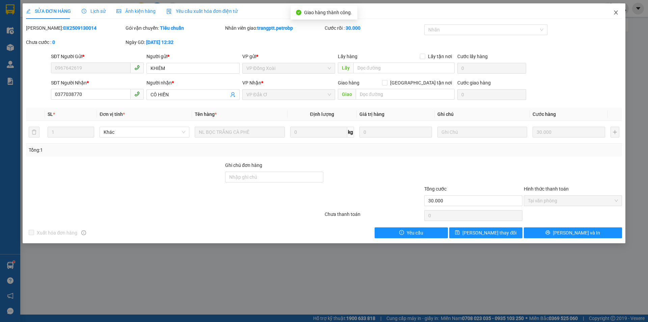
click at [616, 10] on icon "close" at bounding box center [616, 12] width 5 height 5
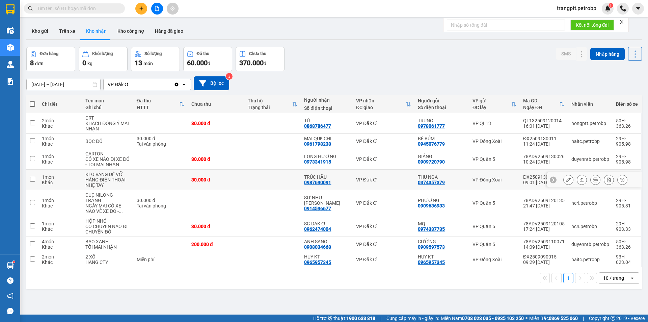
click at [566, 180] on icon at bounding box center [568, 179] width 5 height 5
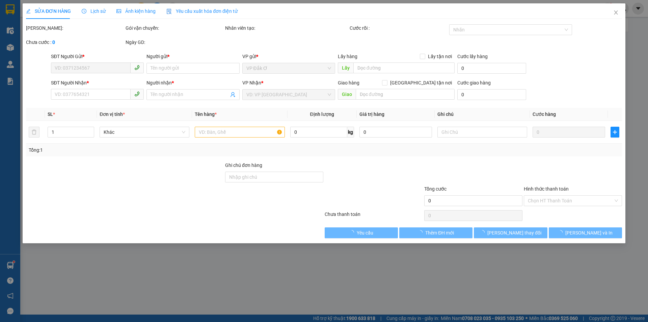
type input "0374357379"
type input "THU NGA"
type input "0987690091"
type input "TRÚC HẬU"
type input "30.000"
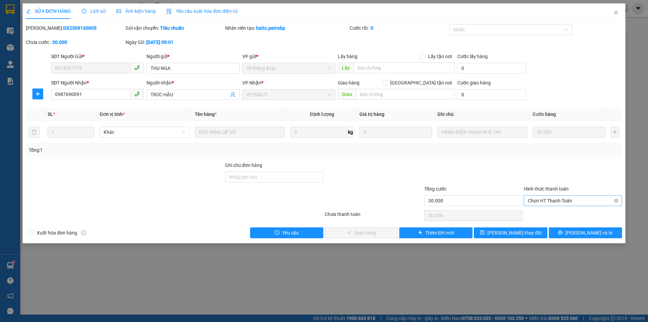
click at [548, 200] on span "Chọn HT Thanh Toán" at bounding box center [573, 201] width 90 height 10
drag, startPoint x: 548, startPoint y: 212, endPoint x: 456, endPoint y: 223, distance: 92.5
click at [548, 213] on div "Tại văn phòng" at bounding box center [573, 213] width 90 height 7
type input "0"
click at [376, 236] on span "[PERSON_NAME] và Giao hàng" at bounding box center [370, 232] width 65 height 7
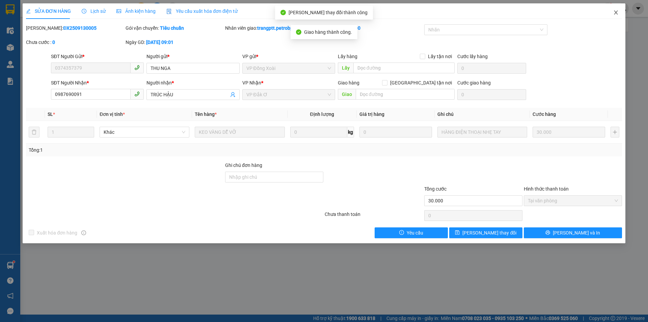
click at [616, 12] on icon "close" at bounding box center [616, 12] width 4 height 4
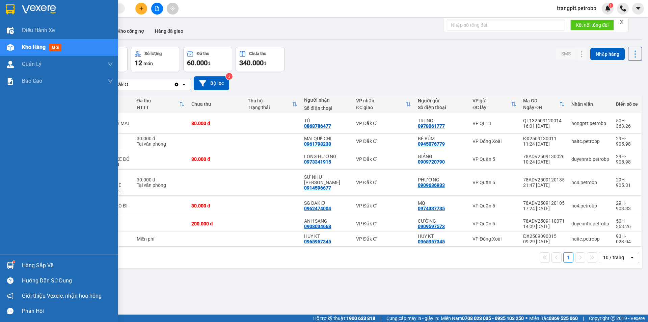
click at [34, 260] on div "Hàng sắp về" at bounding box center [59, 265] width 118 height 15
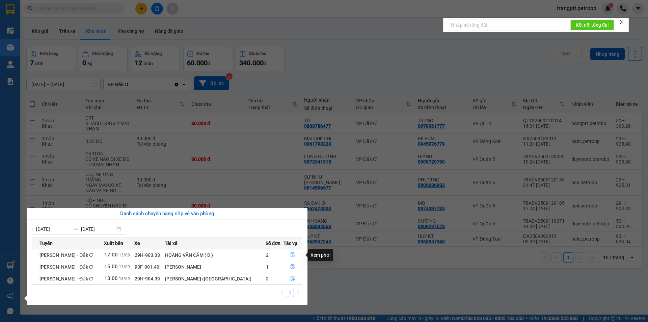
click at [293, 255] on icon "file-done" at bounding box center [292, 254] width 5 height 5
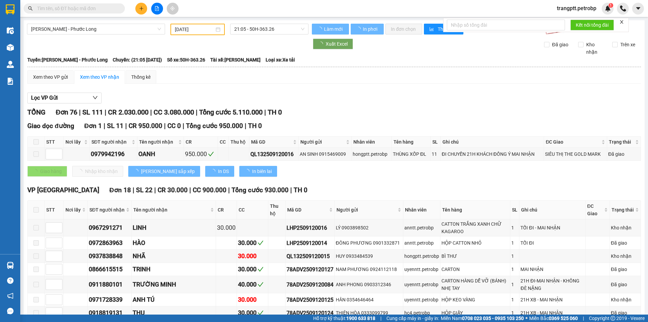
type input "[DATE]"
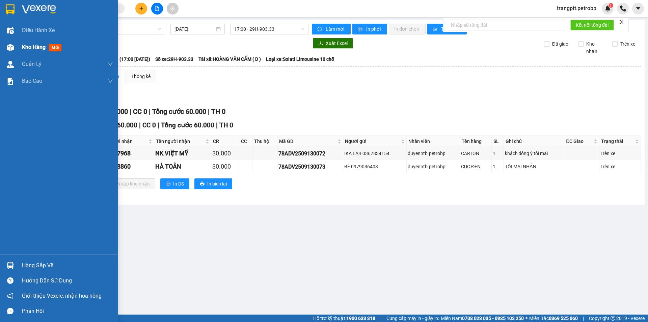
click at [42, 49] on span "Kho hàng" at bounding box center [34, 47] width 24 height 6
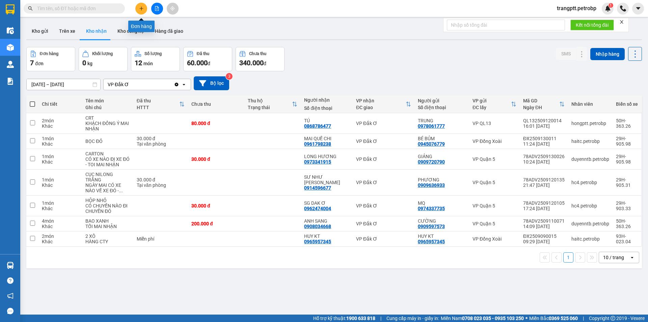
click at [141, 10] on icon "plus" at bounding box center [141, 8] width 5 height 5
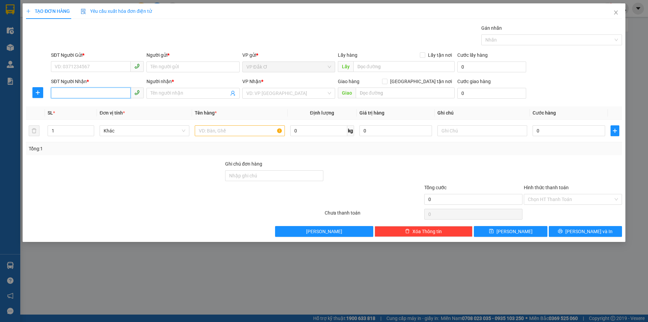
click at [88, 92] on input "SĐT Người Nhận *" at bounding box center [91, 92] width 80 height 11
click at [87, 107] on div "0913129199 - NG LONG" at bounding box center [97, 106] width 85 height 7
type input "0913129199"
type input "NG LONG"
type input "30.000"
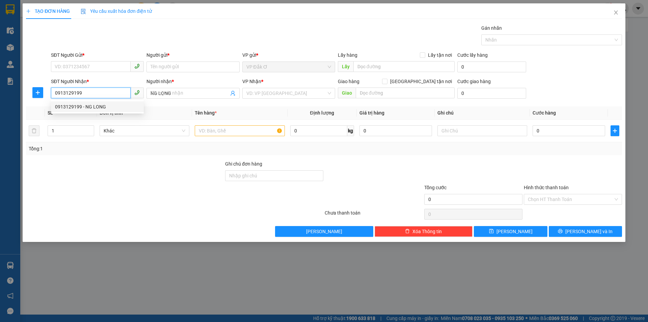
type input "30.000"
type input "0913129199"
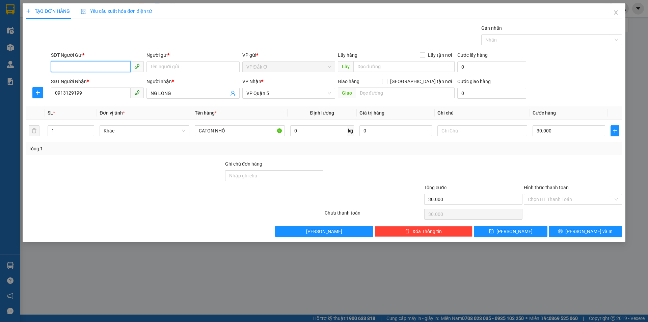
click at [95, 66] on input "SĐT Người Gửi *" at bounding box center [91, 66] width 80 height 11
click at [98, 91] on div "0974238348 - KIM CƯƠNG" at bounding box center [97, 90] width 85 height 7
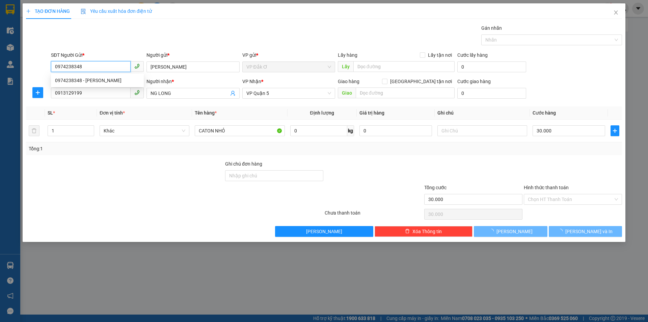
type input "0974238348"
type input "KIM CƯƠNG"
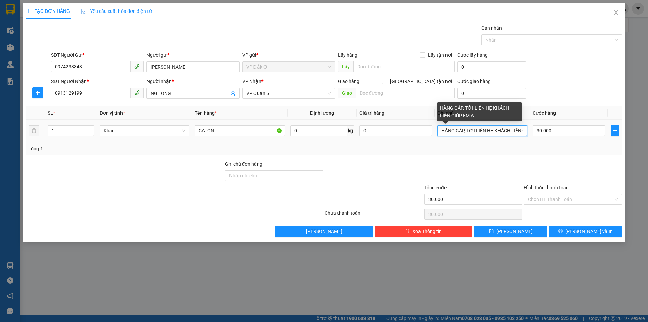
click at [518, 131] on input "HÀNG GẤP, TỚI LIÊN HỆ KHÁCH LIỀN GIÚP EM Ạ." at bounding box center [483, 130] width 90 height 11
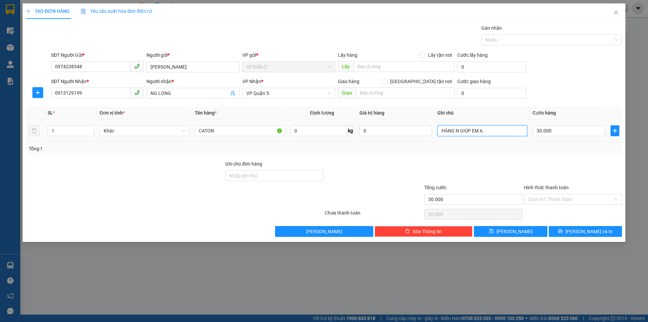
click at [505, 131] on input "HÀNG N GIÚP EM Ạ." at bounding box center [483, 130] width 90 height 11
type input "H"
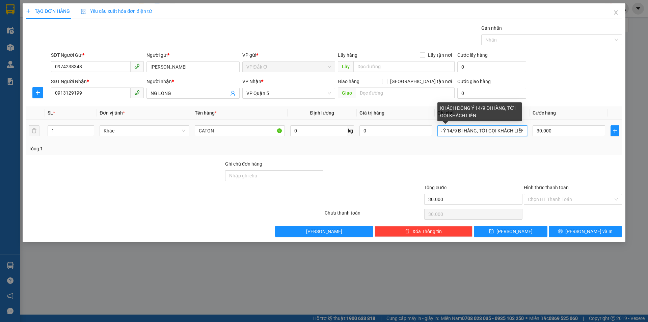
scroll to position [0, 30]
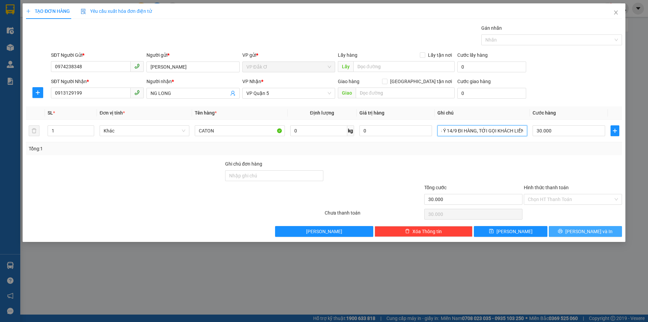
type input "KHÁCH ĐỒNG Ý 14/9 ĐI HÀNG, TỚI GỌI KHÁCH LIỀN"
click at [563, 232] on icon "printer" at bounding box center [561, 231] width 4 height 4
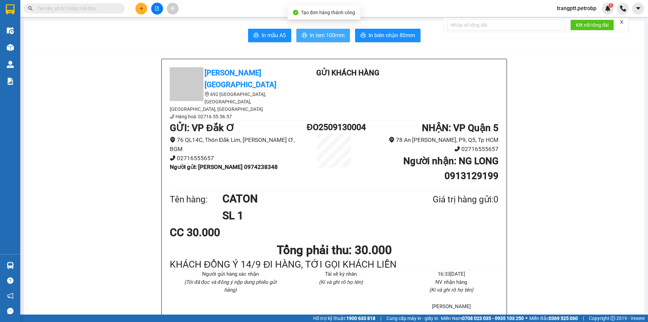
click at [328, 34] on span "In tem 100mm" at bounding box center [327, 35] width 35 height 8
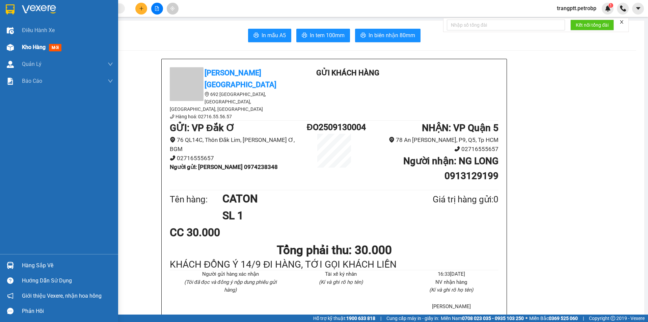
drag, startPoint x: 26, startPoint y: 47, endPoint x: 99, endPoint y: 231, distance: 198.7
click at [27, 48] on span "Kho hàng" at bounding box center [34, 47] width 24 height 6
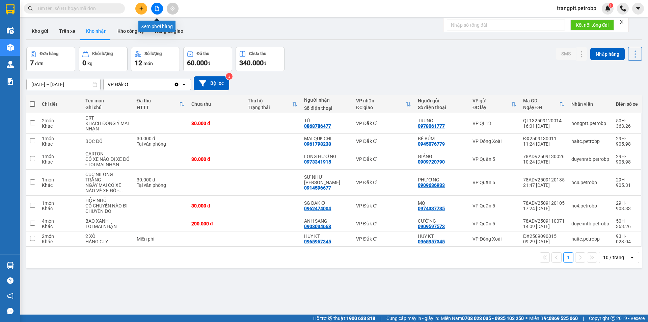
click at [158, 4] on button at bounding box center [157, 9] width 12 height 12
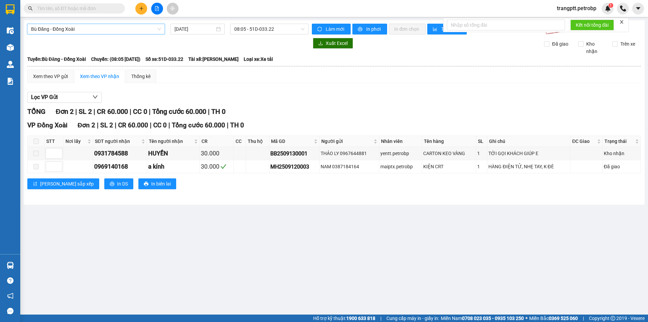
click at [100, 28] on span "Bù Đăng - Đồng Xoài" at bounding box center [96, 29] width 130 height 10
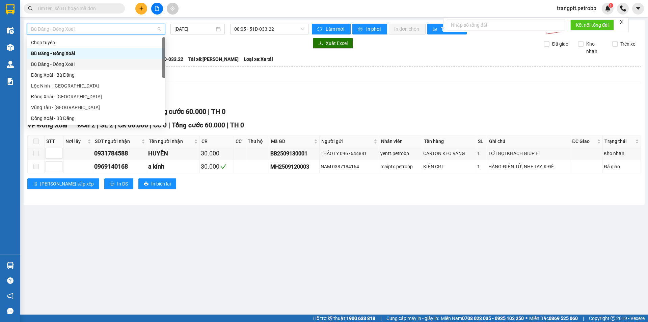
scroll to position [135, 0]
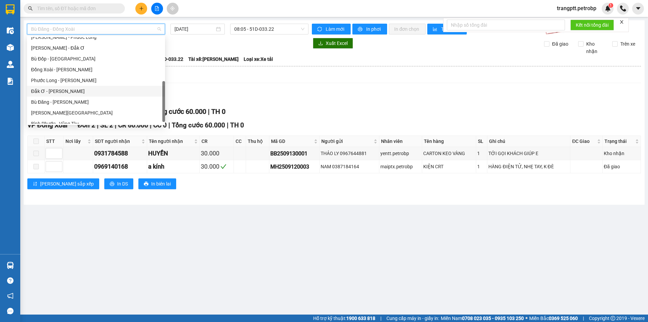
click at [60, 96] on div "Đắk Ơ - [PERSON_NAME]" at bounding box center [96, 91] width 138 height 11
type input "[DATE]"
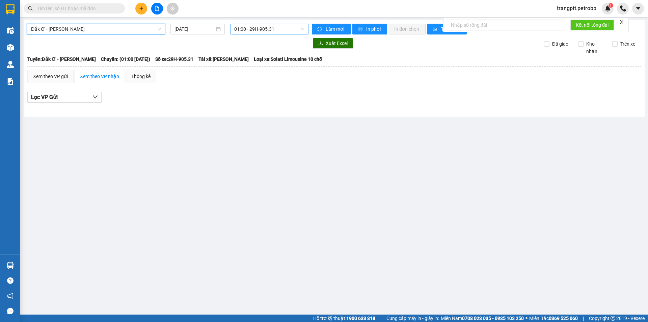
click at [248, 26] on span "01:00 - 29H-905.31" at bounding box center [269, 29] width 70 height 10
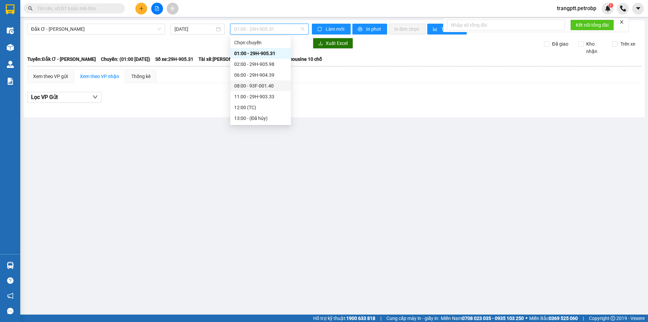
click at [259, 86] on div "08:00 - 93F-001.40" at bounding box center [260, 85] width 53 height 7
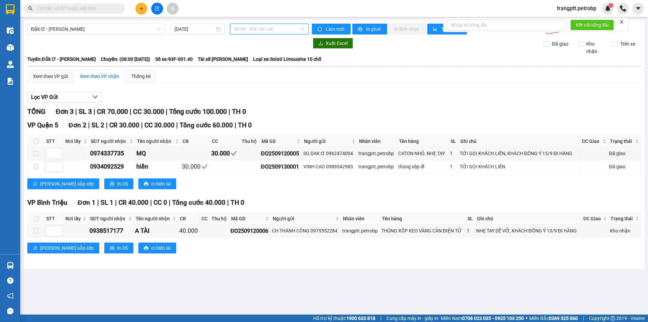
click at [249, 29] on span "08:00 - 93F-001.40" at bounding box center [269, 29] width 70 height 10
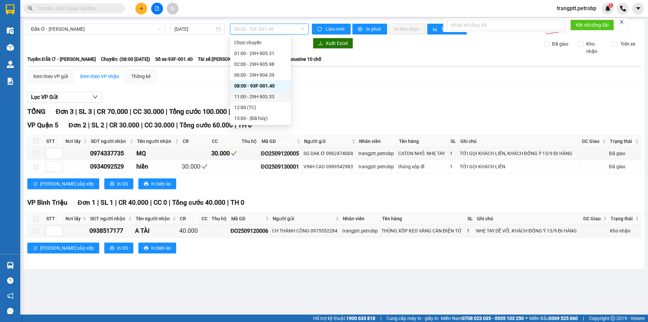
click at [248, 96] on div "11:00 - 29H-903.33" at bounding box center [260, 96] width 53 height 7
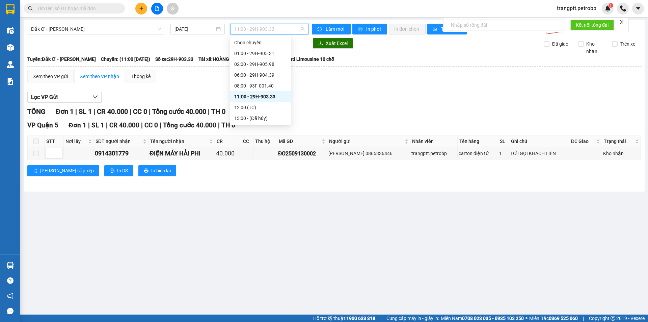
click at [260, 29] on span "11:00 - 29H-903.33" at bounding box center [269, 29] width 70 height 10
click at [258, 96] on div "15:00 - 29H-905.31" at bounding box center [260, 96] width 53 height 7
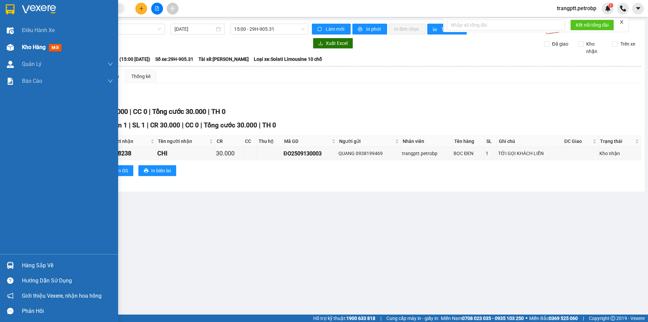
click at [22, 45] on span "Kho hàng" at bounding box center [34, 47] width 24 height 6
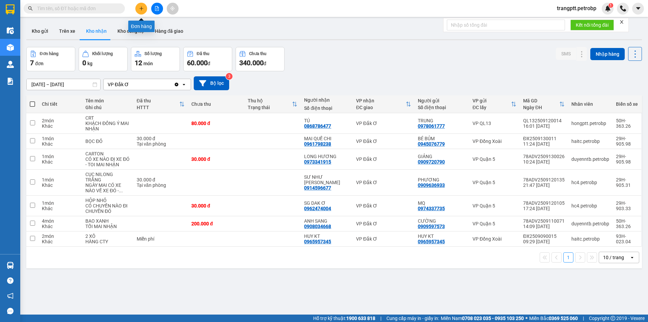
click at [142, 8] on icon "plus" at bounding box center [141, 8] width 0 height 4
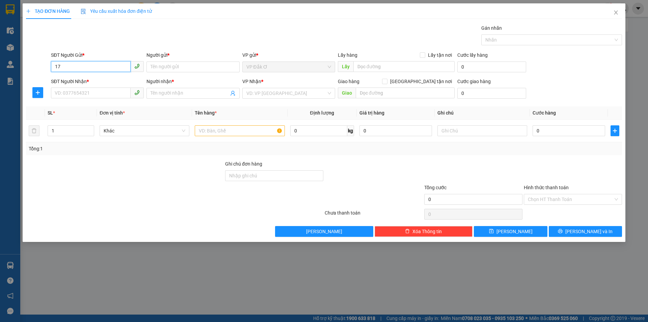
type input "1"
click at [82, 91] on input "SĐT Người Nhận *" at bounding box center [91, 92] width 80 height 11
click at [85, 108] on div "0938517177 - A TÀI" at bounding box center [97, 106] width 85 height 7
type input "0938517177"
type input "A TÀI"
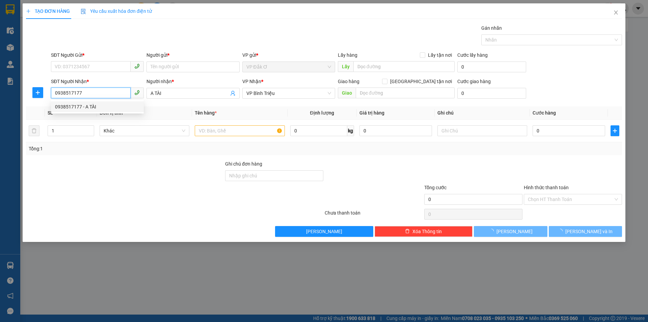
type input "40.000"
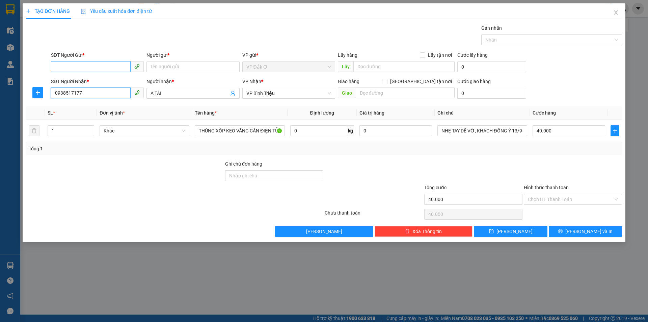
type input "0938517177"
click at [91, 62] on input "SĐT Người Gửi *" at bounding box center [91, 66] width 80 height 11
click at [94, 78] on div "0975552284 - CH THÀNH CÔNG" at bounding box center [97, 80] width 85 height 7
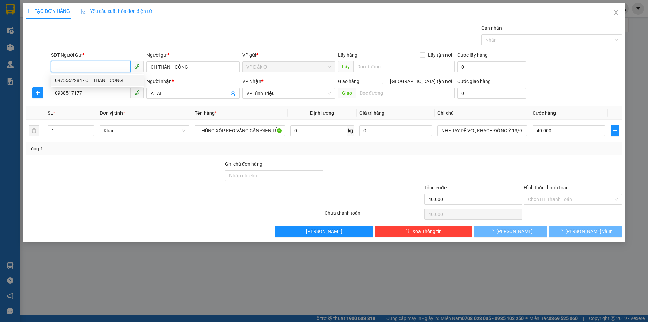
type input "0975552284"
type input "CH THÀNH CÔNG"
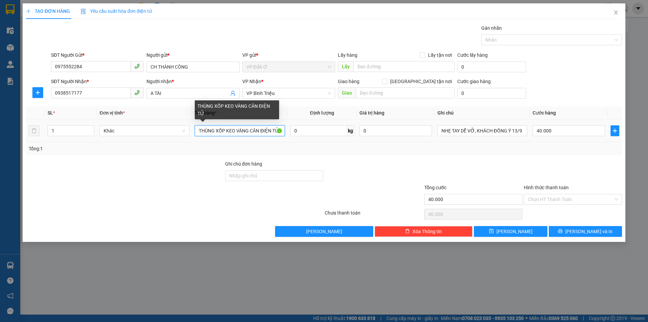
click at [273, 130] on input "THÙNG XỐP KEO VÀNG CÂN ĐIỆN TỬ" at bounding box center [240, 130] width 90 height 11
click at [247, 130] on input "THÙNG XTỬ" at bounding box center [240, 130] width 90 height 11
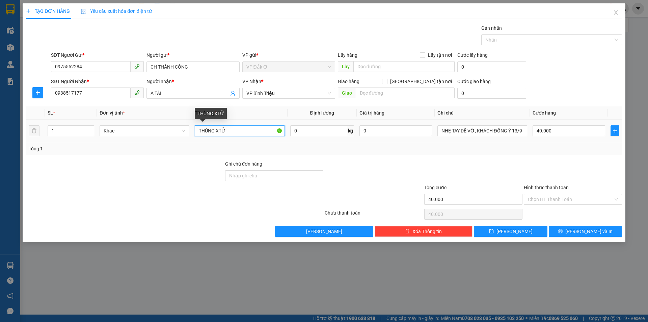
click at [254, 130] on input "THÙNG XTỬ" at bounding box center [240, 130] width 90 height 11
type input "T"
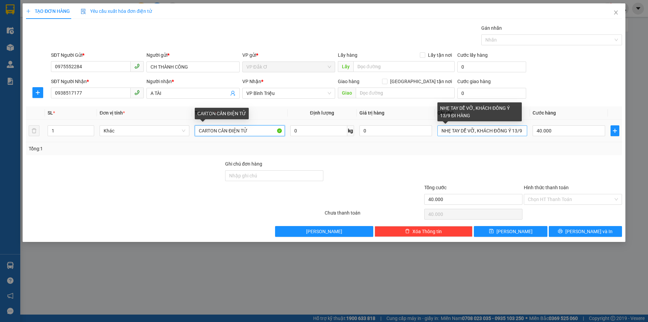
type input "CARTON CÂN ĐIỆN TỬ"
click at [519, 129] on input "NHẸ TAY DỄ VỠ, KHÁCH ĐỒNG Ý 13/9 ĐI HÀNG" at bounding box center [483, 130] width 90 height 11
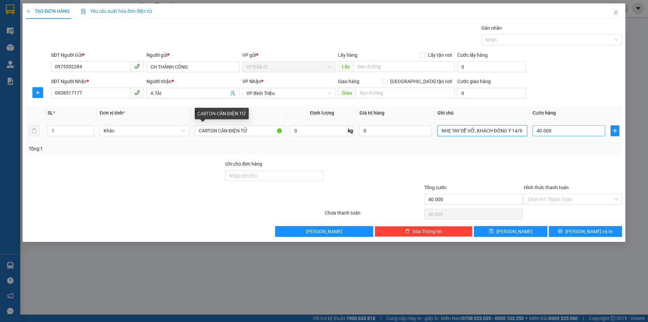
type input "NHẸ TAY DỄ VỠ, KHÁCH ĐỒNG Ý 14/9 ĐI HÀNG"
click at [563, 129] on input "40.000" at bounding box center [569, 130] width 73 height 11
type input "0"
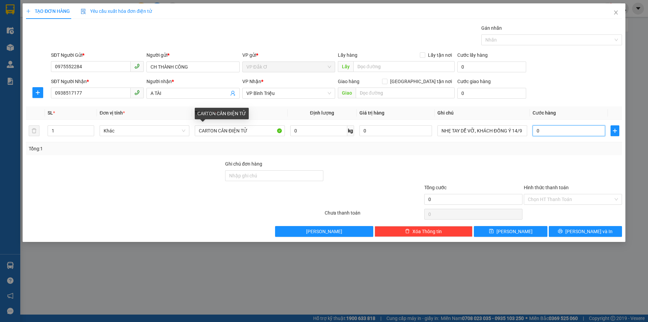
type input "5"
type input "05"
type input "50"
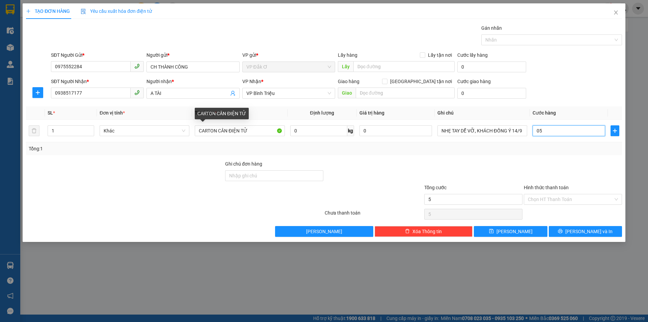
type input "050"
type input "500"
type input "0.500"
type input "5.000"
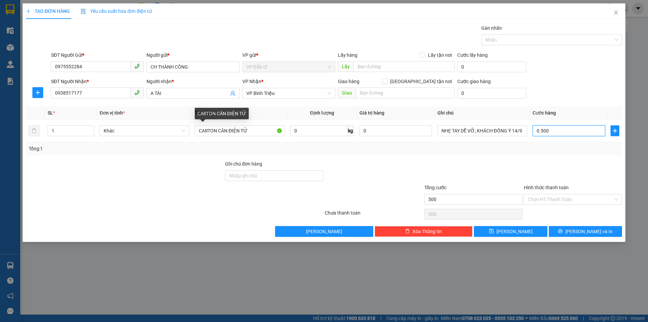
type input "5.000"
type input "05.000"
type input "50.000"
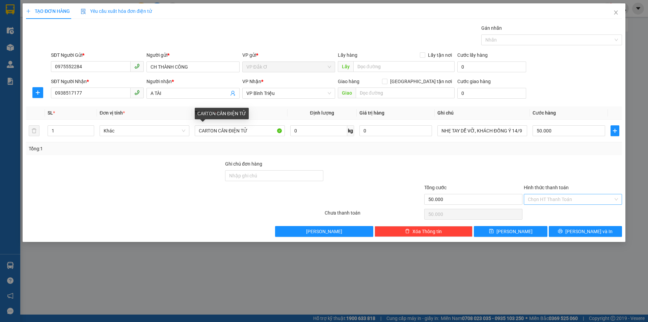
click at [550, 199] on input "Hình thức thanh toán" at bounding box center [570, 199] width 85 height 10
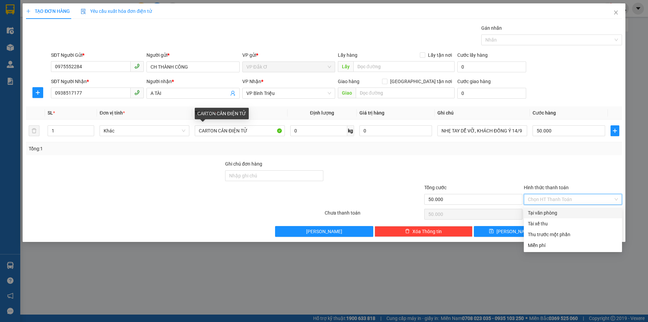
click at [555, 211] on div "Tại văn phòng" at bounding box center [573, 212] width 90 height 7
type input "0"
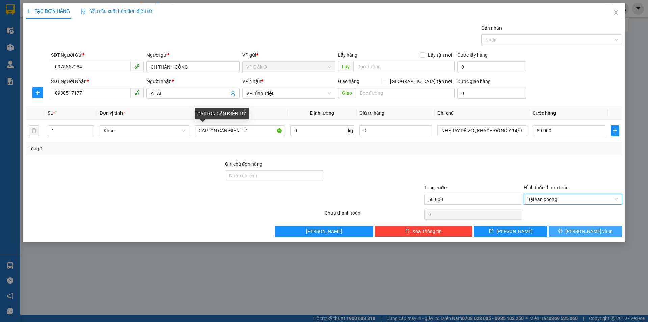
drag, startPoint x: 575, startPoint y: 232, endPoint x: 562, endPoint y: 216, distance: 20.4
click at [563, 232] on icon "printer" at bounding box center [560, 231] width 5 height 5
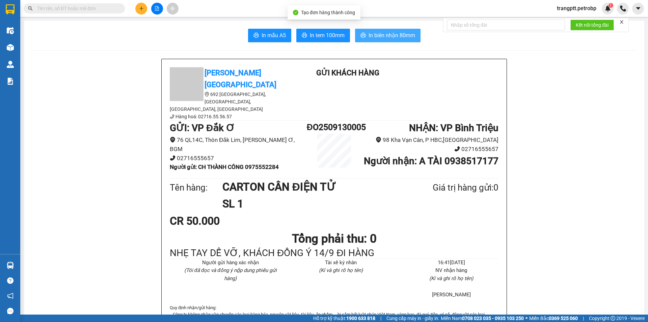
drag, startPoint x: 379, startPoint y: 32, endPoint x: 429, endPoint y: 51, distance: 53.6
click at [380, 32] on span "In biên nhận 80mm" at bounding box center [392, 35] width 47 height 8
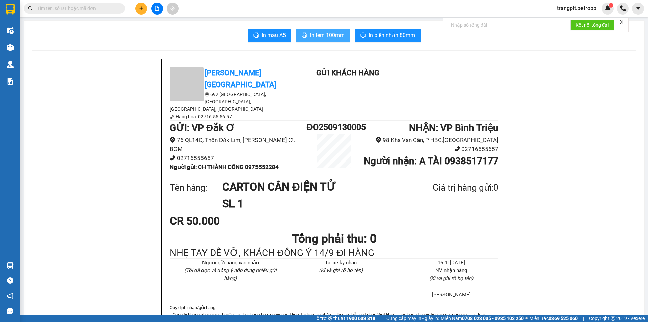
click at [326, 35] on span "In tem 100mm" at bounding box center [327, 35] width 35 height 8
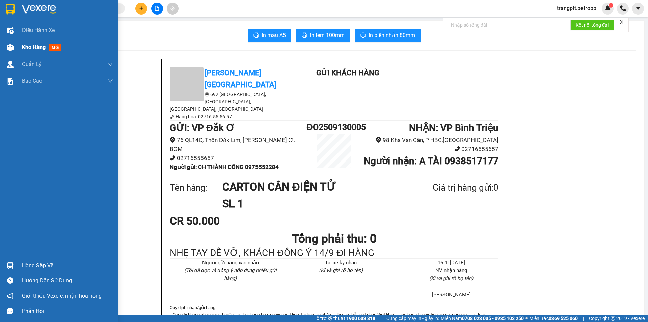
click at [40, 47] on span "Kho hàng" at bounding box center [34, 47] width 24 height 6
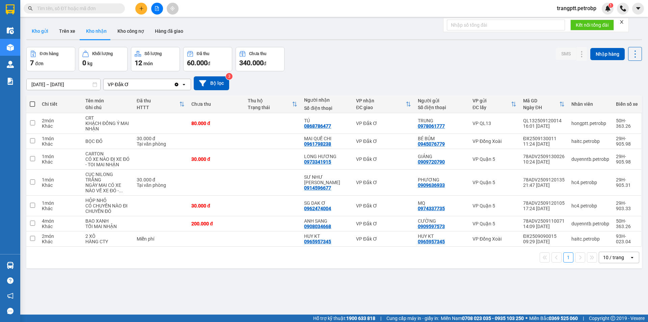
click at [41, 29] on button "Kho gửi" at bounding box center [39, 31] width 27 height 16
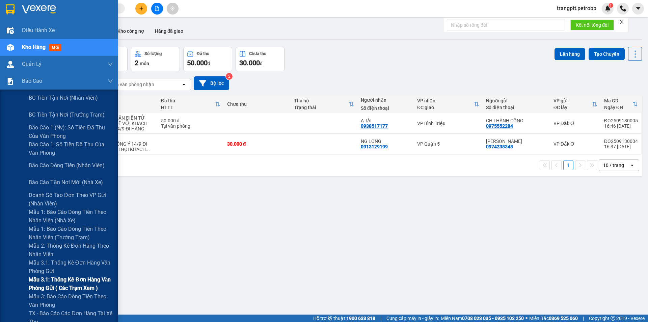
click at [72, 281] on span "Mẫu 3.1: Thống kê đơn hàng văn phòng gửi ( các trạm xem )" at bounding box center [71, 283] width 84 height 17
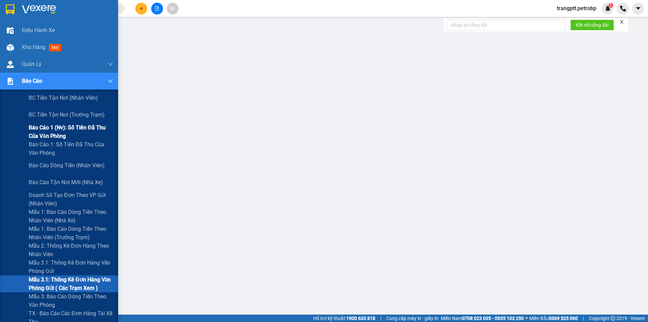
click at [56, 127] on span "Báo cáo 1 (nv): Số tiền đã thu của văn phòng" at bounding box center [71, 131] width 84 height 17
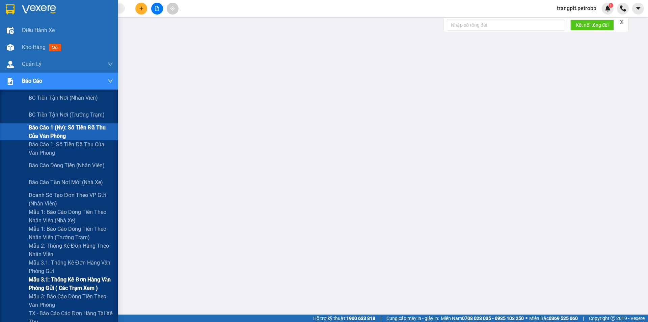
click at [65, 278] on span "Mẫu 3.1: Thống kê đơn hàng văn phòng gửi ( các trạm xem )" at bounding box center [71, 283] width 84 height 17
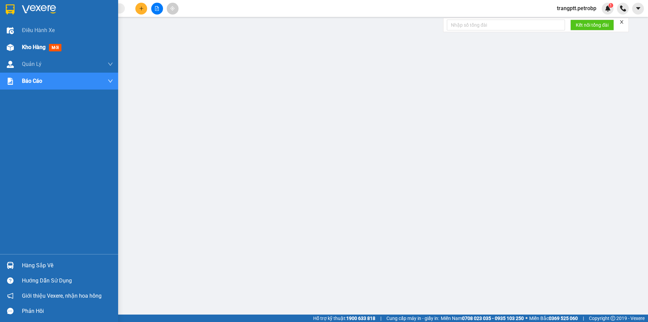
click at [10, 46] on img at bounding box center [10, 47] width 7 height 7
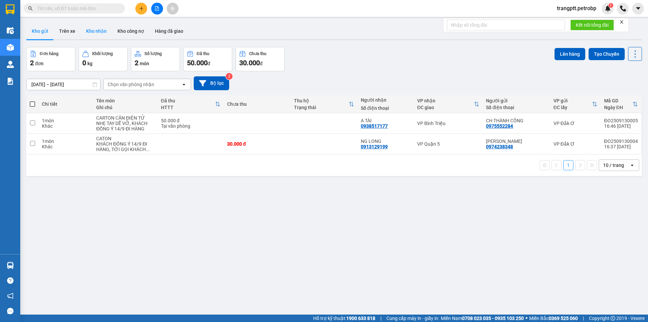
click at [93, 31] on button "Kho nhận" at bounding box center [96, 31] width 31 height 16
